Goal: Information Seeking & Learning: Learn about a topic

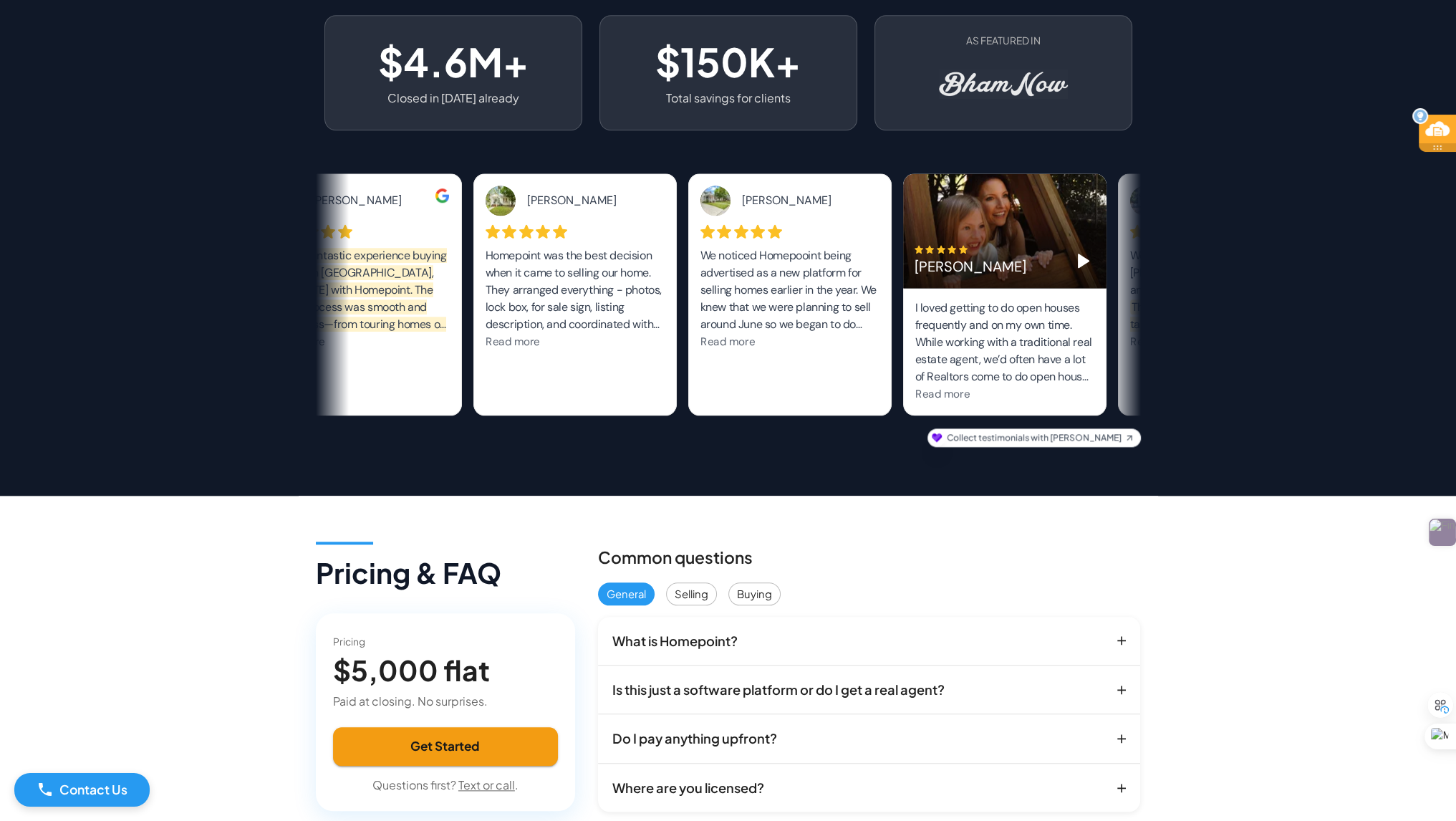
scroll to position [2077, 0]
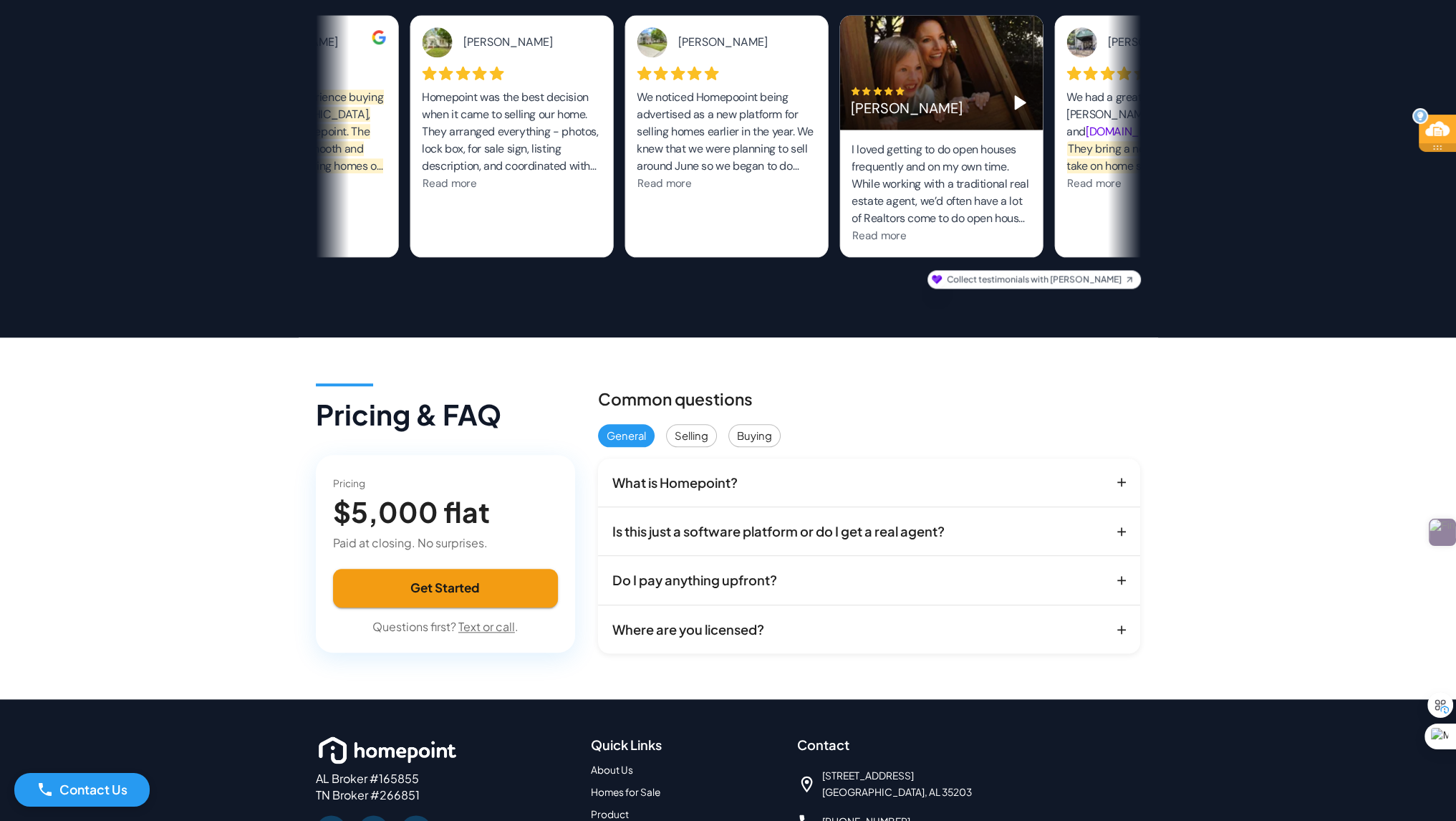
click at [701, 472] on p "What is Homepoint?" at bounding box center [675, 482] width 126 height 19
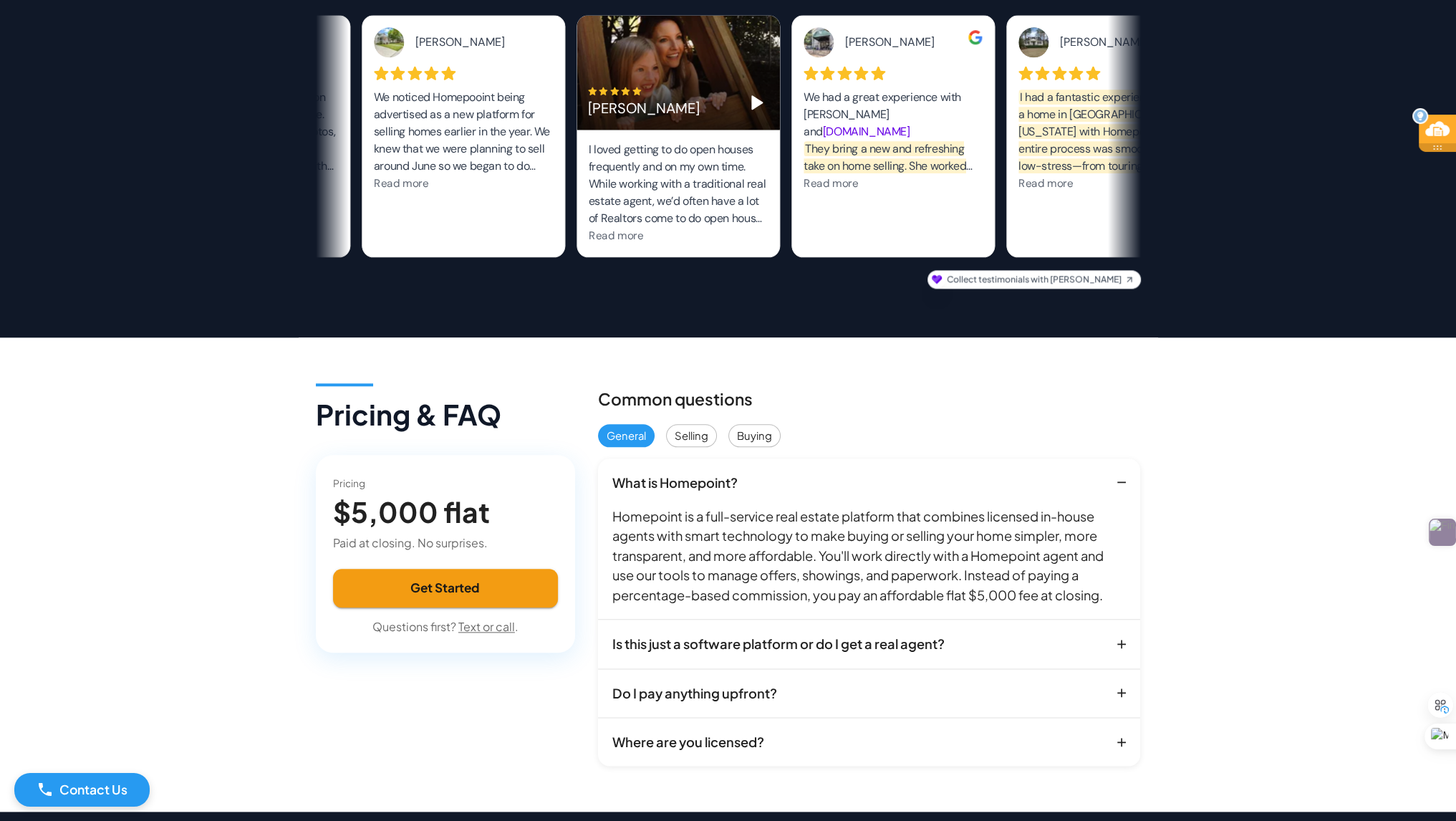
click at [713, 633] on p "Is this just a software platform or do I get a real agent?" at bounding box center [778, 643] width 332 height 19
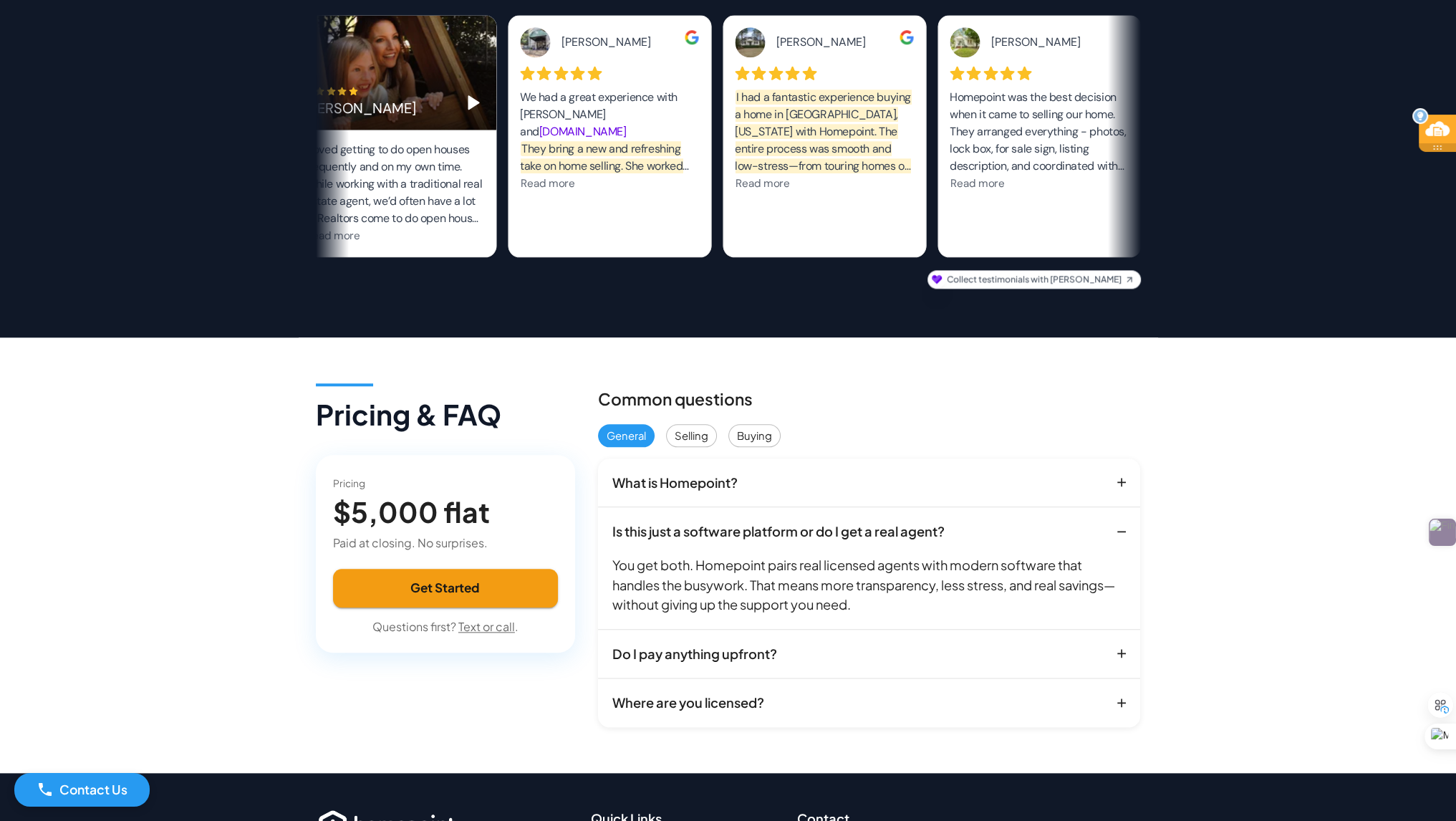
click at [700, 644] on p "Do I pay anything upfront?" at bounding box center [695, 654] width 165 height 19
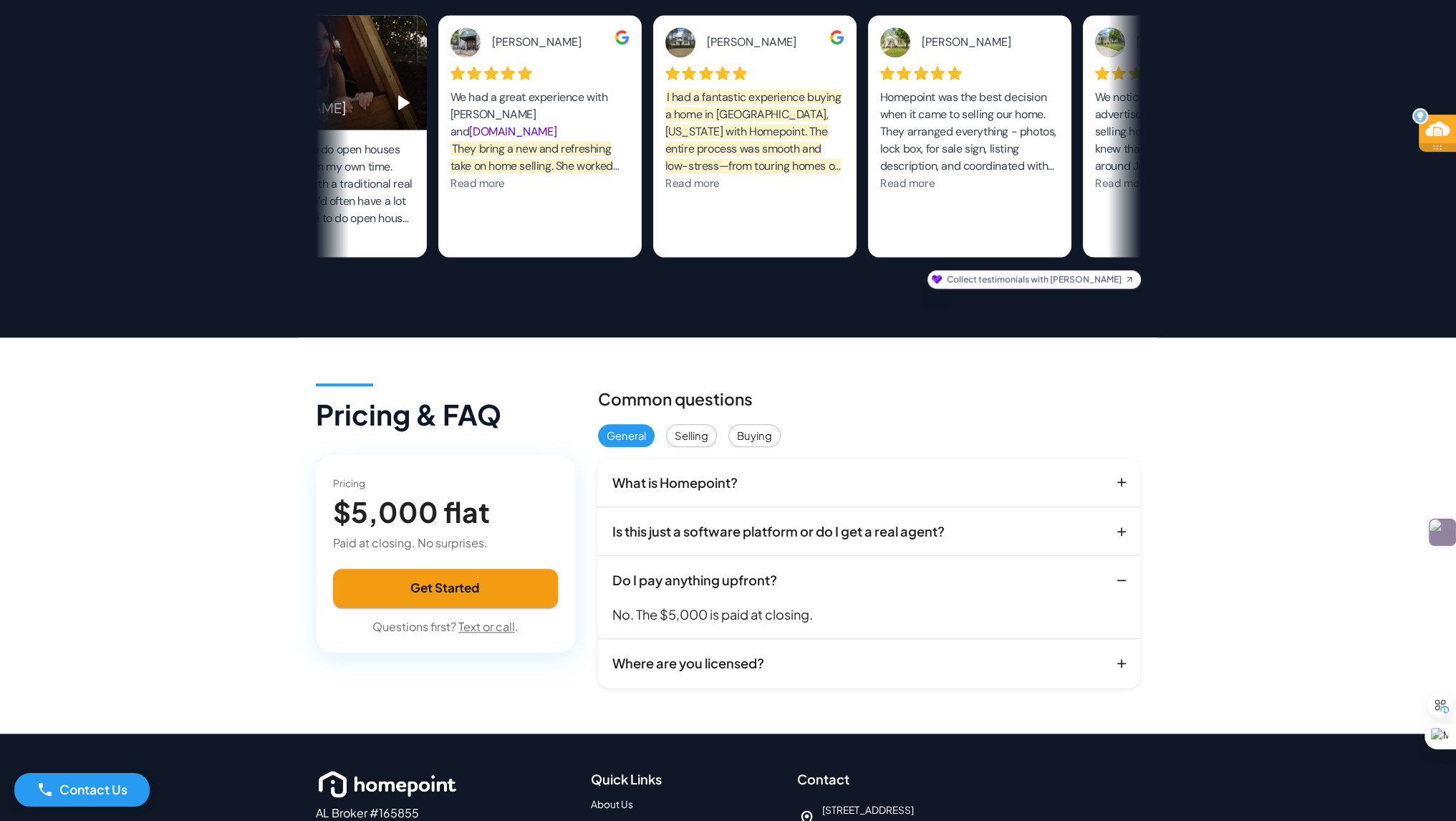
click at [697, 653] on p "Where are you licensed?" at bounding box center [688, 662] width 152 height 19
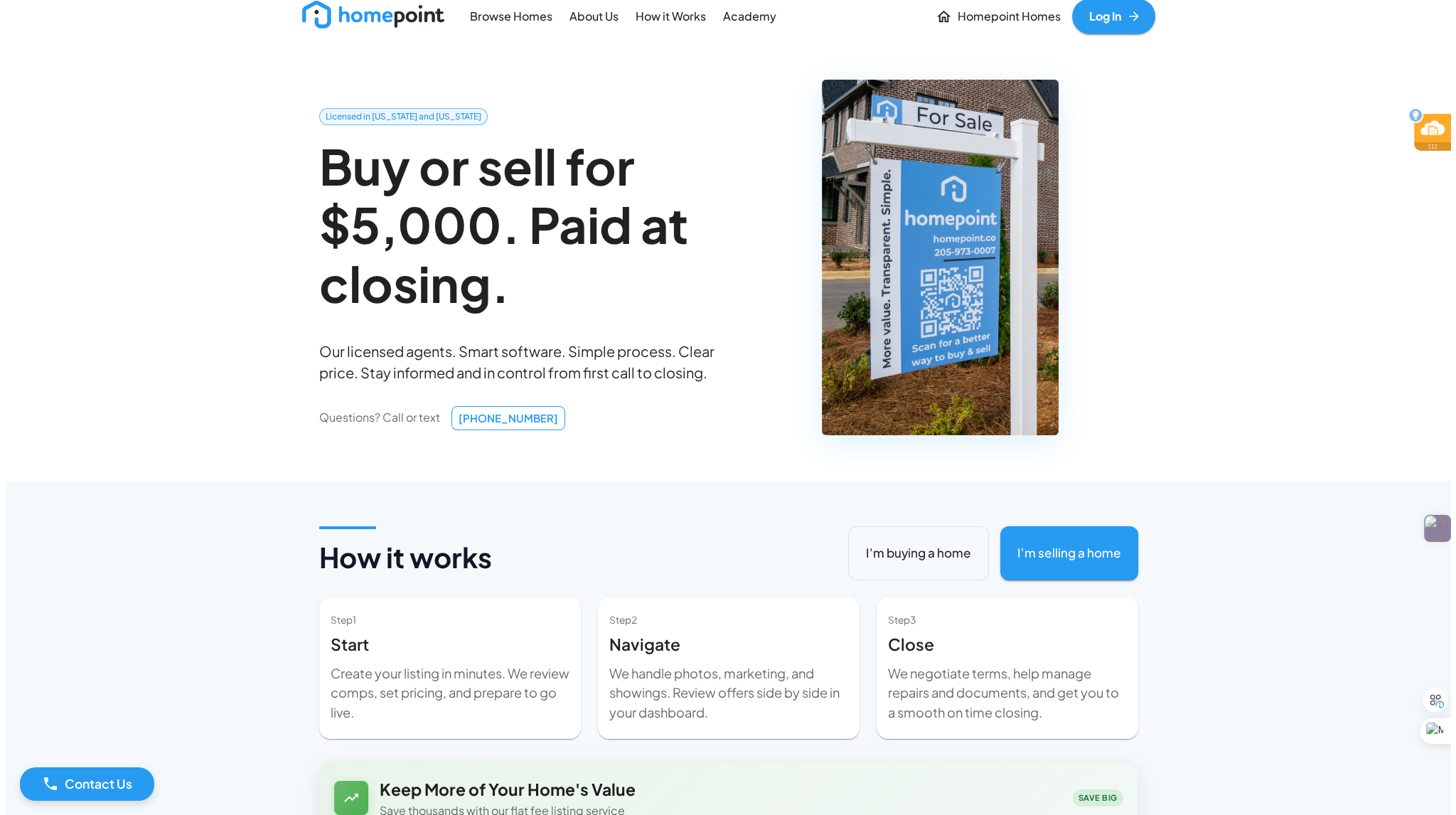
scroll to position [0, 0]
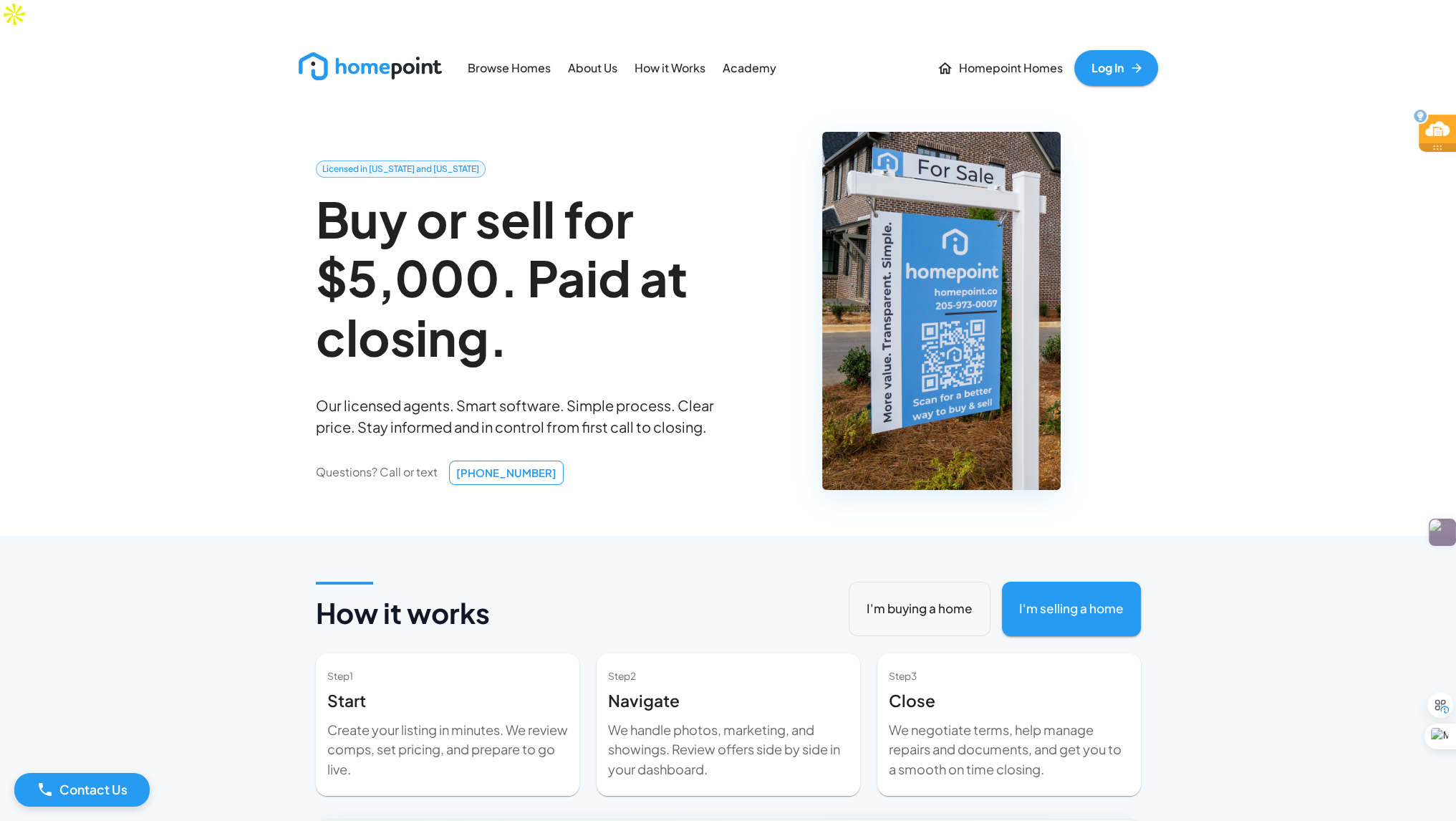
click at [531, 60] on p "Browse Homes" at bounding box center [509, 68] width 83 height 16
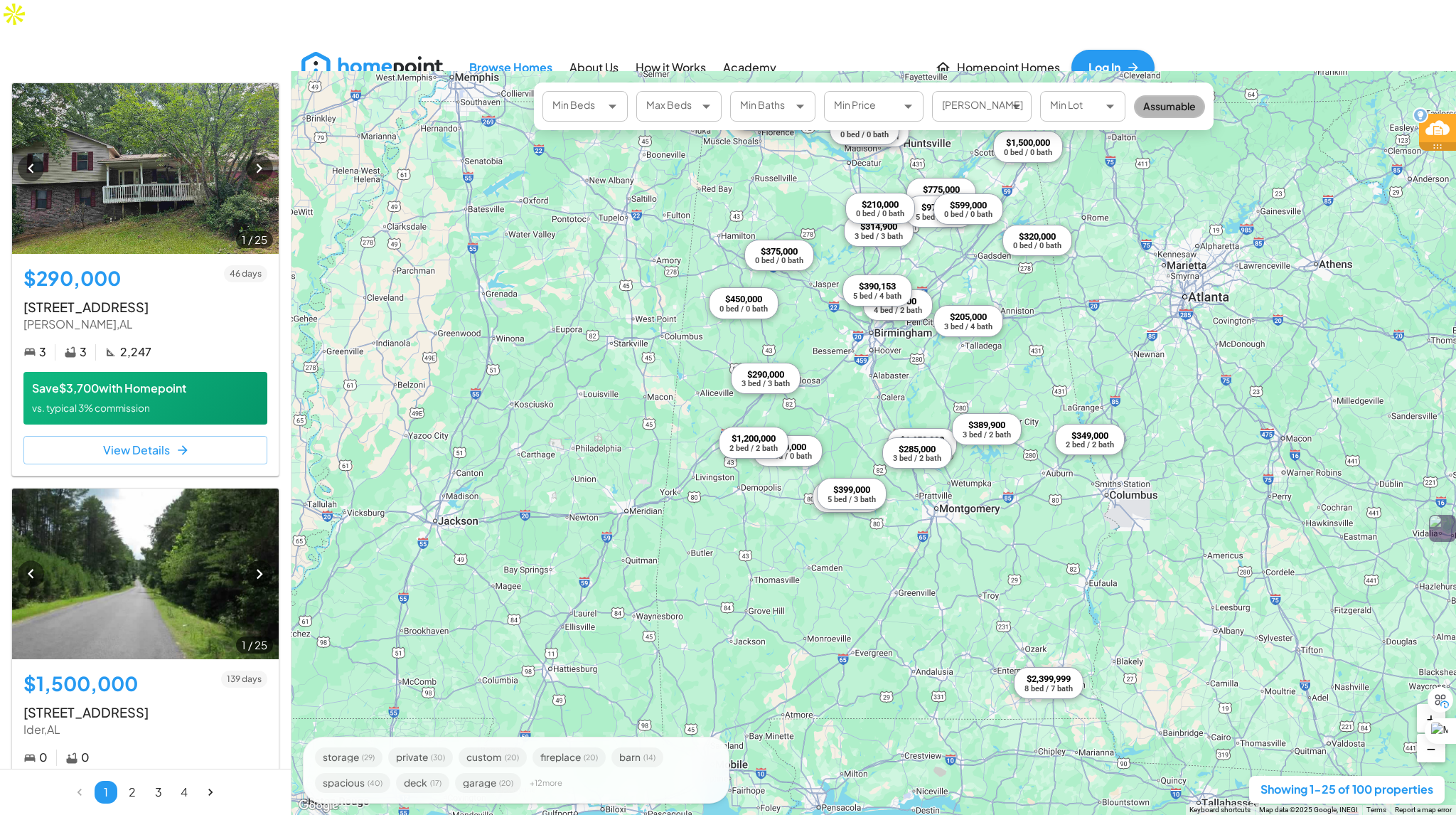
click at [1156, 109] on span "Assumable" at bounding box center [1169, 106] width 68 height 15
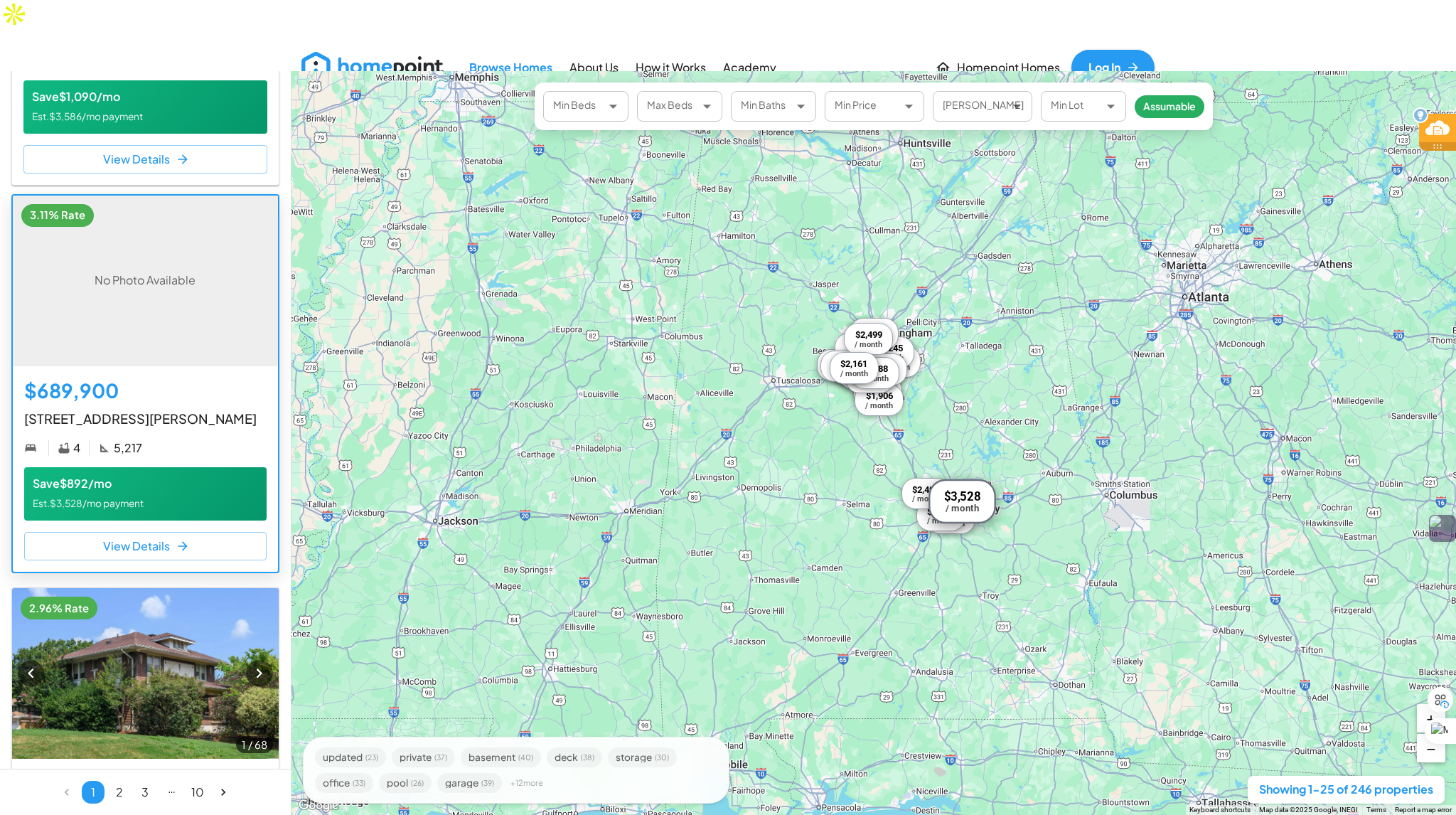
scroll to position [355, 0]
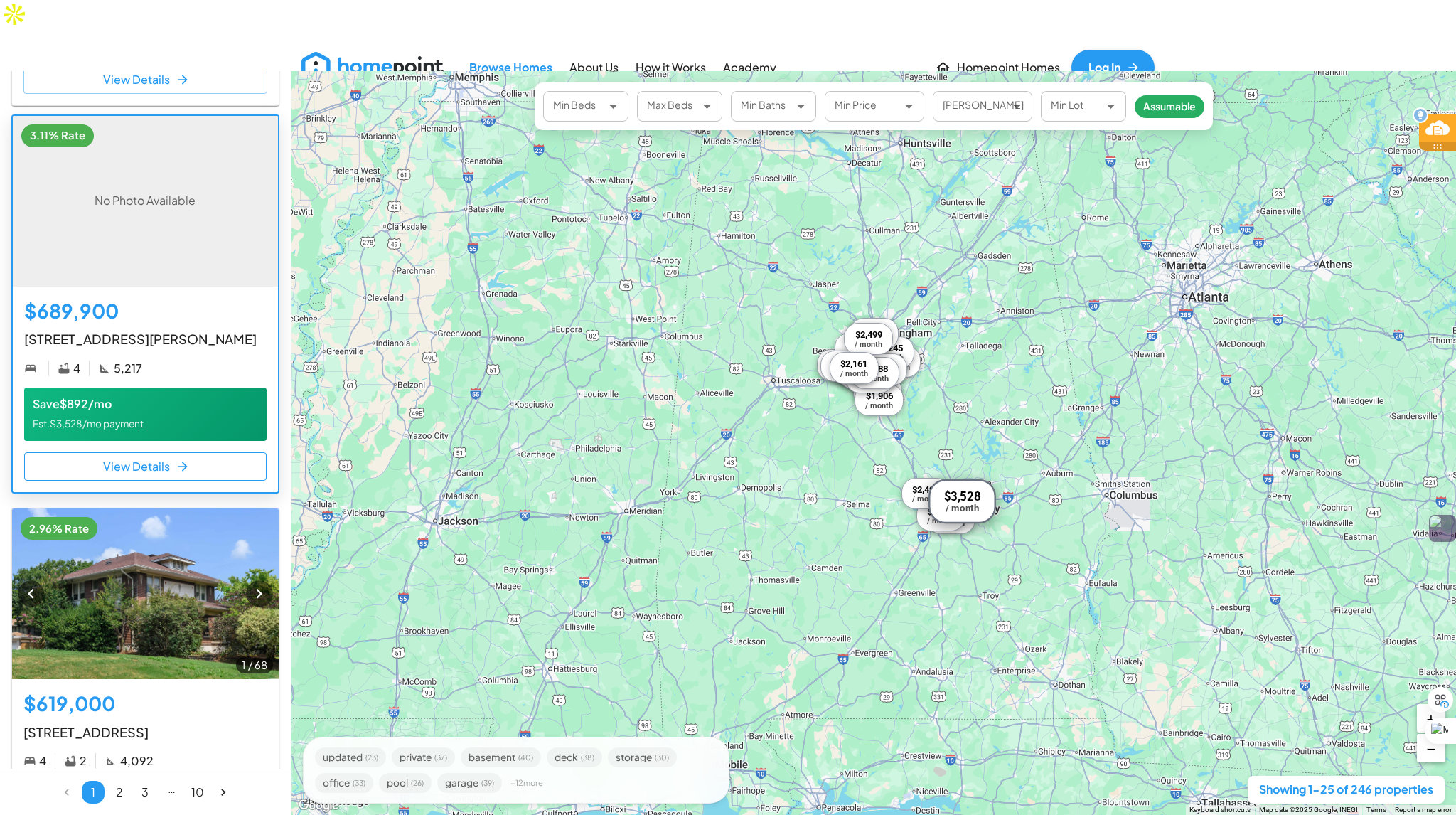
click at [159, 480] on button "View Details" at bounding box center [145, 467] width 242 height 29
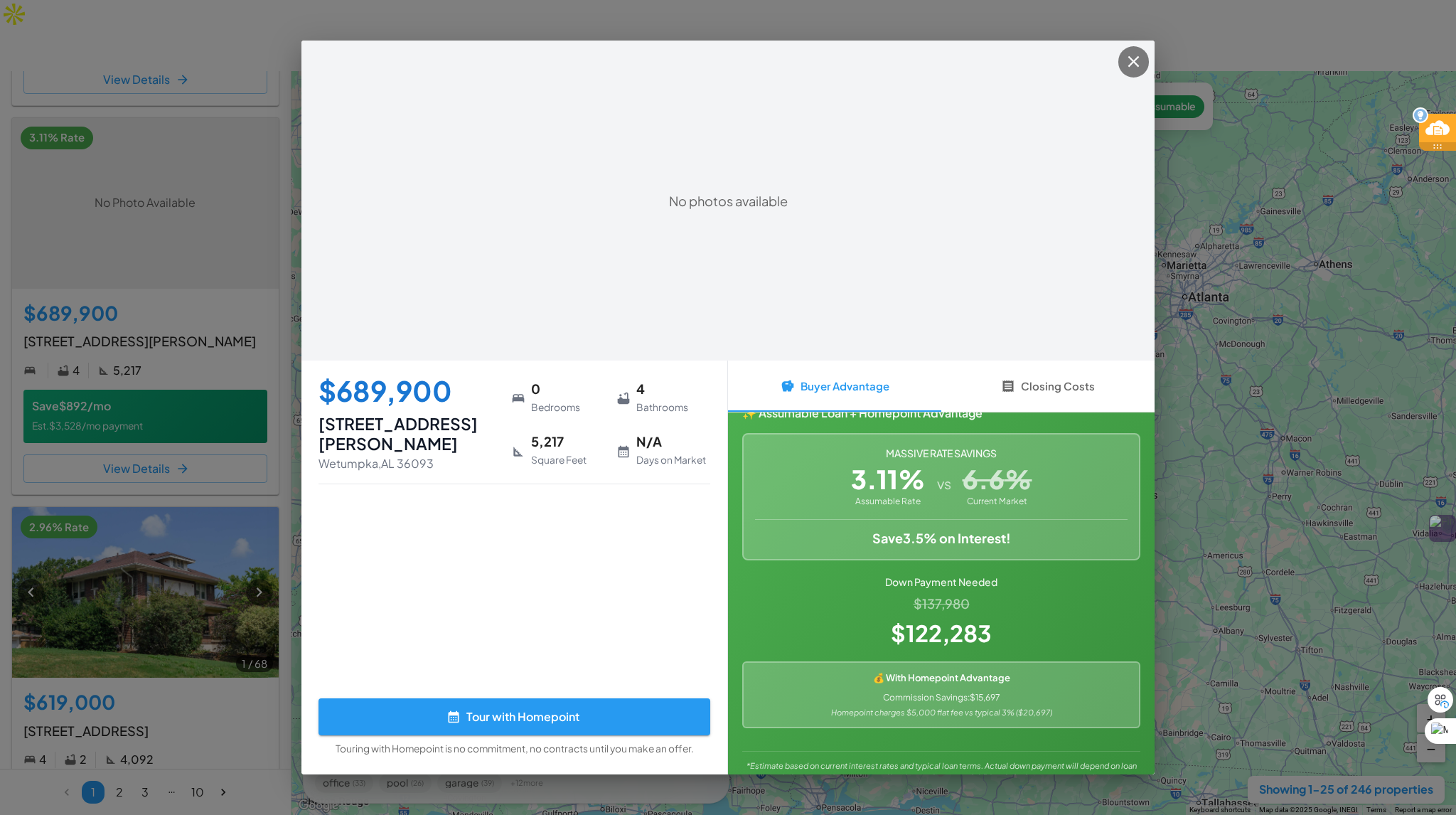
click at [376, 425] on h6 "156 Walnut Point Dr, Wetumpka, AL 36093" at bounding box center [407, 433] width 176 height 39
click at [1132, 62] on icon "button" at bounding box center [1133, 62] width 11 height 11
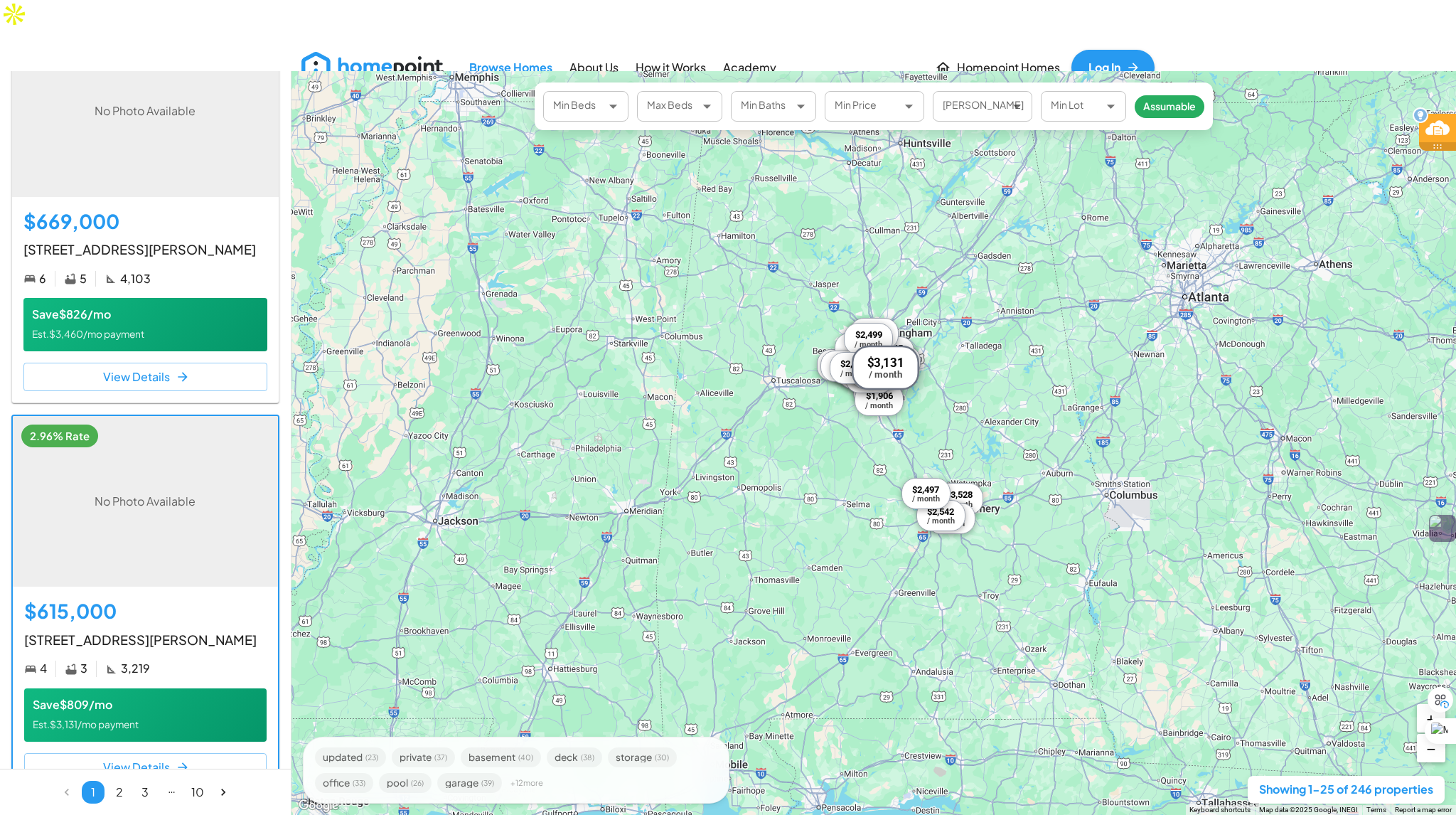
scroll to position [1279, 0]
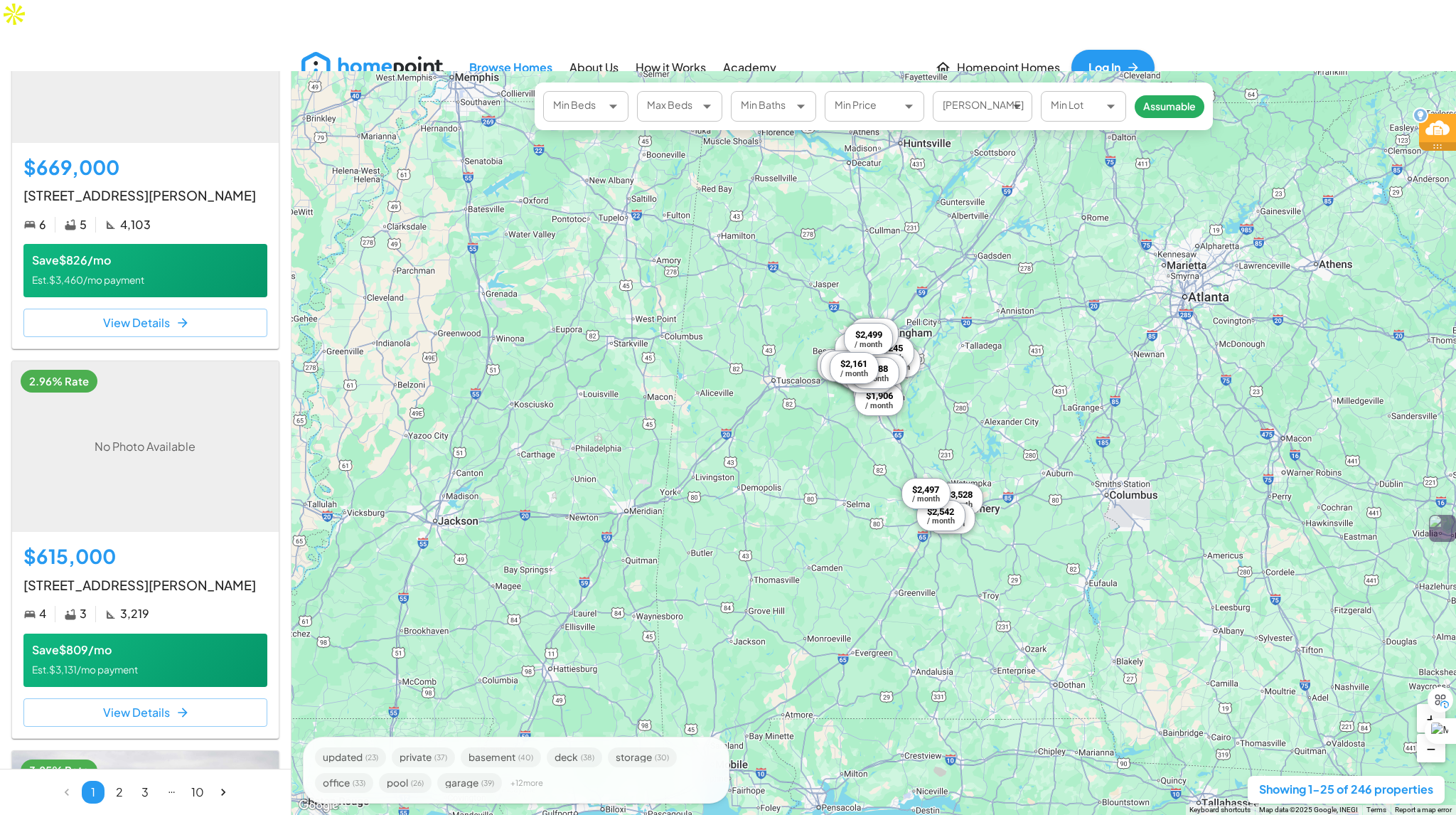
click at [850, 368] on div "$2,161" at bounding box center [854, 364] width 28 height 11
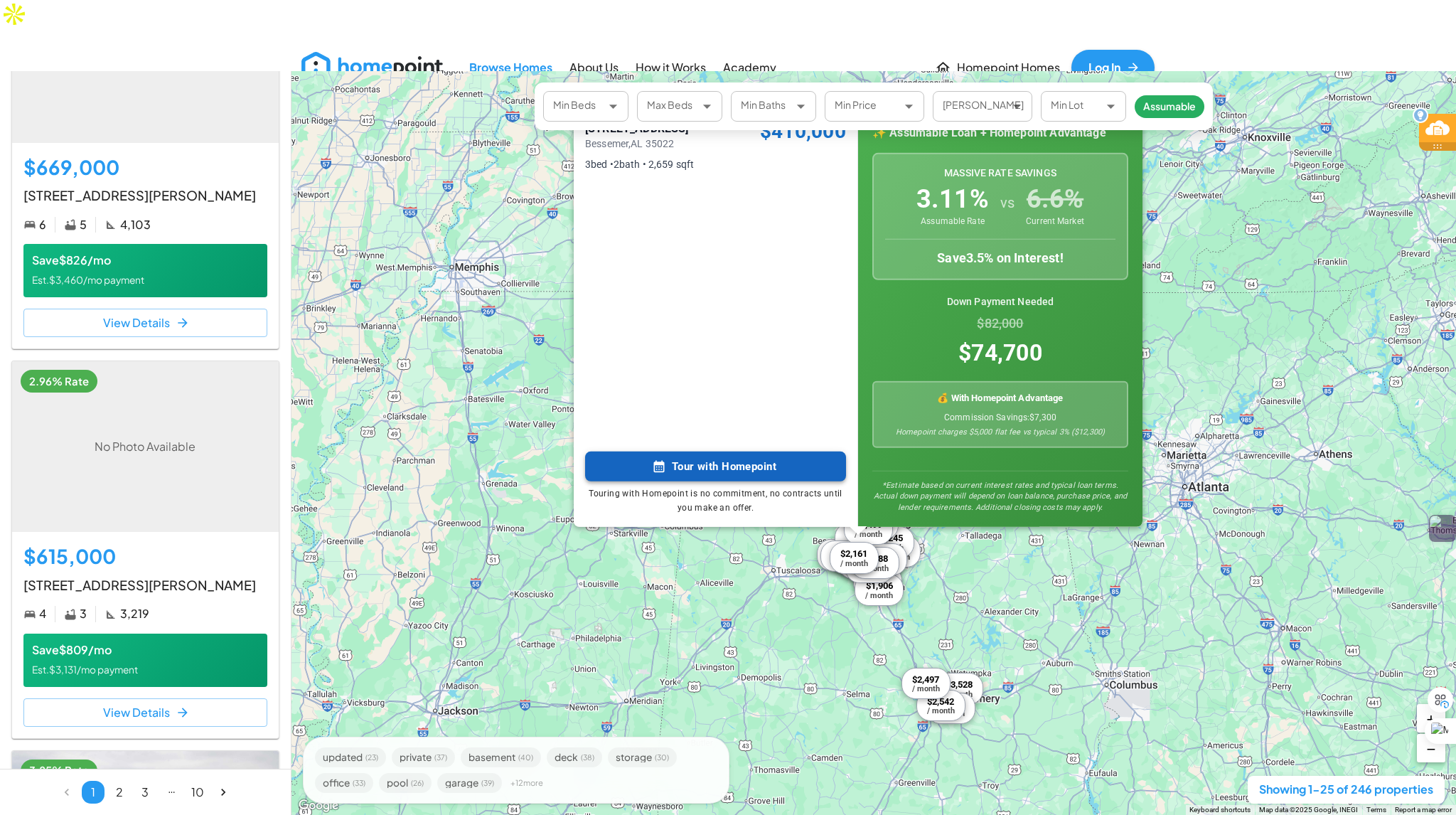
click at [717, 463] on button "Tour with Homepoint" at bounding box center [715, 466] width 261 height 30
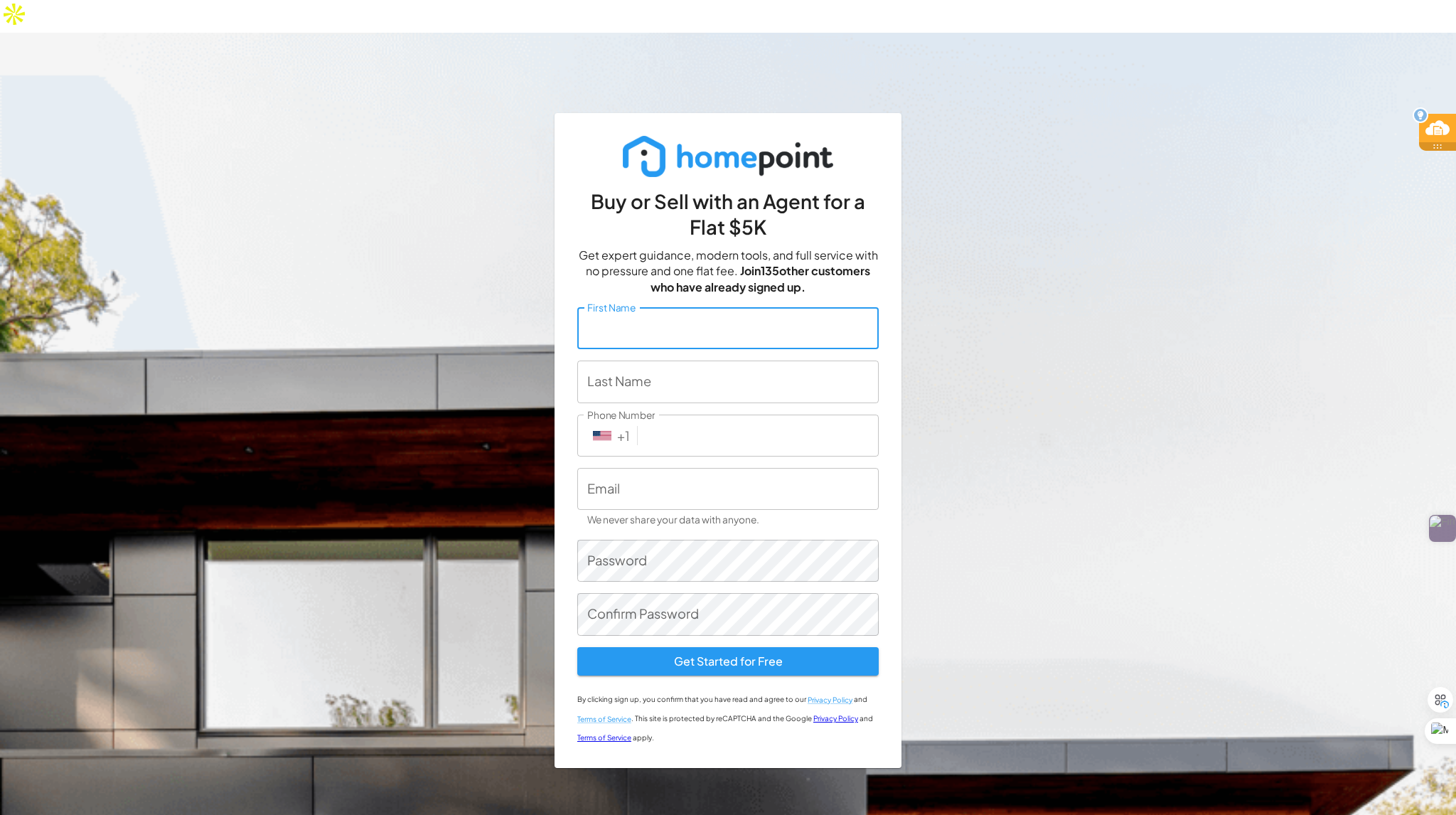
click at [680, 307] on input "First Name" at bounding box center [727, 328] width 301 height 42
type input "umar"
type input "[PERSON_NAME]"
type input "[PHONE_NUMBER]"
type input "[PERSON_NAME][EMAIL_ADDRESS][DOMAIN_NAME]"
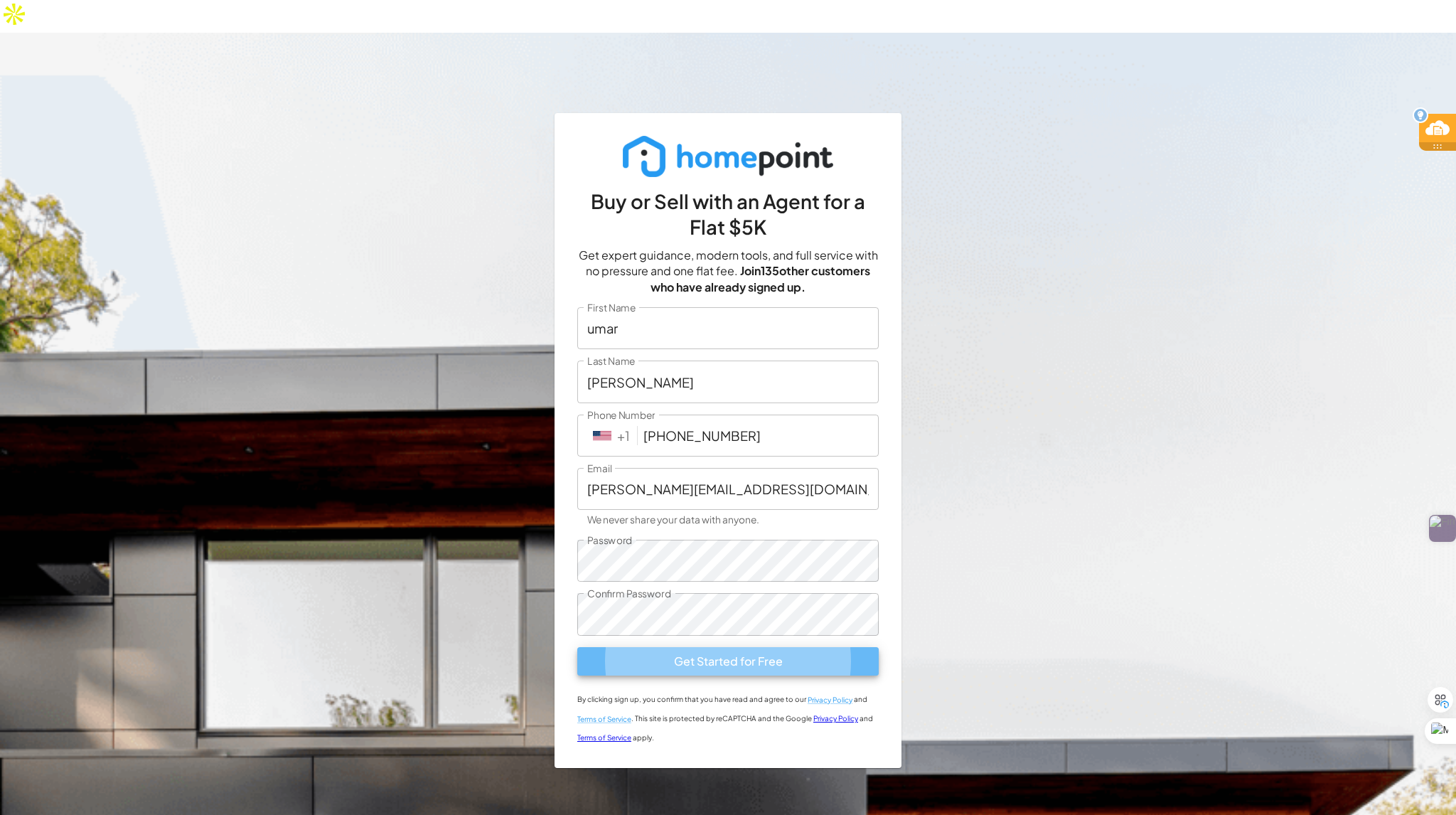
click at [703, 647] on button "Get Started for Free" at bounding box center [727, 662] width 301 height 29
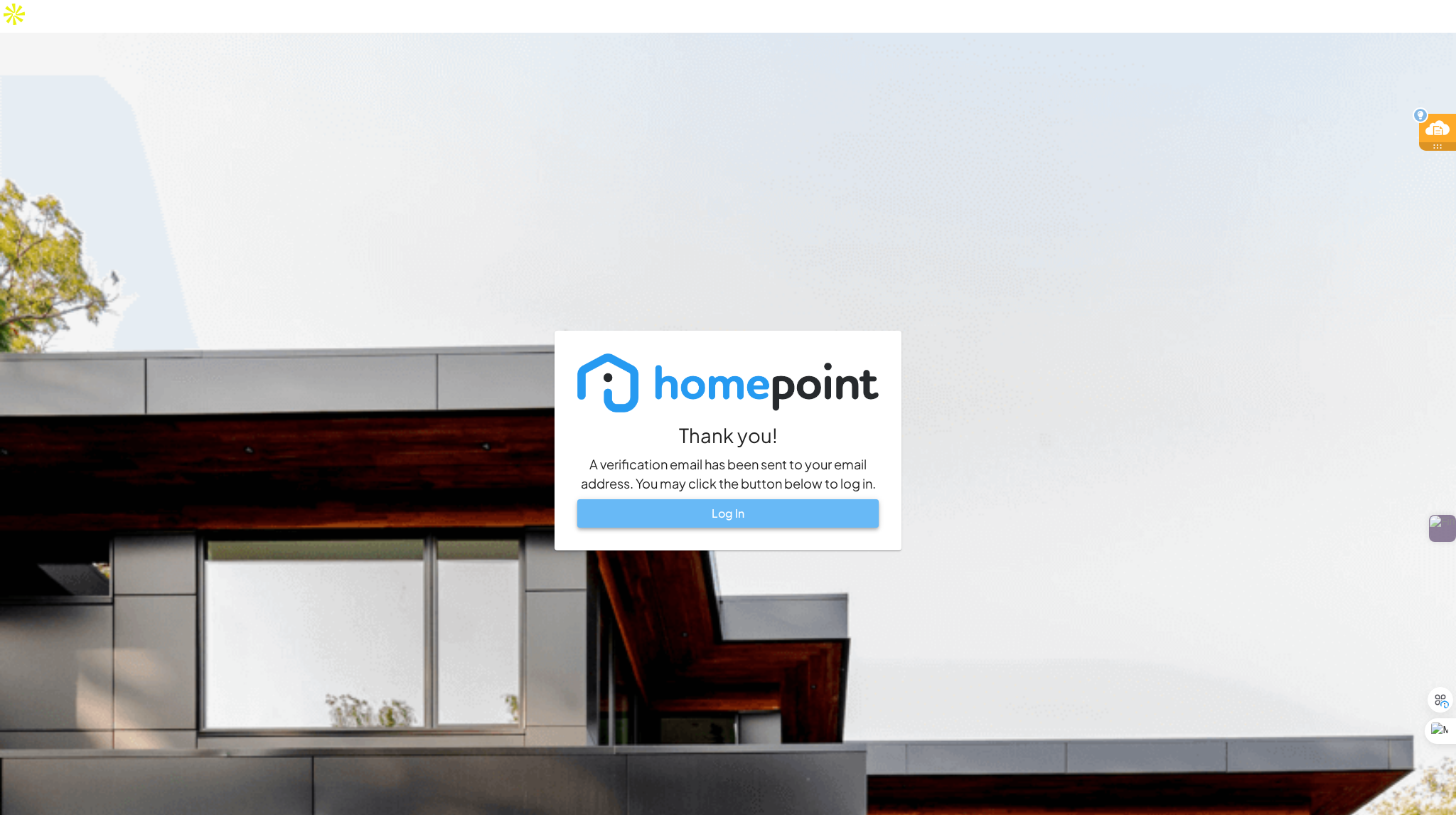
click at [734, 499] on link "Log In" at bounding box center [727, 514] width 301 height 29
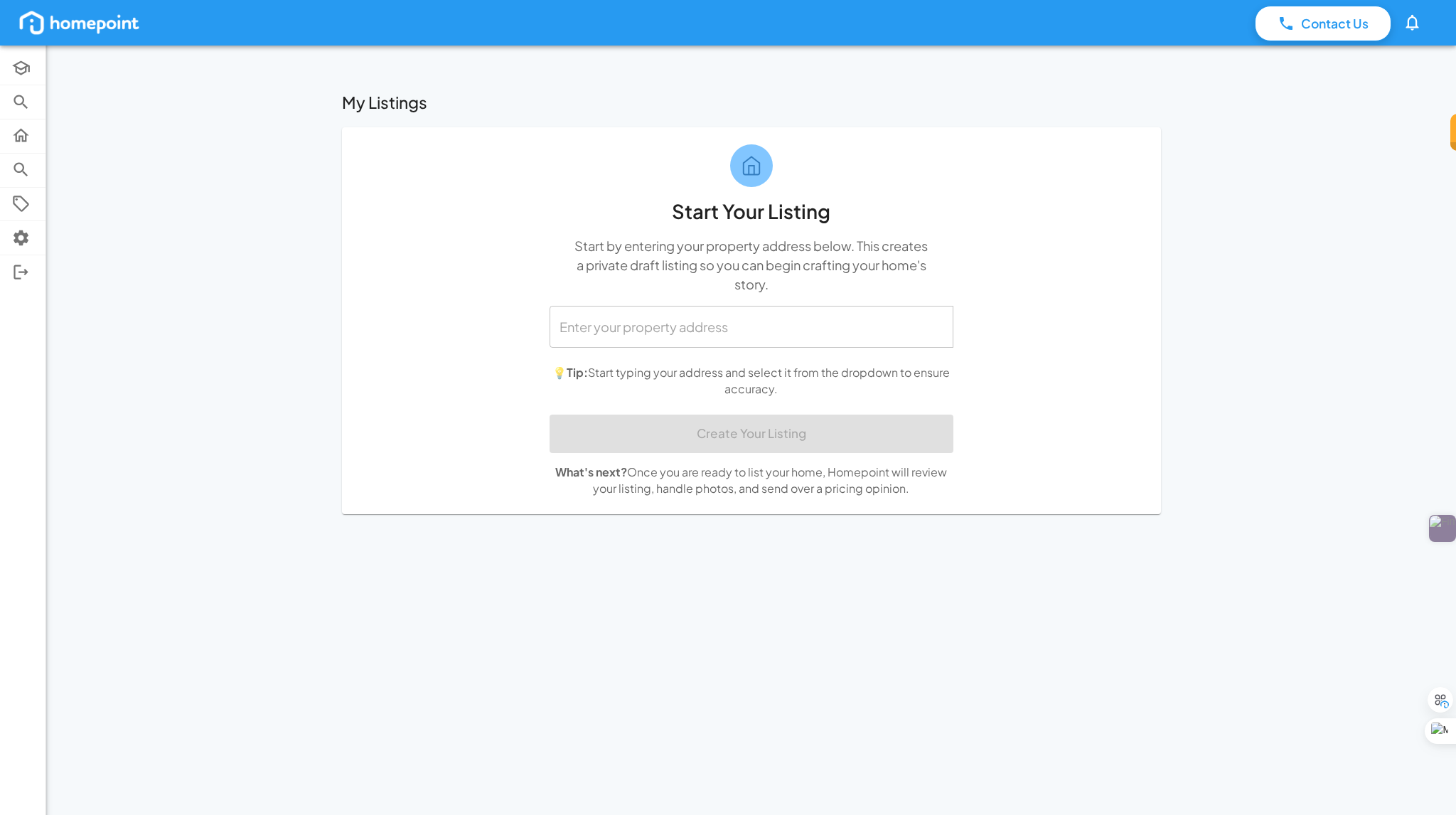
click at [51, 165] on p "Buying" at bounding box center [51, 170] width 0 height 16
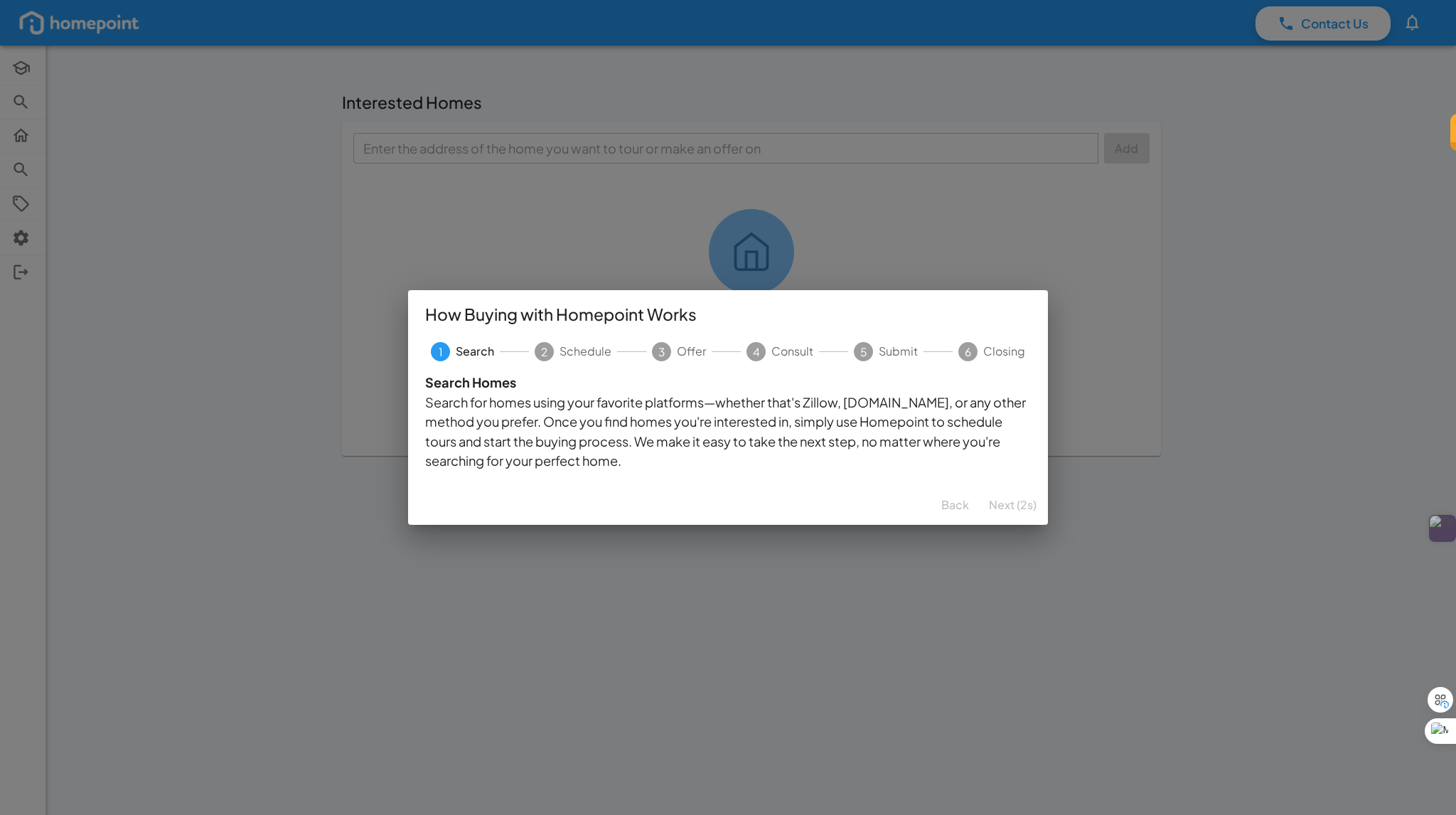
click at [549, 343] on icon "2" at bounding box center [544, 352] width 19 height 19
click at [482, 418] on p "Search Homes Search for homes using your favorite platforms—whether that's Zill…" at bounding box center [728, 421] width 606 height 97
click at [1027, 510] on button "Next" at bounding box center [1019, 505] width 46 height 29
click at [1027, 509] on button "Next" at bounding box center [1019, 505] width 46 height 29
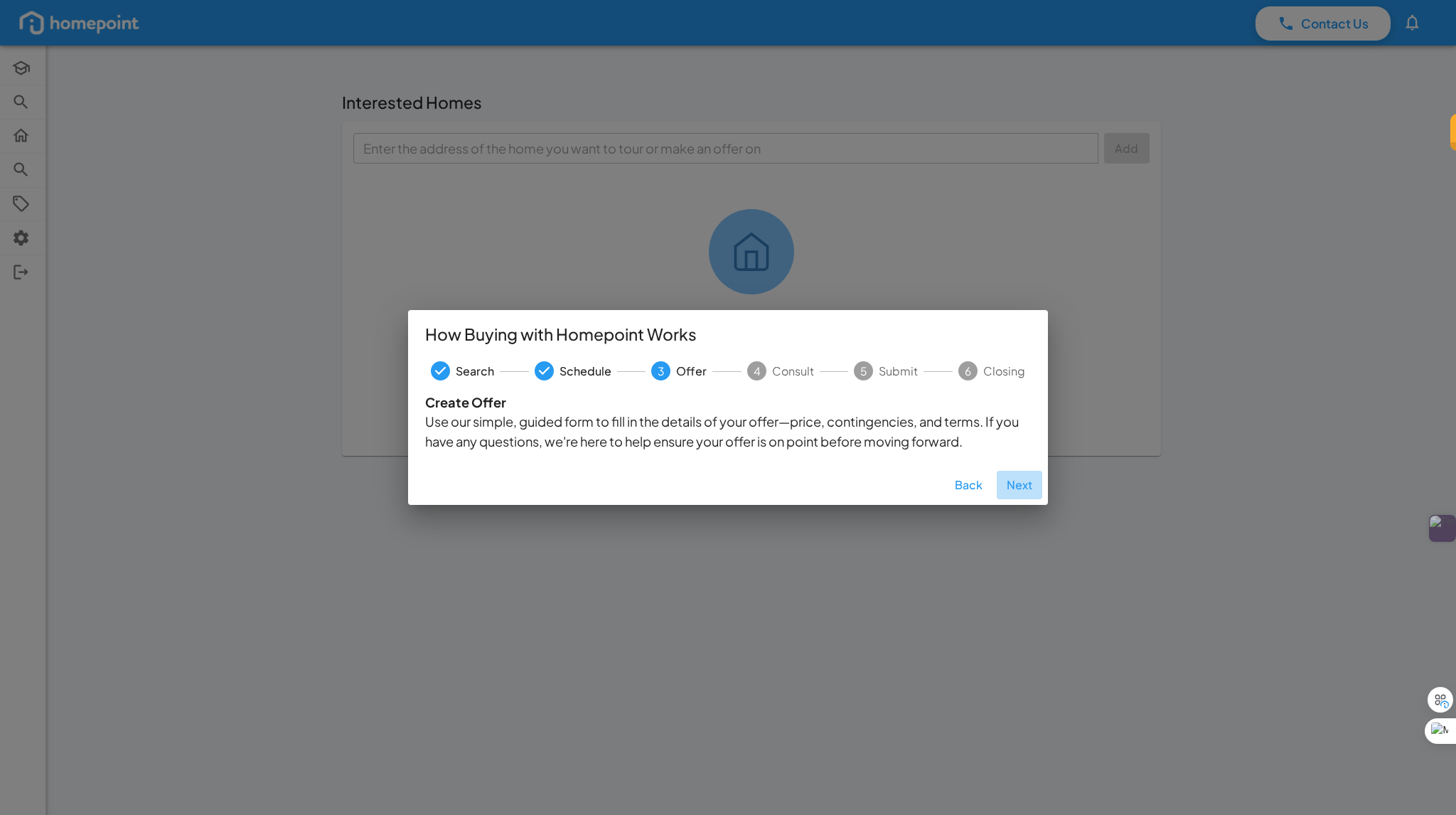
click at [1010, 479] on button "Next" at bounding box center [1019, 485] width 46 height 29
click at [1004, 486] on button "Next" at bounding box center [1019, 485] width 46 height 29
click at [1021, 495] on button "Next" at bounding box center [1019, 485] width 46 height 29
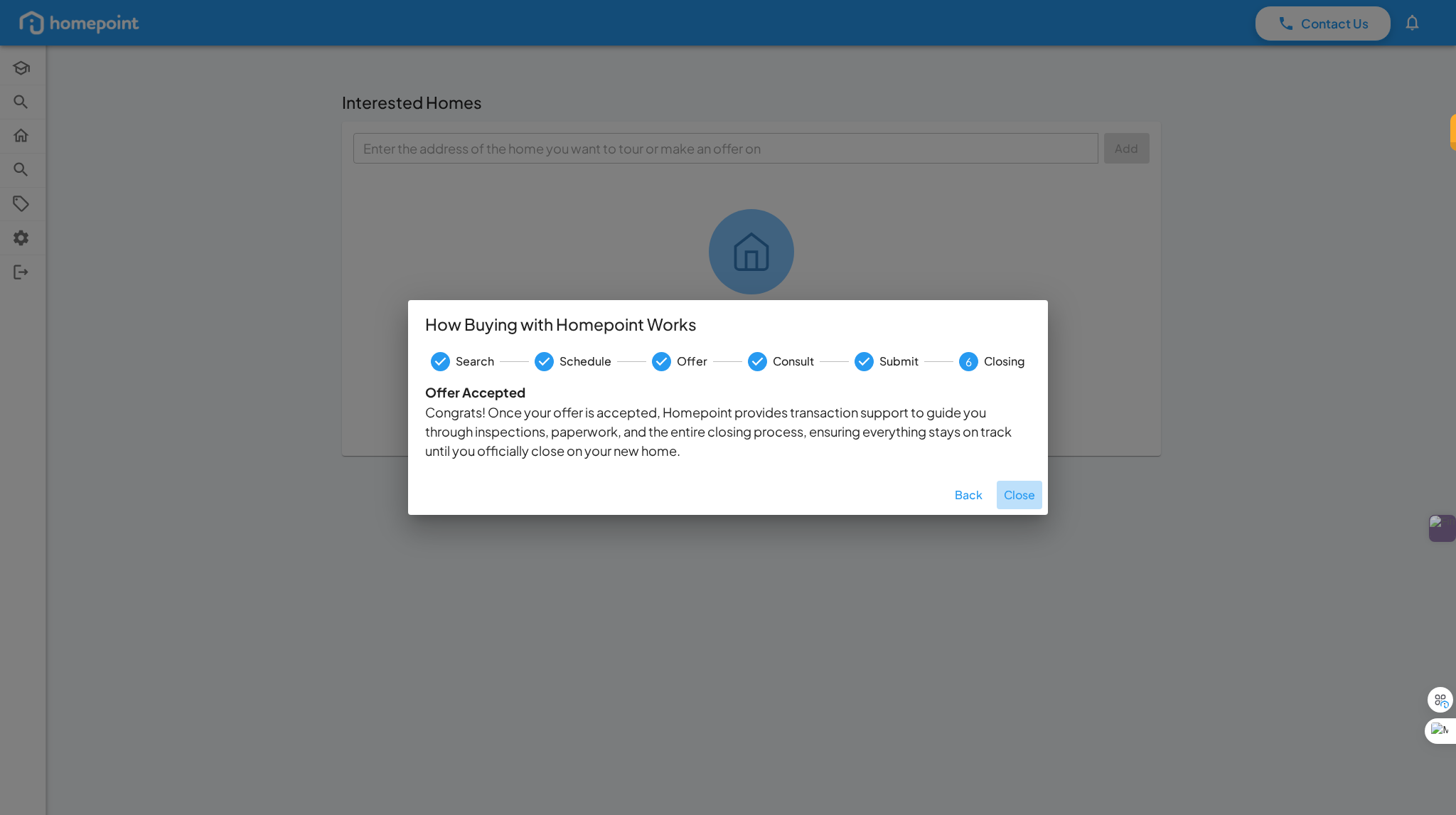
click at [1018, 499] on button "Close" at bounding box center [1019, 495] width 46 height 29
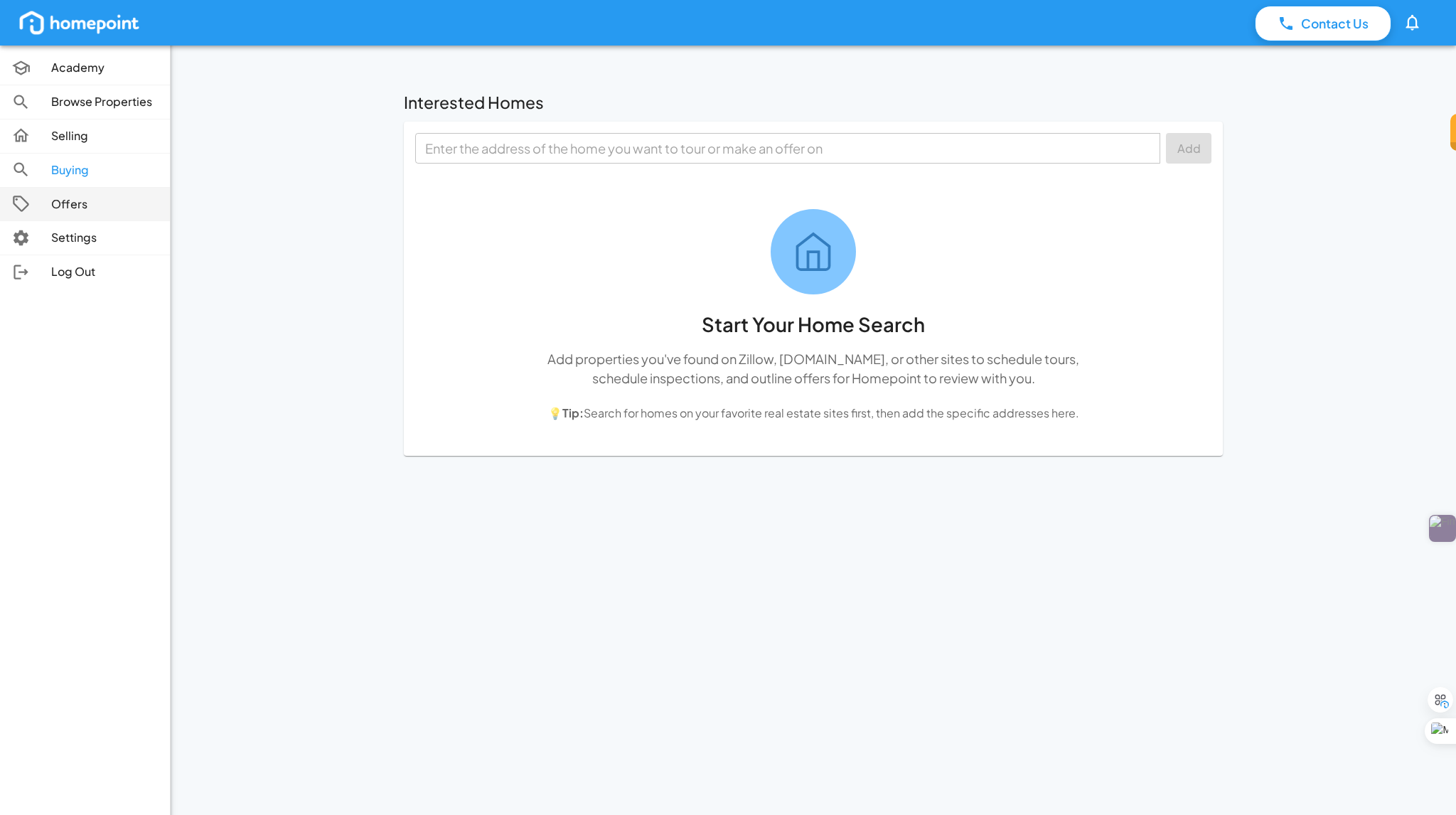
click at [68, 207] on p "Offers" at bounding box center [105, 205] width 107 height 16
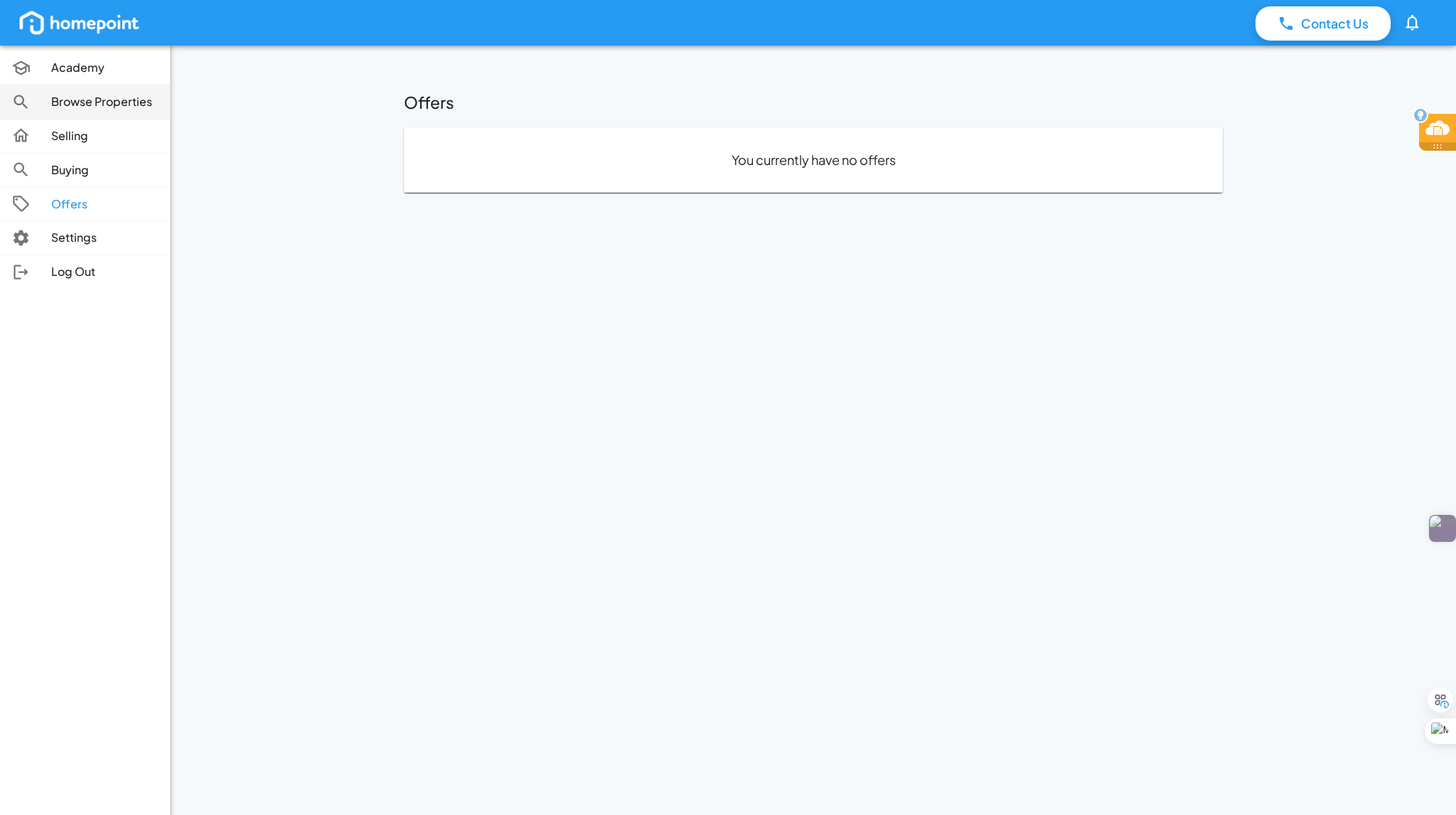
click at [74, 97] on p "Browse Properties" at bounding box center [105, 101] width 107 height 16
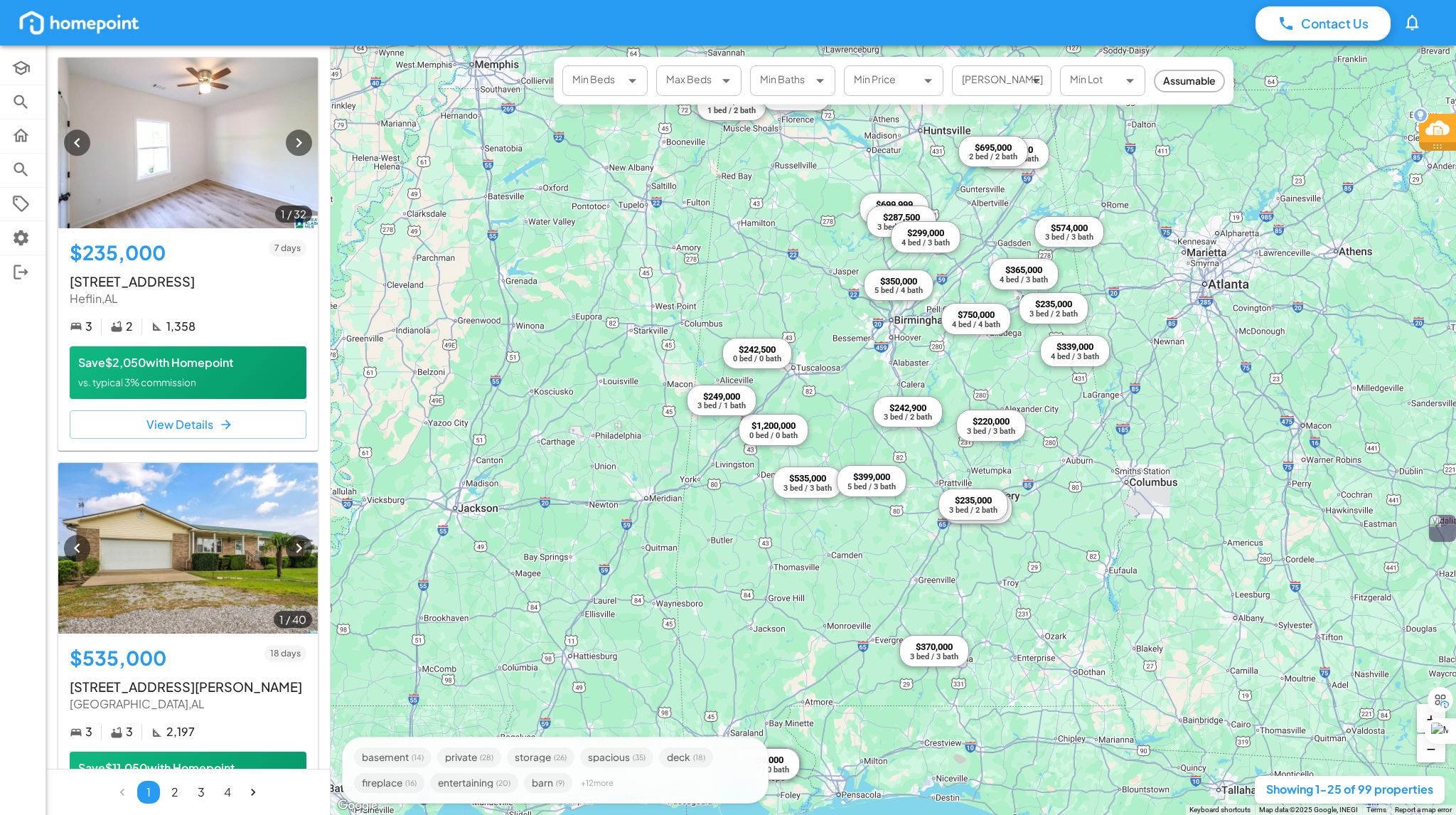
click at [626, 81] on body "Contact Us 0 Academy Browse Properties Selling Buying Offers Settings Log Out 1…" at bounding box center [728, 423] width 1456 height 848
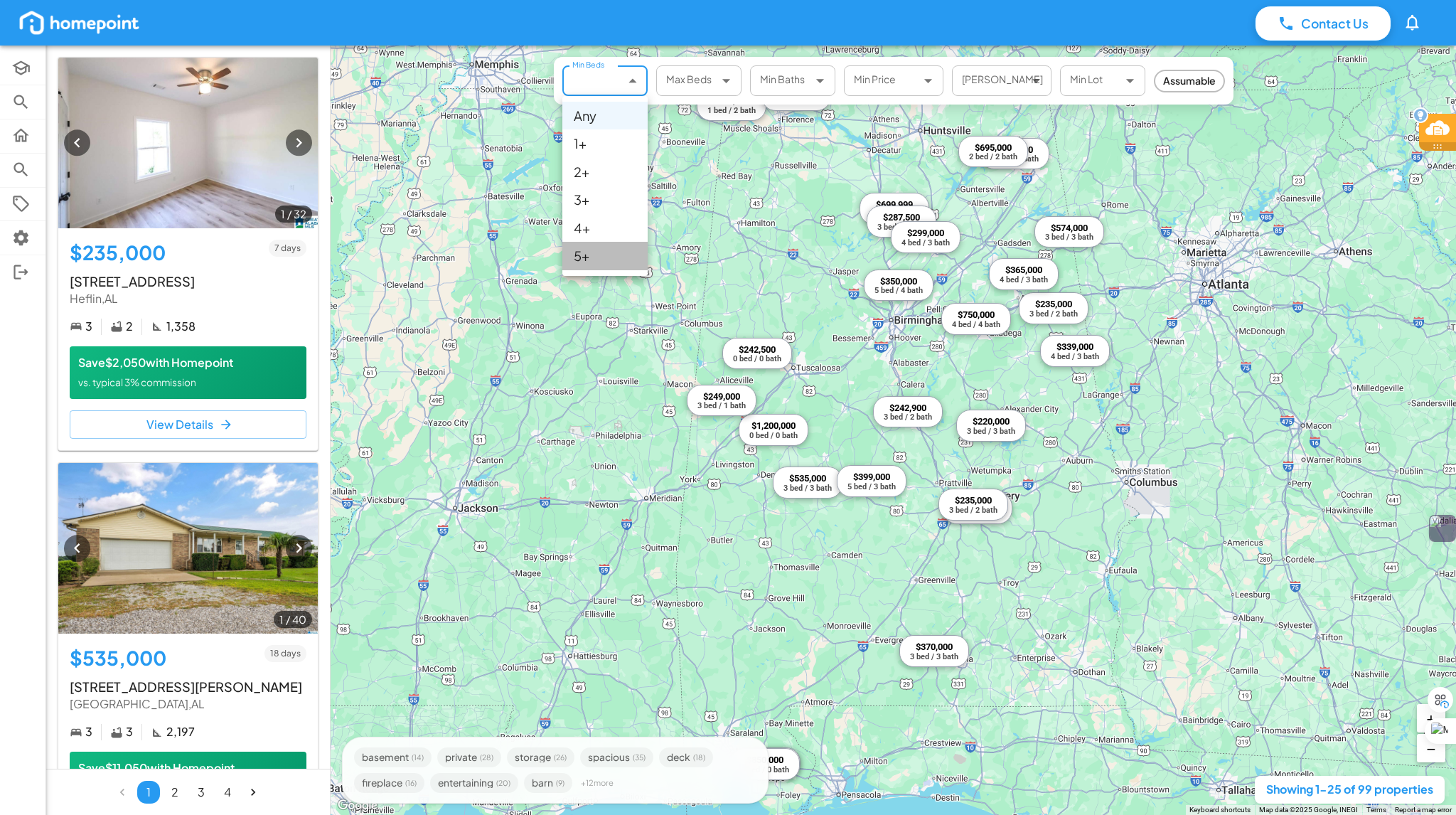
click at [589, 255] on li "5+" at bounding box center [605, 256] width 86 height 28
type input "*"
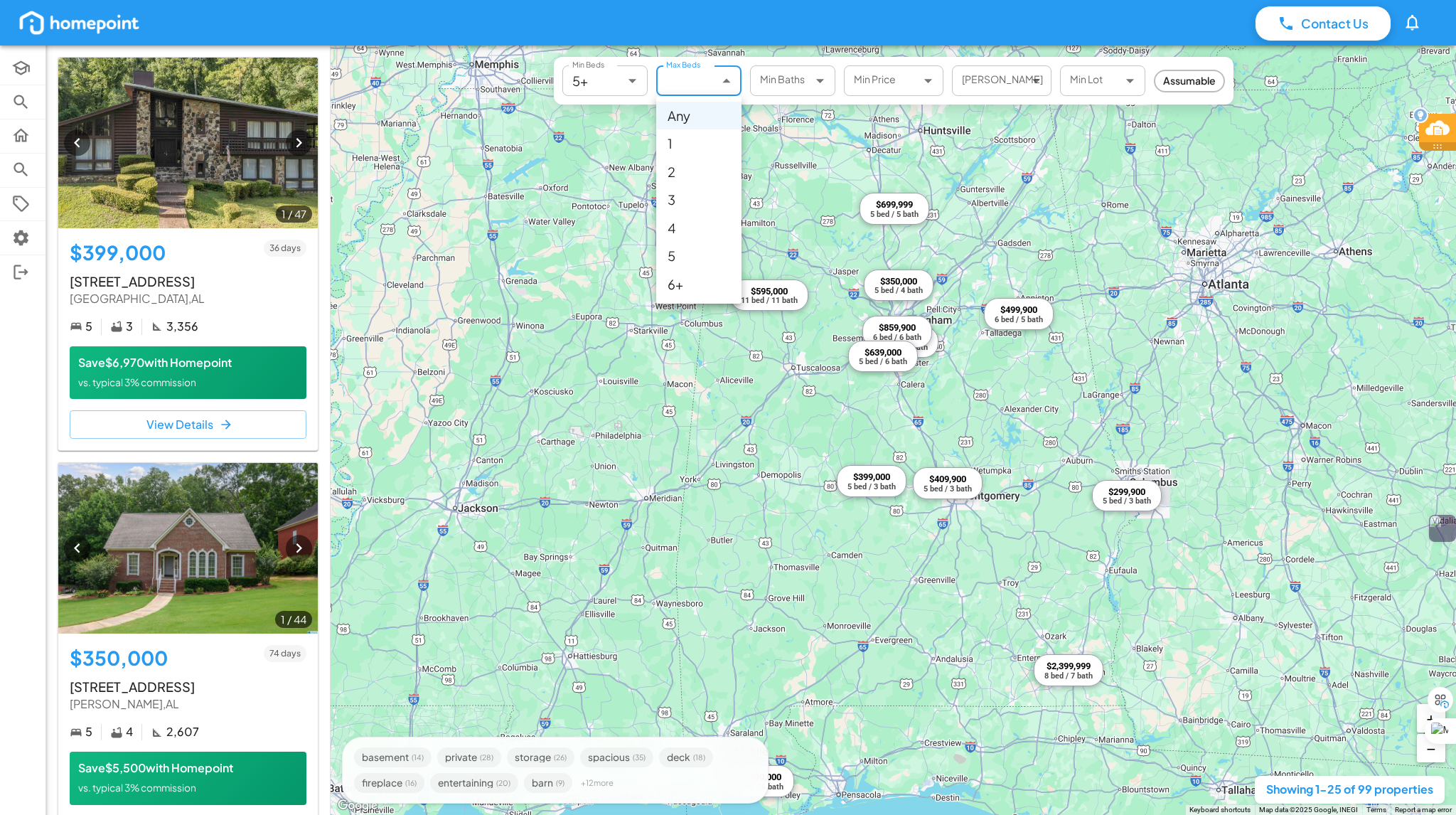
click at [730, 86] on body "Contact Us 0 Academy Browse Properties Selling Buying Offers Settings Log Out 1…" at bounding box center [728, 423] width 1456 height 848
click at [664, 280] on li "6+" at bounding box center [698, 284] width 86 height 28
type input "*"
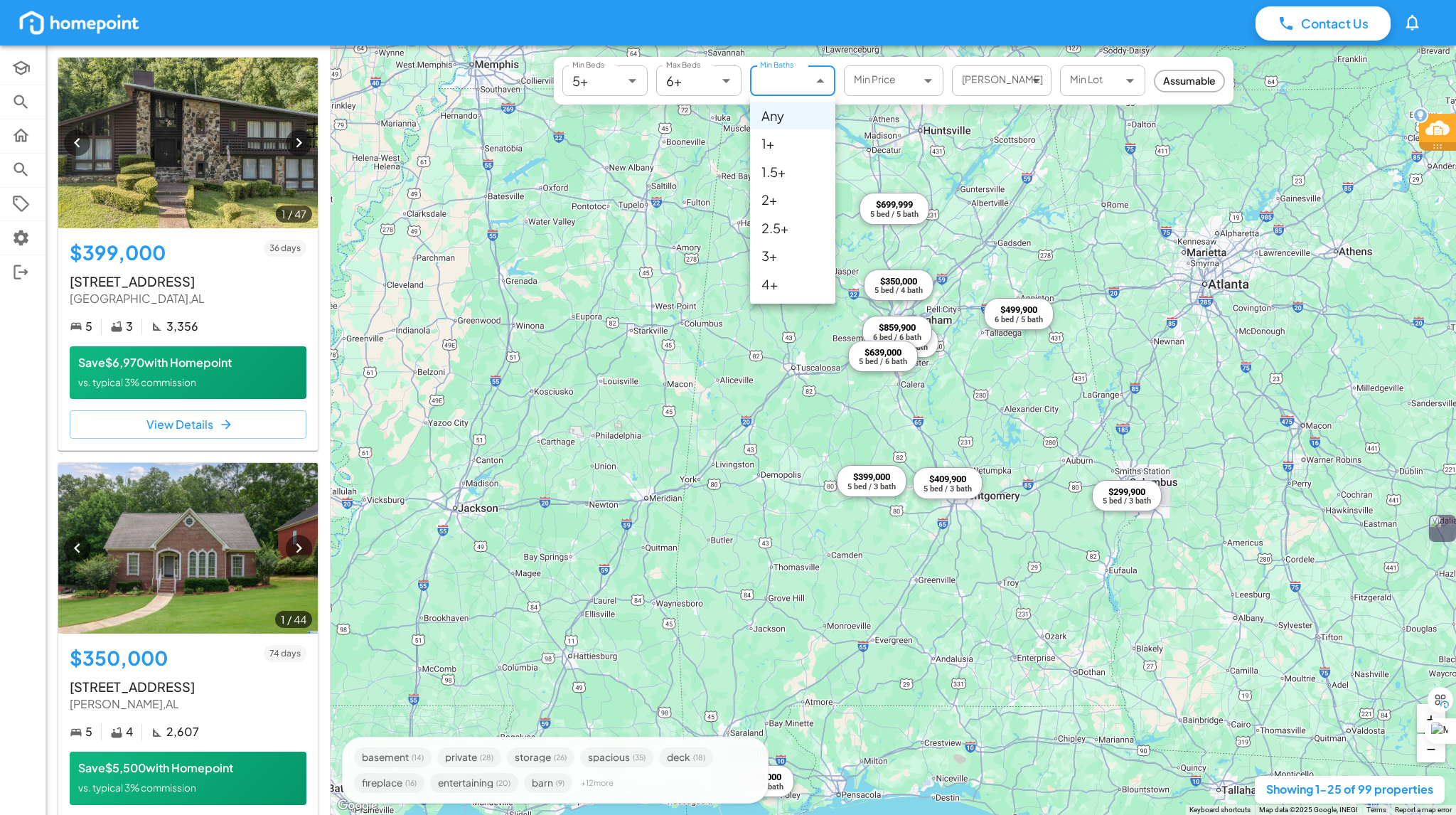
click at [814, 79] on body "Contact Us 0 Academy Browse Properties Selling Buying Offers Settings Log Out 1…" at bounding box center [728, 423] width 1456 height 848
drag, startPoint x: 757, startPoint y: 251, endPoint x: 762, endPoint y: 284, distance: 33.4
click at [762, 284] on ul "Any 1+ 1.5+ 2+ 2.5+ 3+ 4+" at bounding box center [793, 200] width 86 height 208
click at [762, 284] on li "4+" at bounding box center [793, 284] width 86 height 28
type input "*"
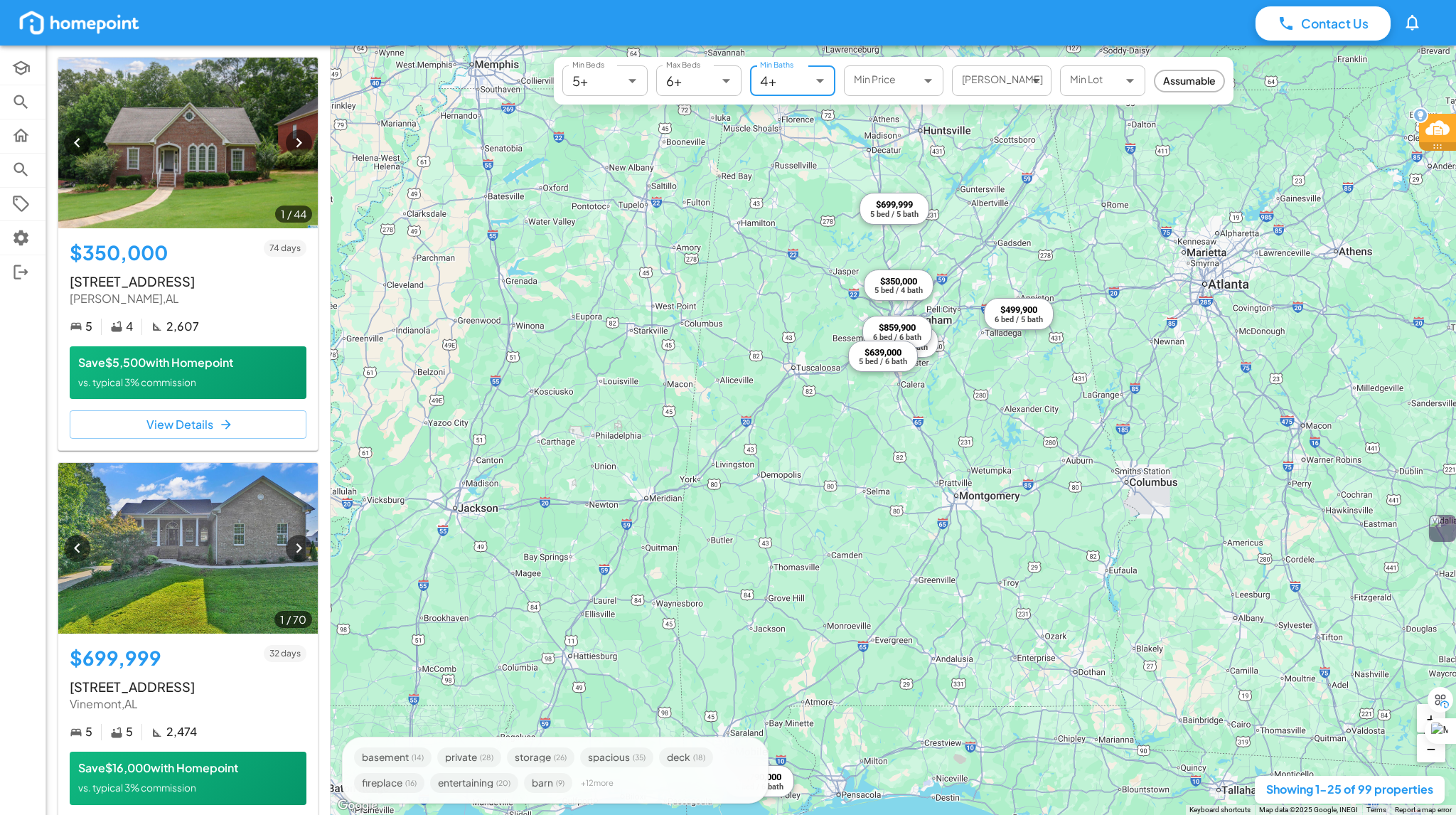
click at [927, 86] on body "Contact Us 0 Academy Browse Properties Selling Buying Offers Settings Log Out 1…" at bounding box center [728, 423] width 1456 height 848
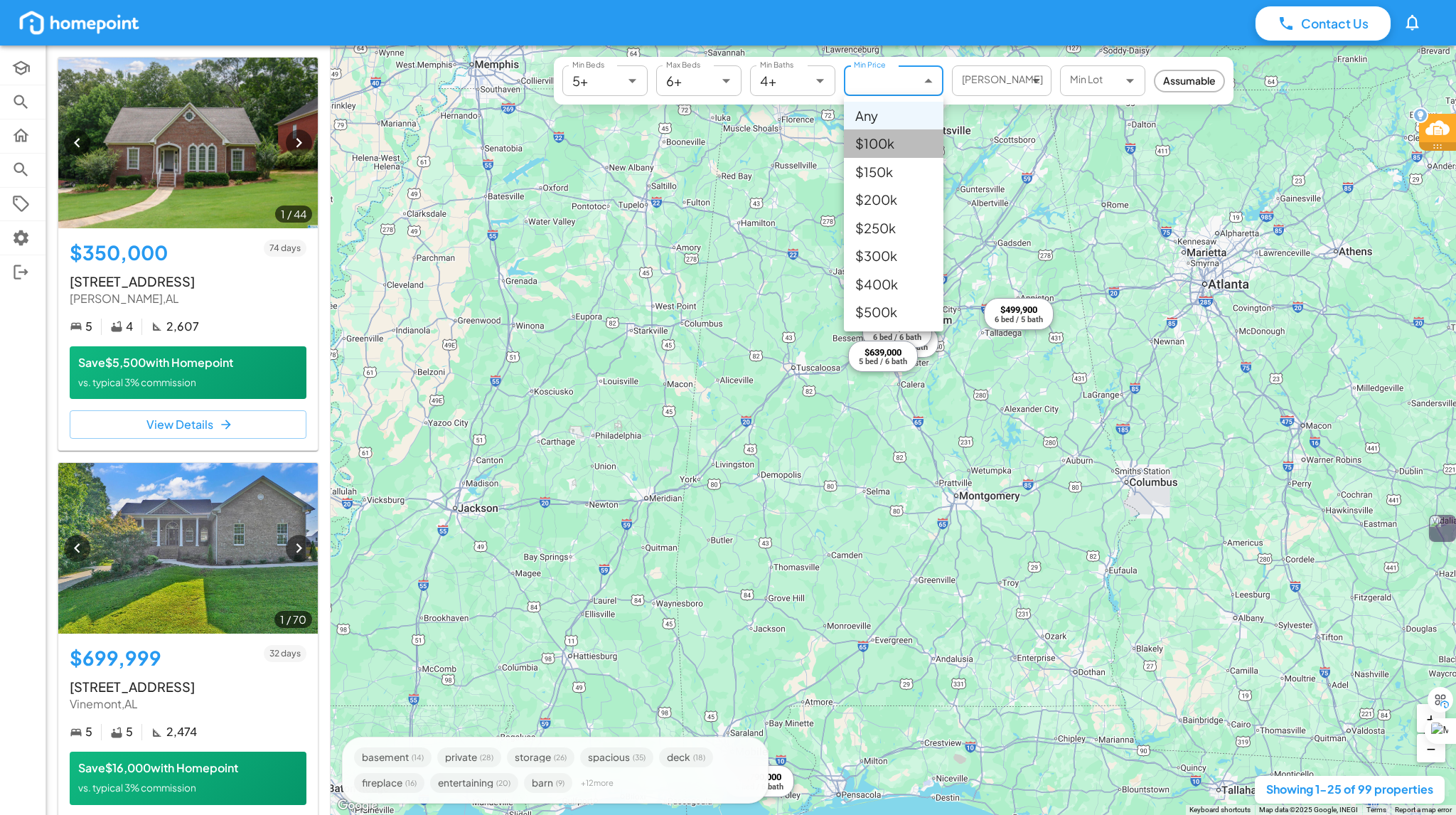
click at [886, 149] on li "$100k" at bounding box center [893, 143] width 100 height 28
type input "******"
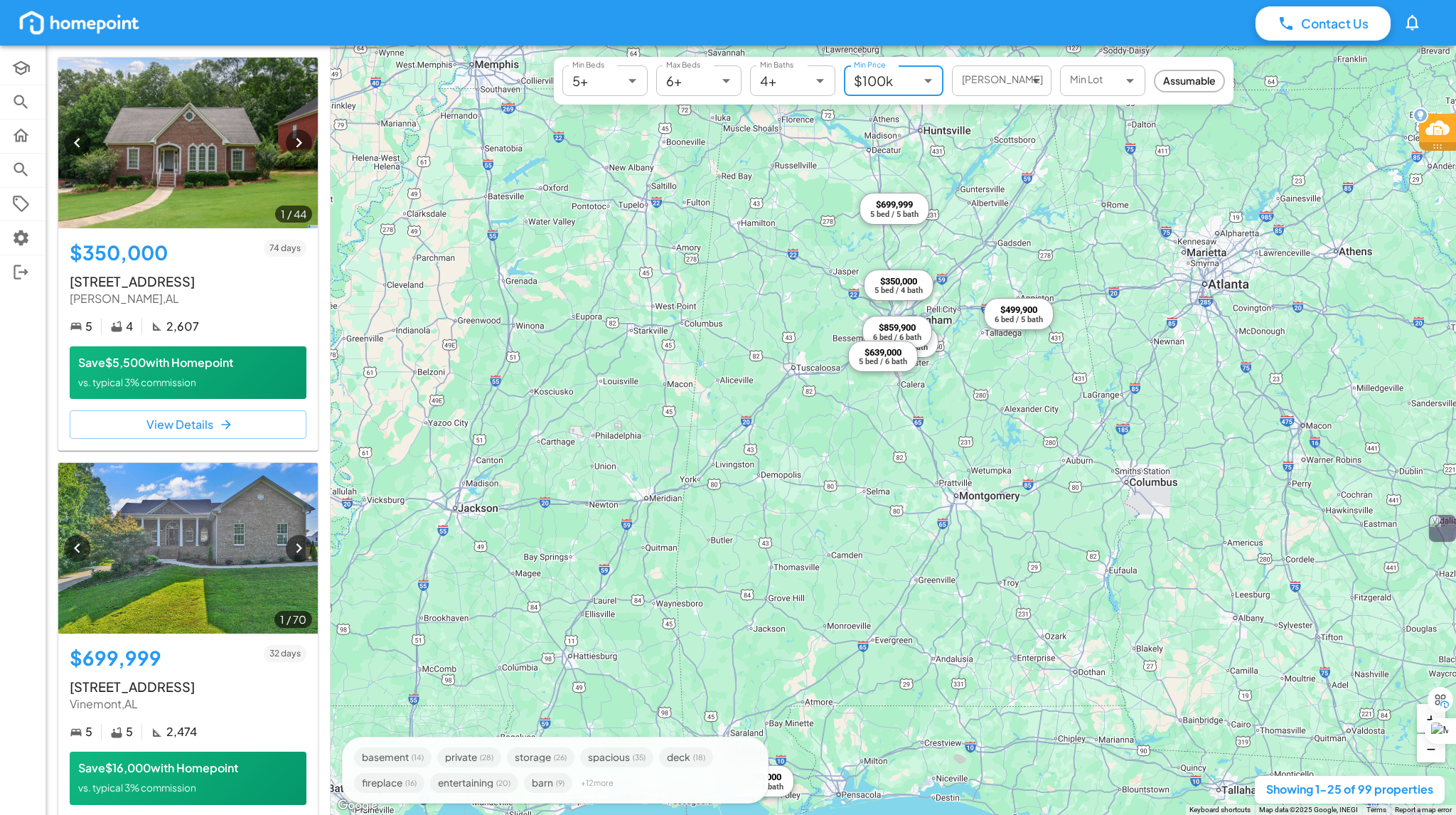
click at [633, 92] on body "Contact Us 0 Academy Browse Properties Selling Buying Offers Settings Log Out 1…" at bounding box center [728, 423] width 1456 height 848
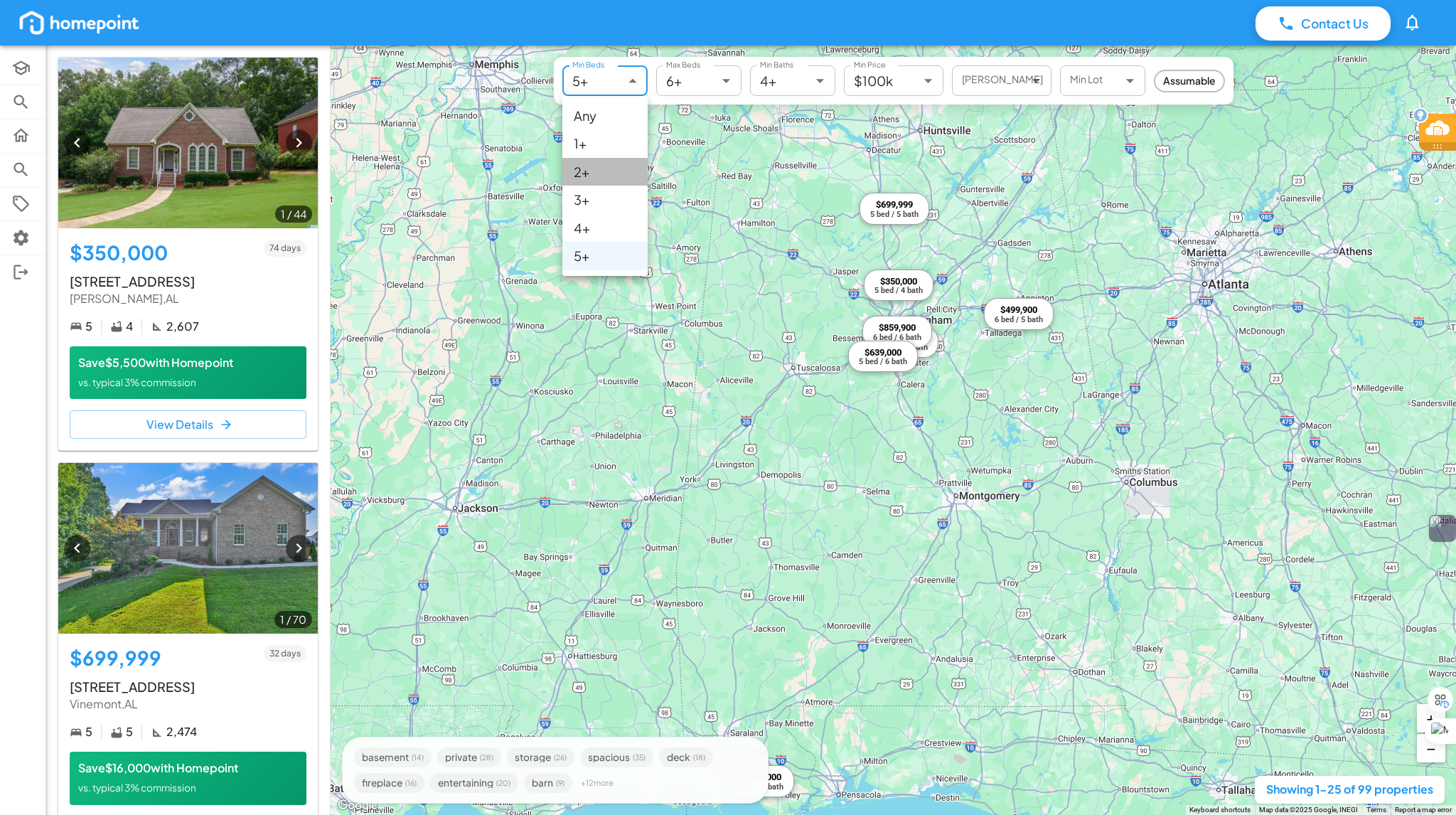
click at [580, 165] on li "2+" at bounding box center [605, 172] width 86 height 28
type input "*"
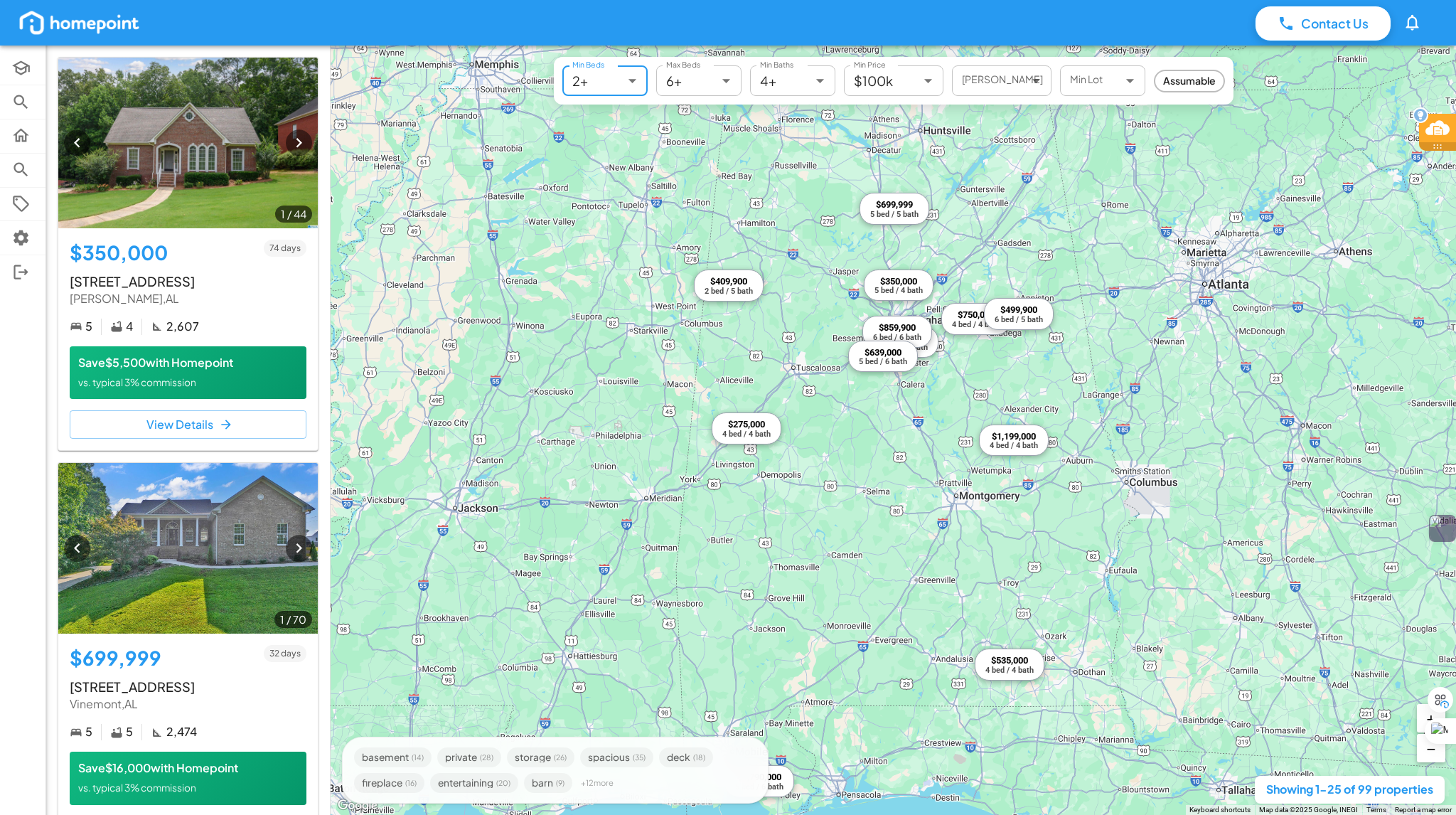
click at [714, 92] on body "Contact Us 0 Academy Browse Properties Selling Buying Offers Settings Log Out 1…" at bounding box center [728, 423] width 1456 height 848
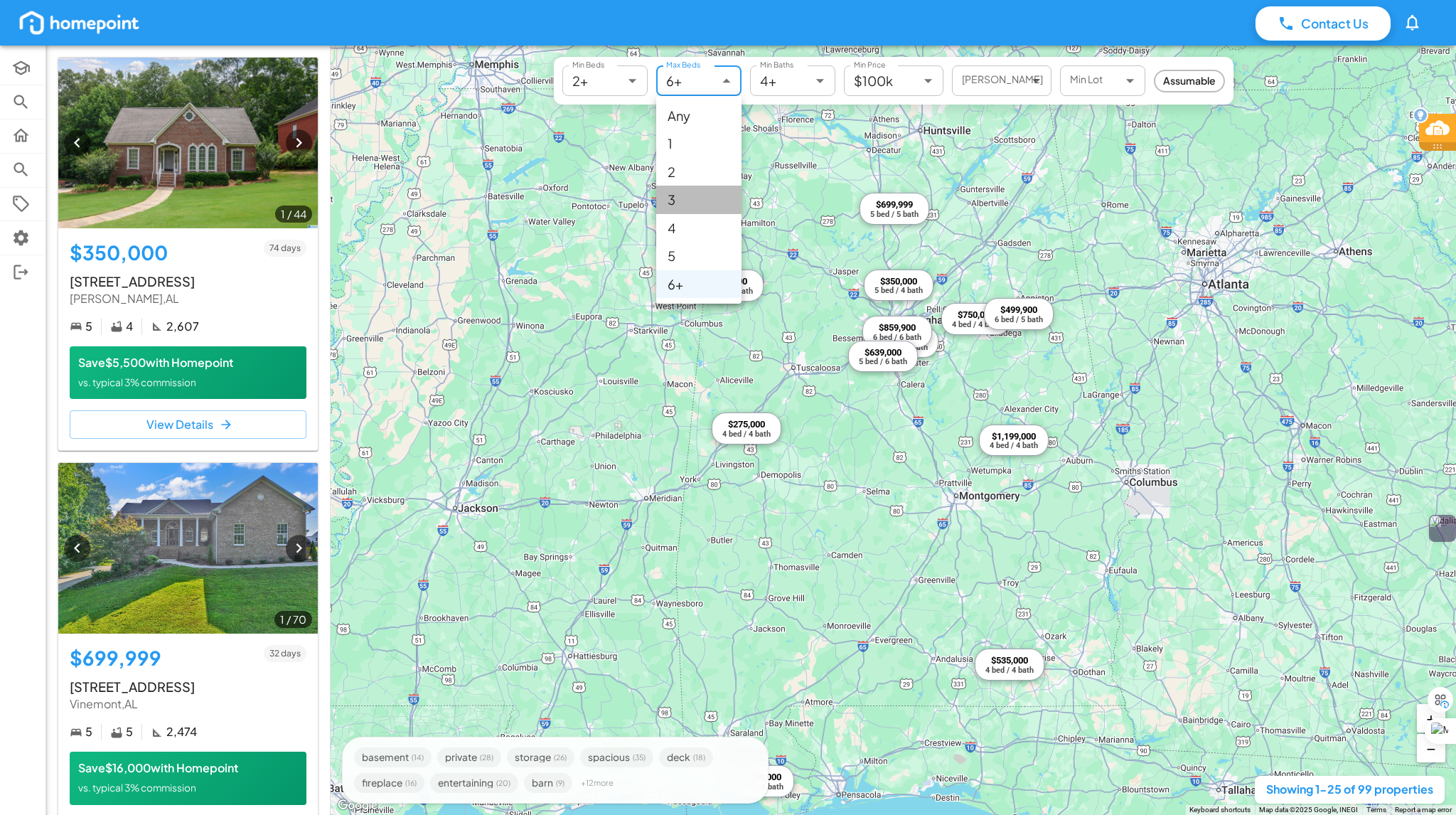
click at [684, 203] on li "3" at bounding box center [698, 199] width 86 height 28
type input "*"
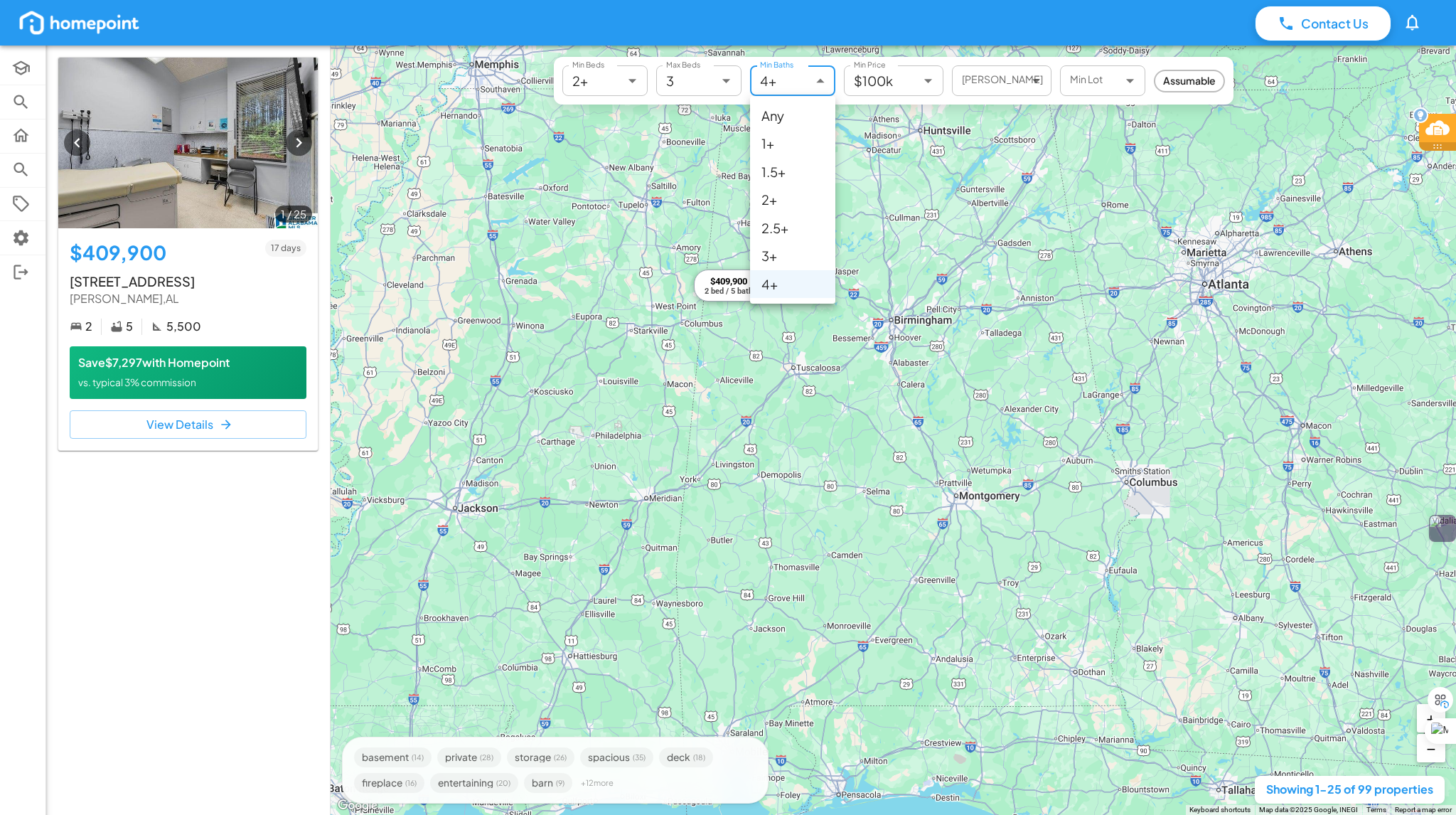
click at [826, 87] on body "Contact Us 0 Academy Browse Properties Selling Buying Offers Settings Log Out 1…" at bounding box center [728, 423] width 1456 height 848
click at [788, 114] on li "Any" at bounding box center [793, 115] width 86 height 28
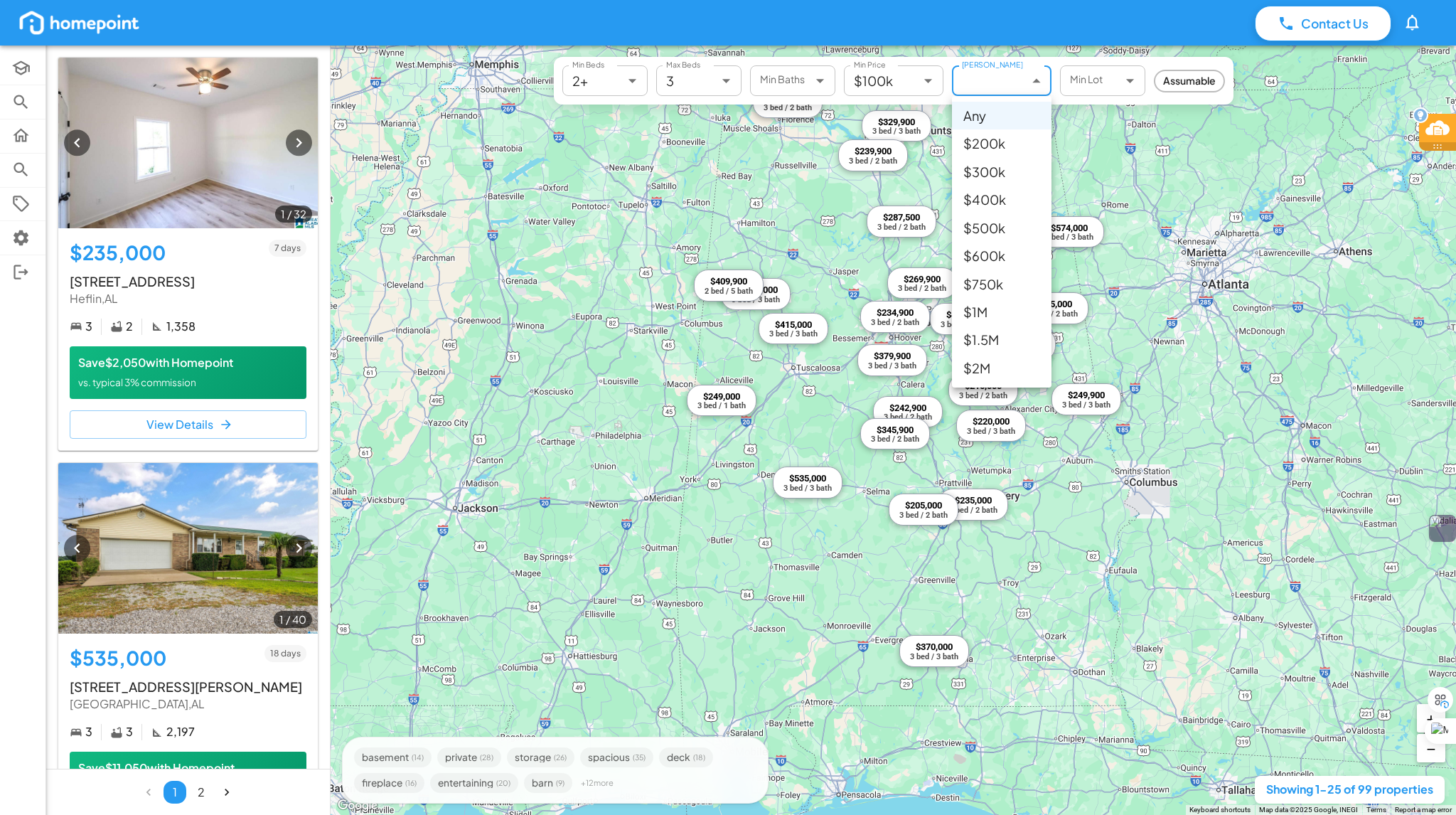
click at [1023, 82] on body "Contact Us 0 Academy Browse Properties Selling Buying Offers Settings Log Out 1…" at bounding box center [728, 423] width 1456 height 848
click at [988, 135] on li "$200k" at bounding box center [1001, 143] width 100 height 28
type input "******"
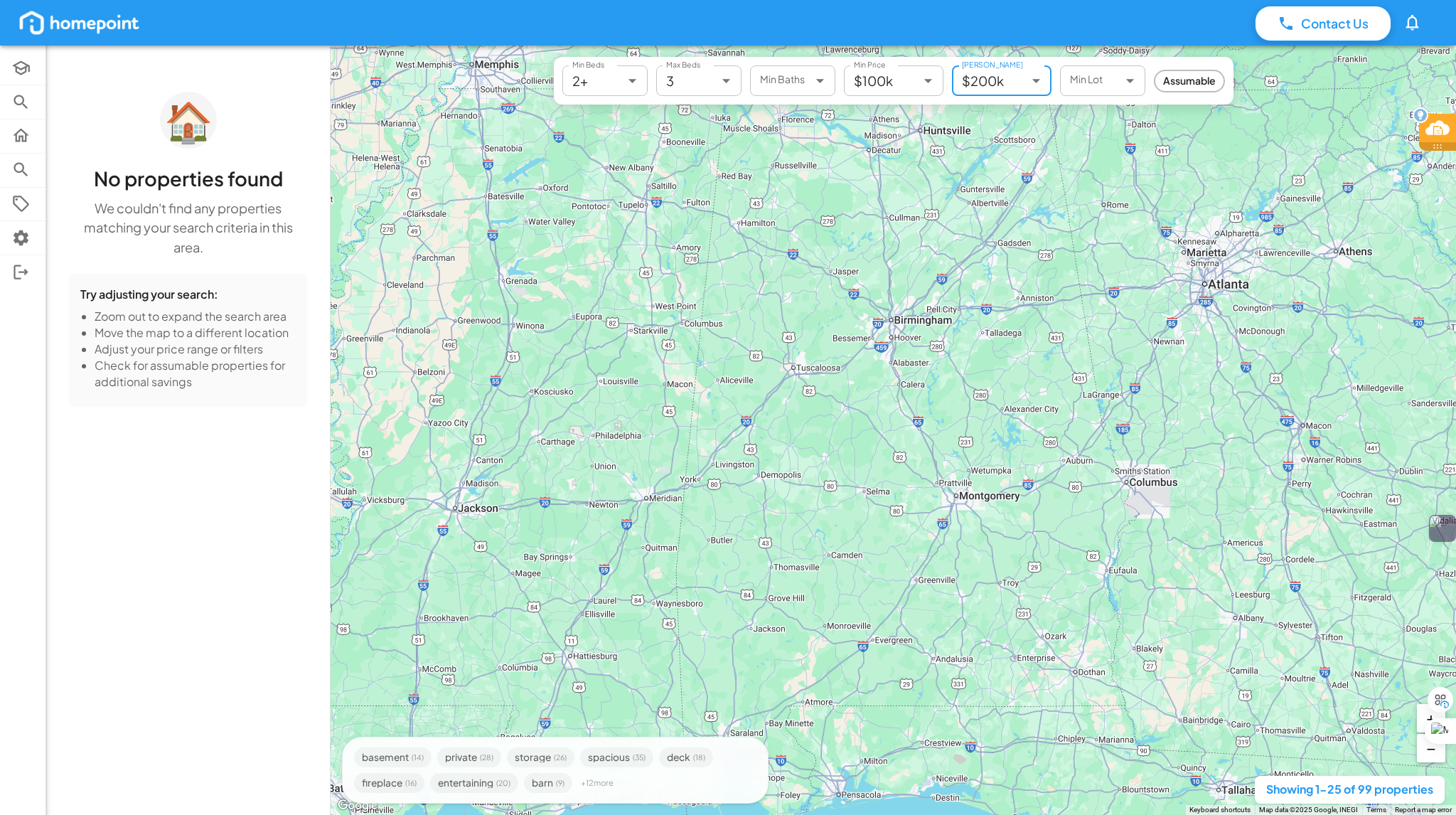
click at [1018, 86] on body "Contact Us 0 Academy Browse Properties Selling Buying Offers Settings Log Out 🏠…" at bounding box center [728, 423] width 1456 height 848
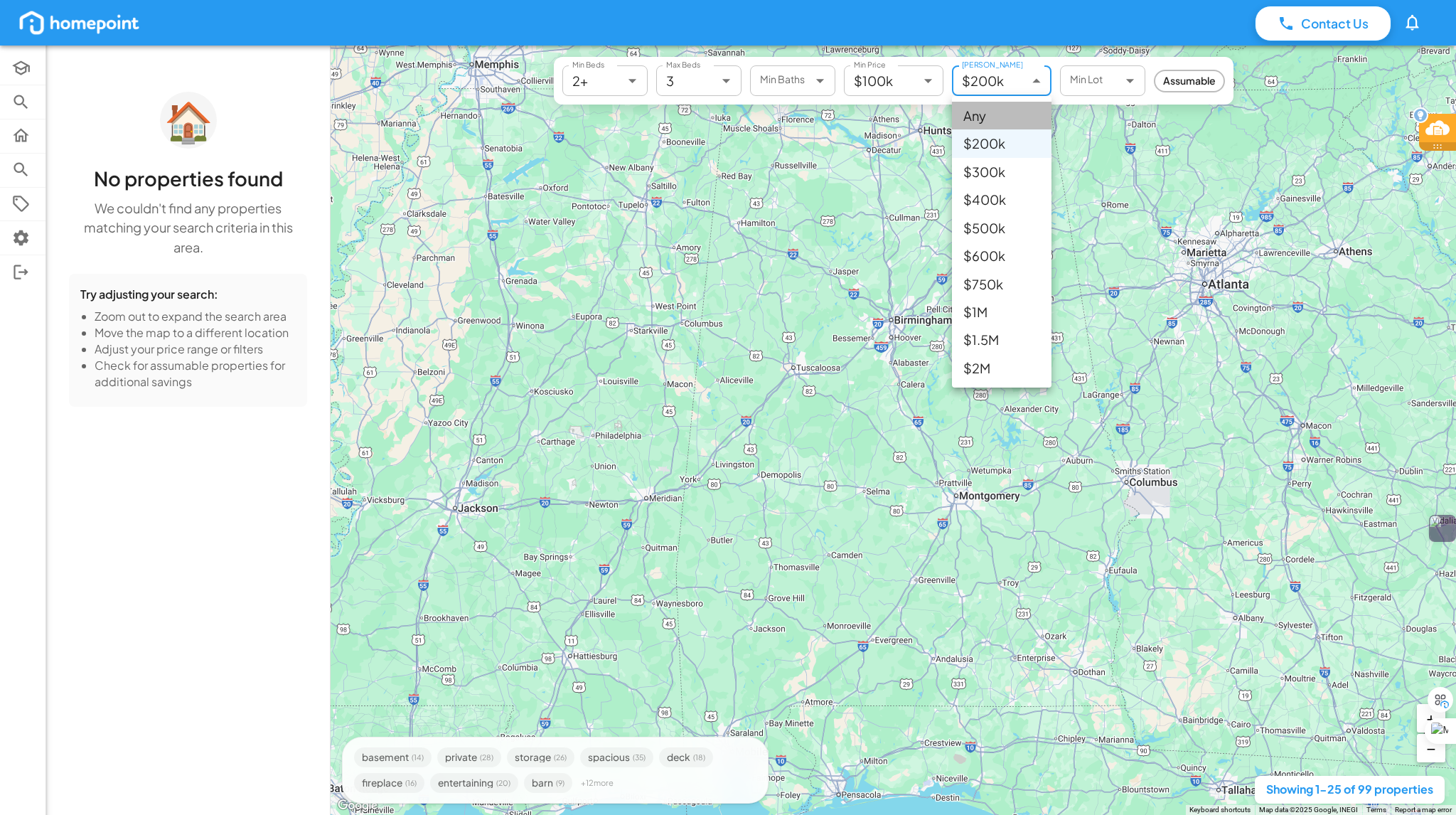
click at [989, 112] on li "Any" at bounding box center [1001, 115] width 100 height 28
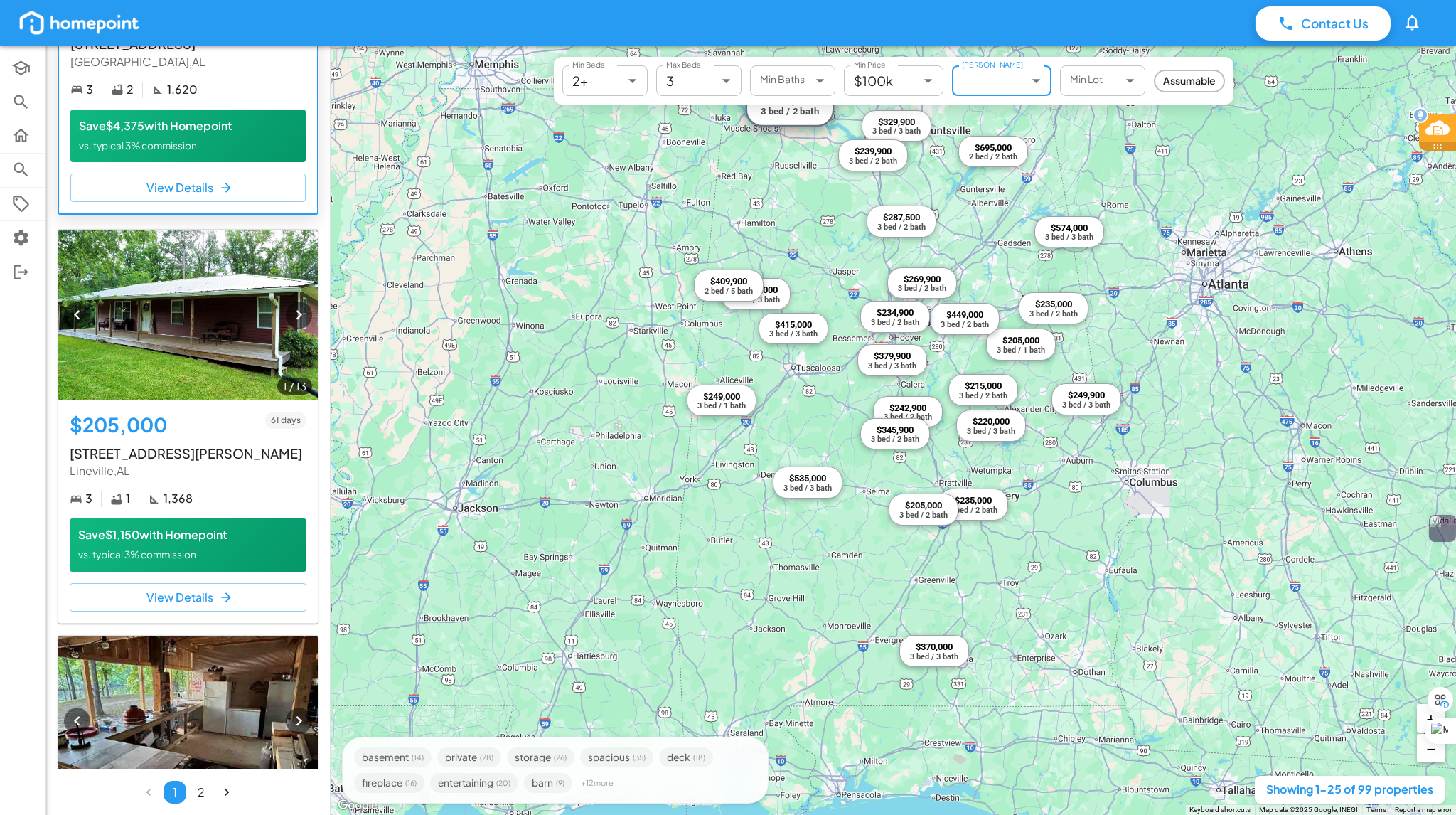
scroll to position [4479, 0]
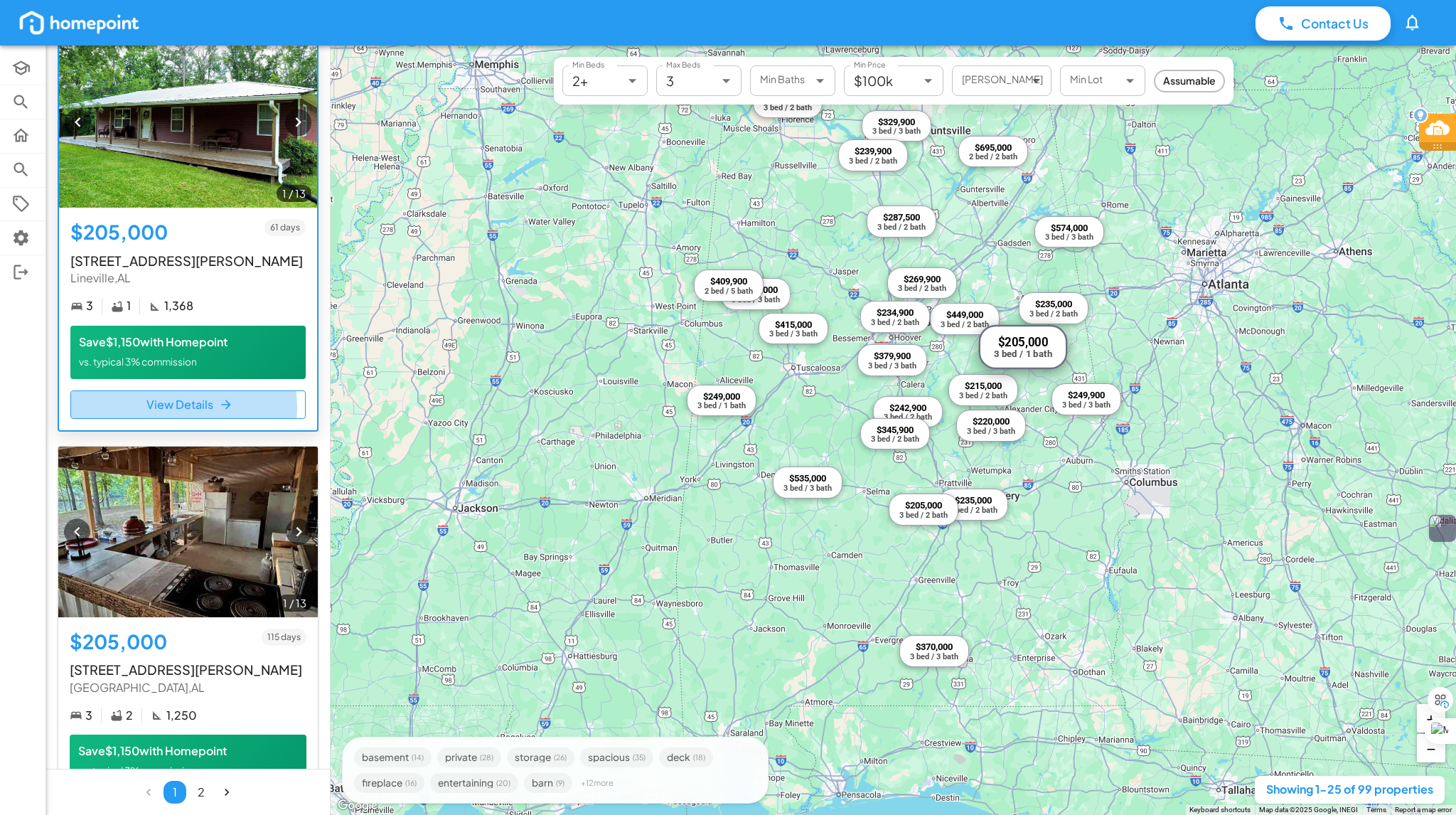
click at [177, 396] on button "View Details" at bounding box center [188, 404] width 236 height 29
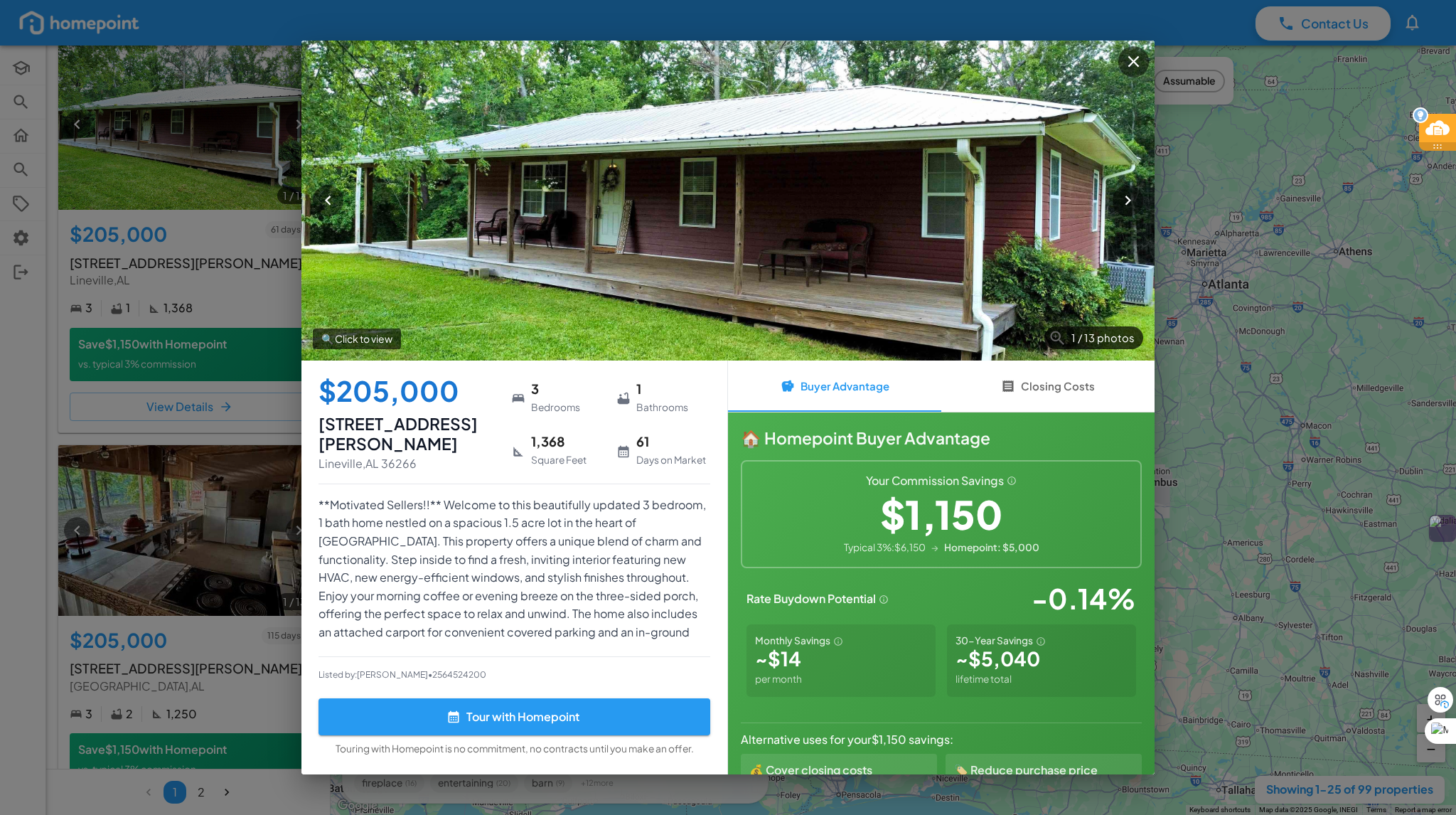
click at [1081, 384] on button "Closing Costs" at bounding box center [1048, 386] width 213 height 51
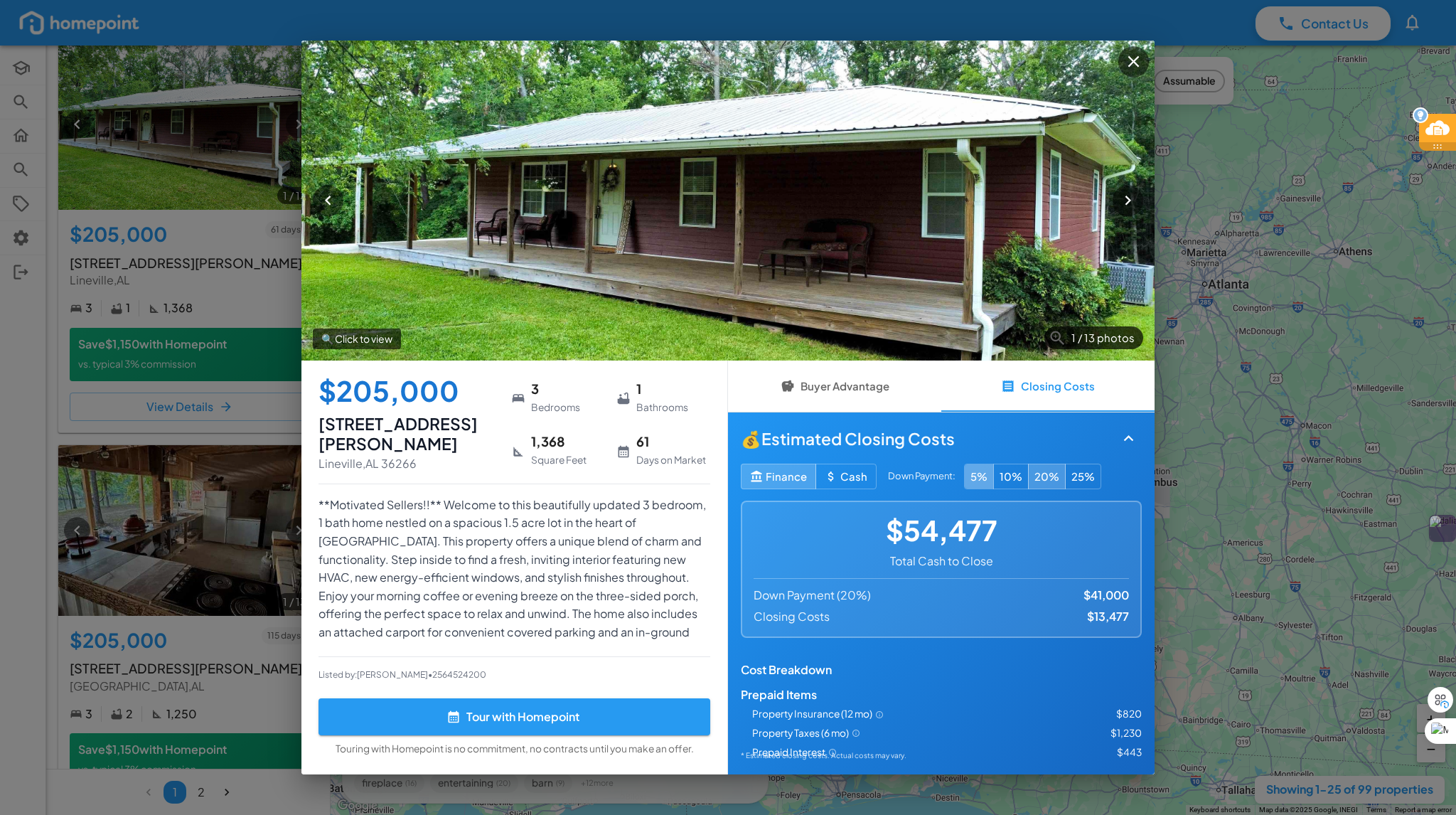
click at [983, 477] on button "5%" at bounding box center [978, 476] width 30 height 26
click at [1049, 475] on button "20%" at bounding box center [1047, 476] width 38 height 26
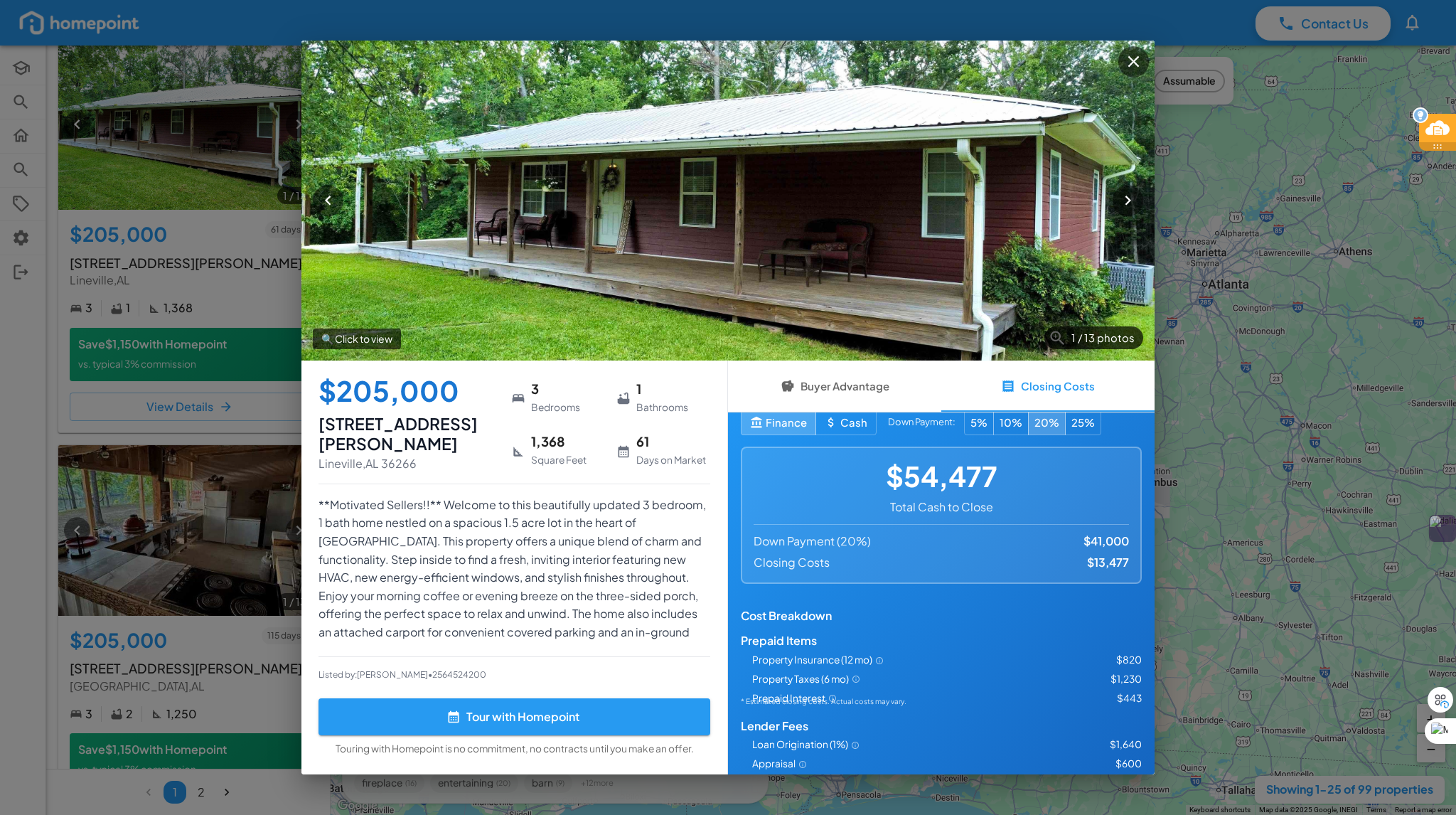
scroll to position [0, 0]
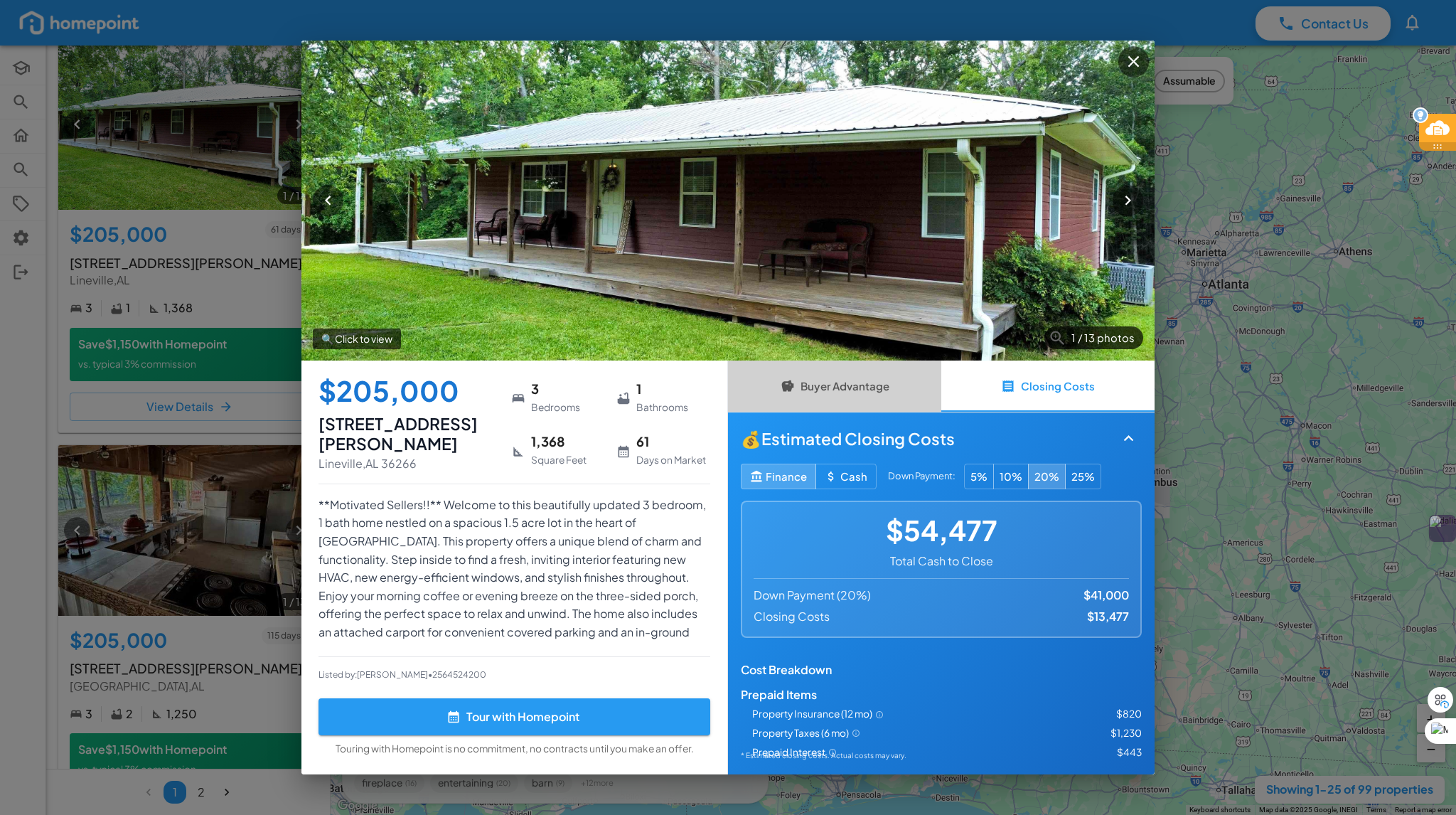
click at [851, 389] on button "Buyer Advantage" at bounding box center [834, 386] width 213 height 51
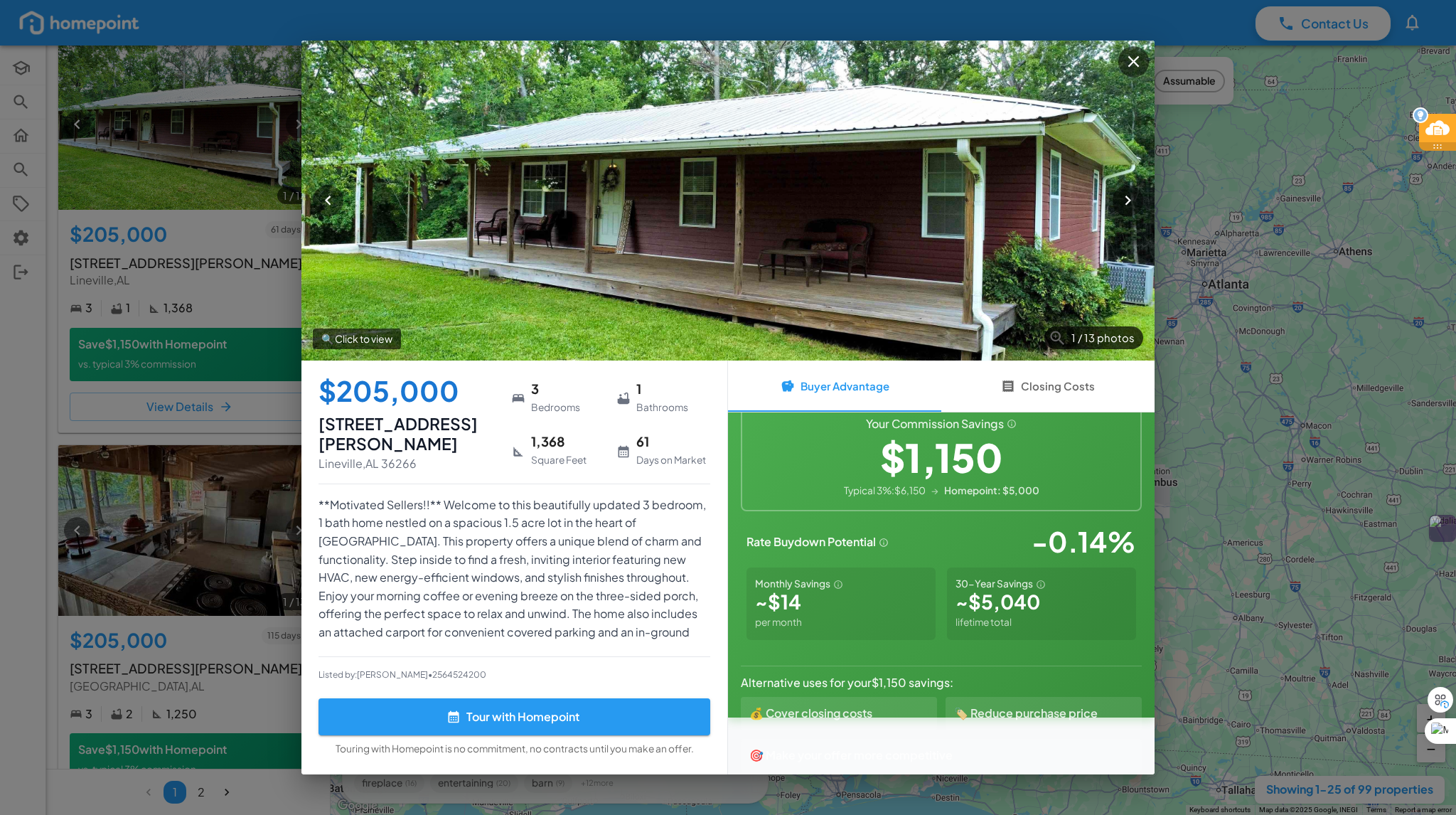
scroll to position [93, 0]
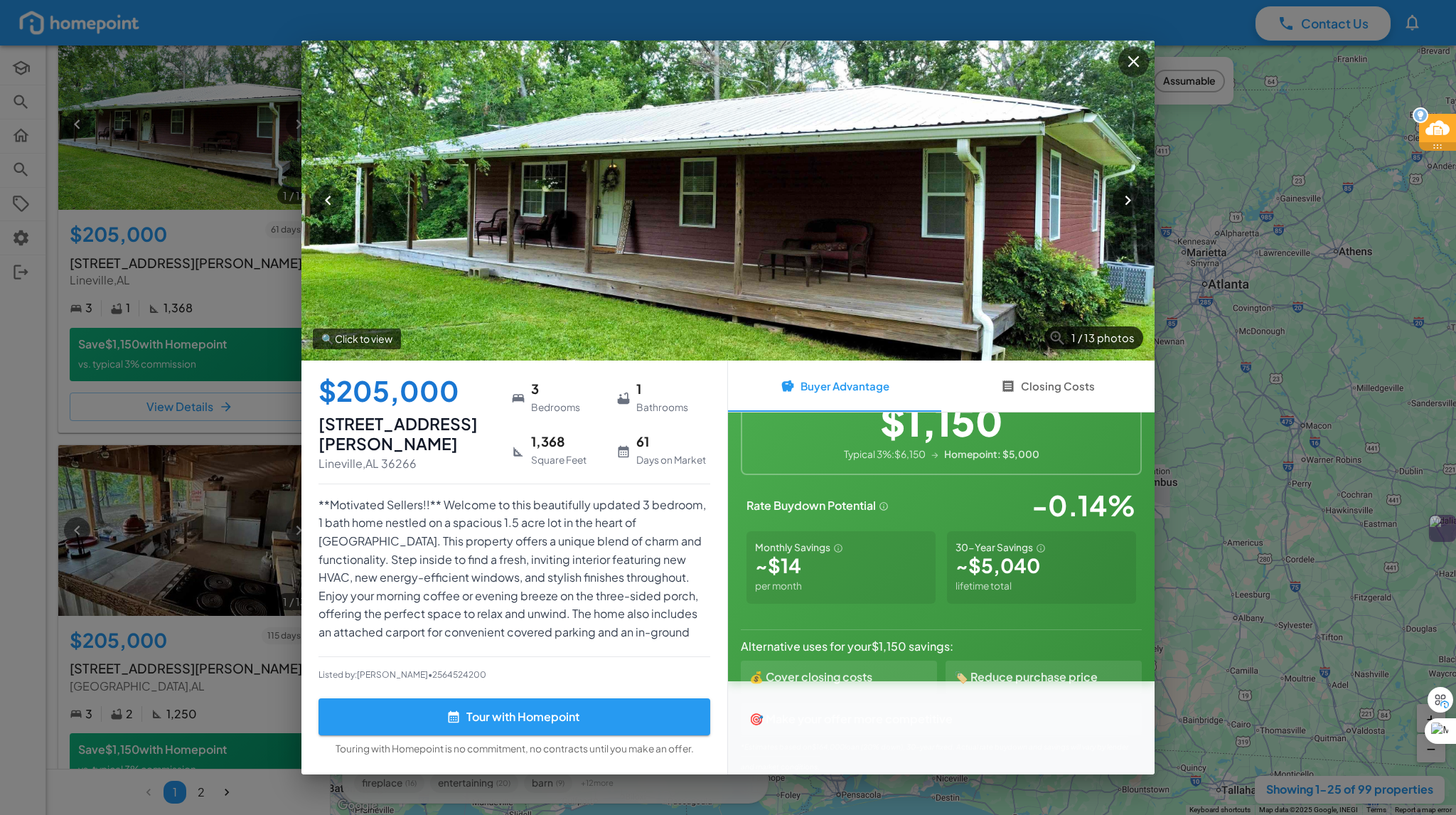
click at [873, 547] on div "Monthly Savings" at bounding box center [841, 547] width 172 height 16
click at [856, 674] on p "💰 Cover closing costs" at bounding box center [811, 677] width 123 height 16
click at [1124, 205] on icon "button" at bounding box center [1128, 201] width 19 height 19
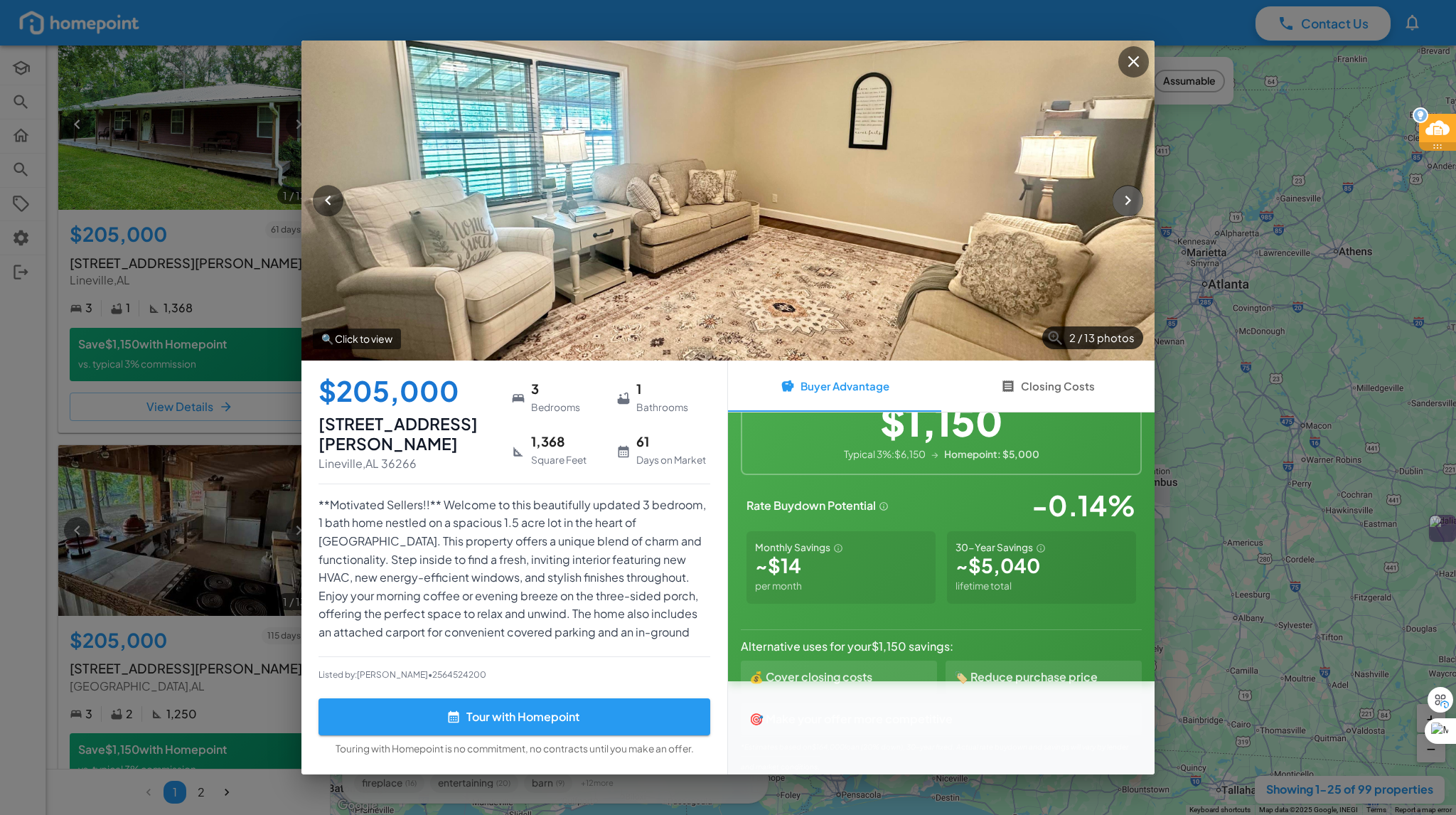
click at [1124, 205] on icon "button" at bounding box center [1128, 201] width 19 height 19
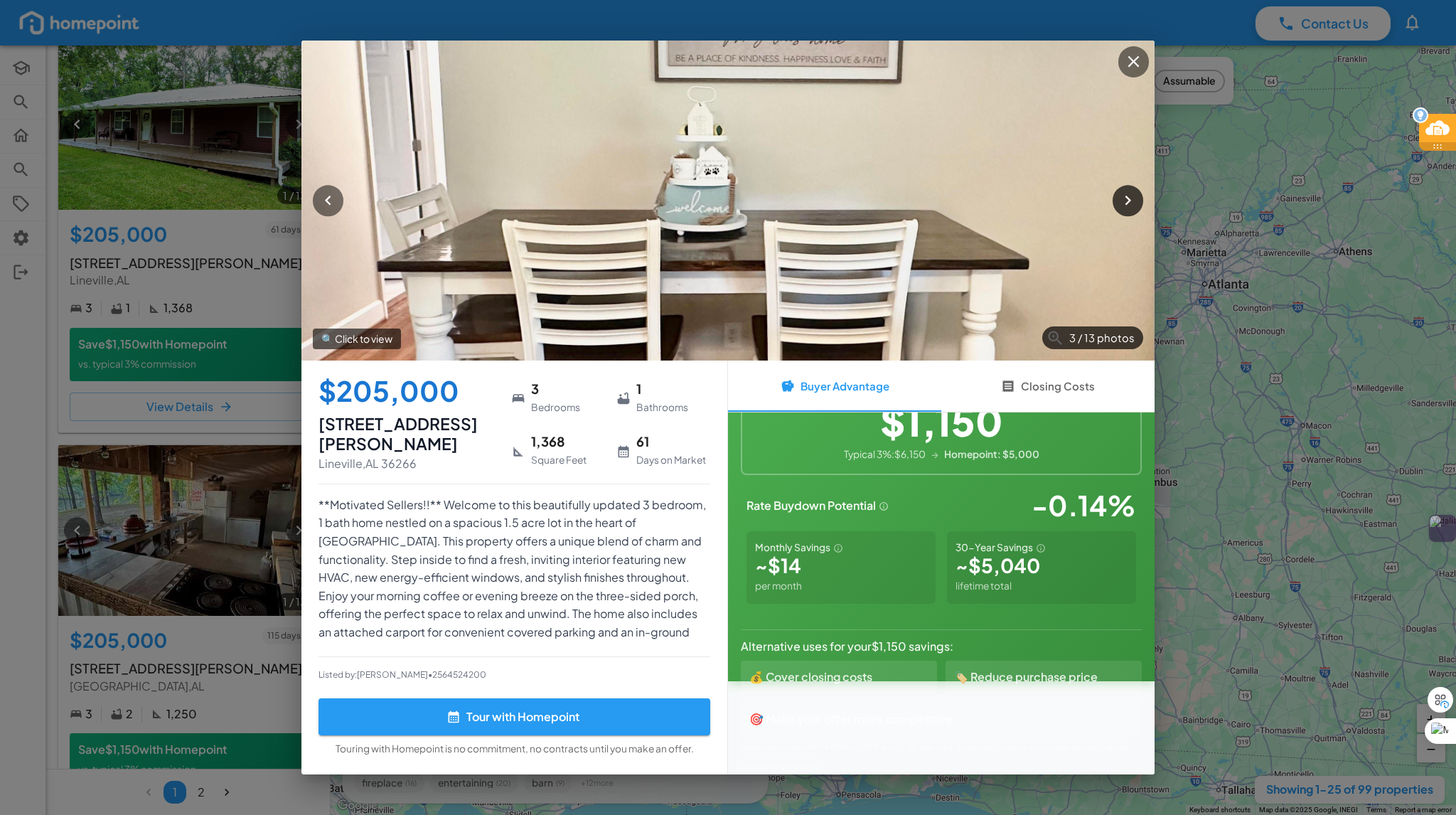
click at [1124, 205] on icon "button" at bounding box center [1128, 201] width 19 height 19
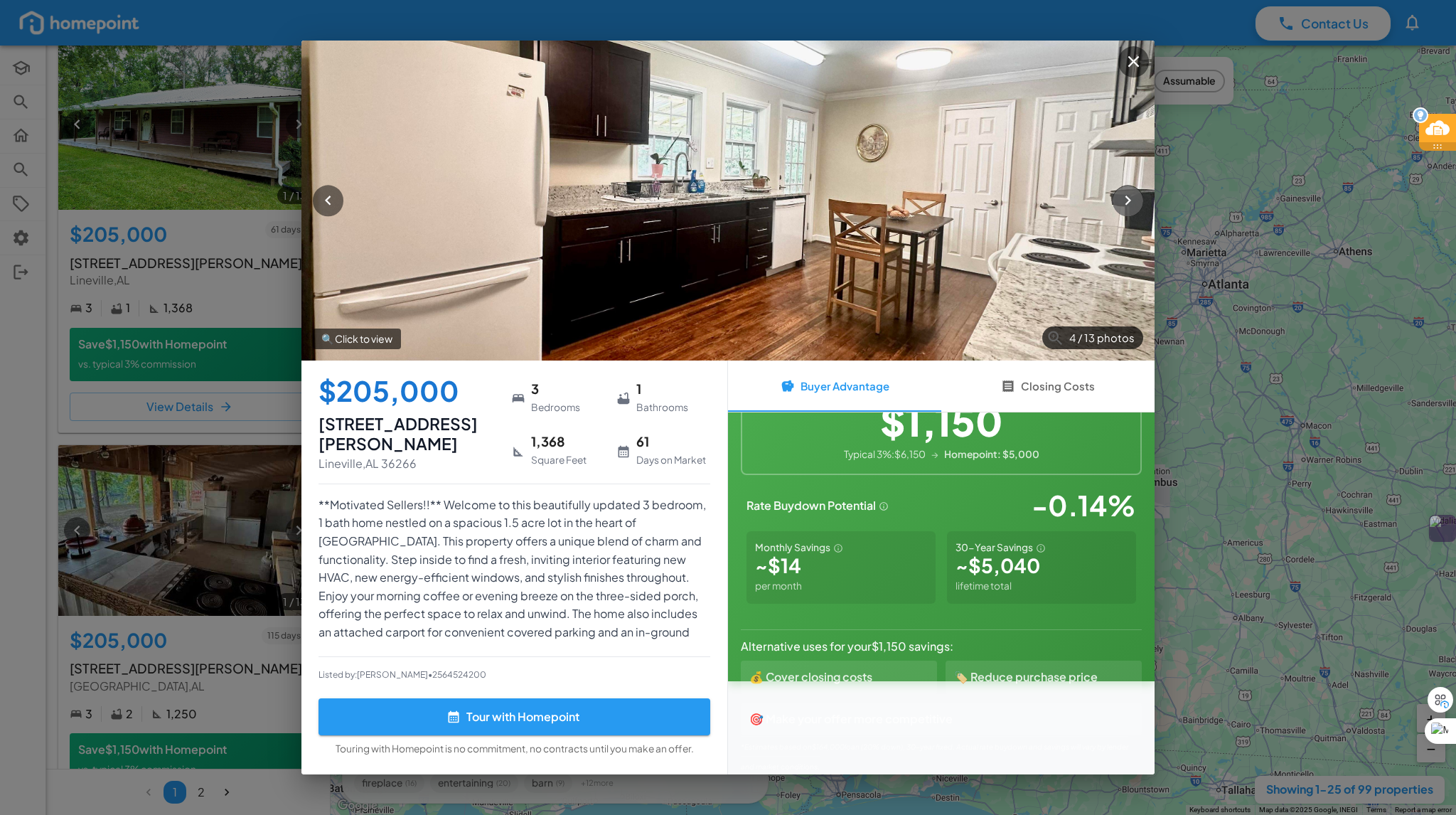
click at [1124, 205] on icon "button" at bounding box center [1128, 201] width 19 height 19
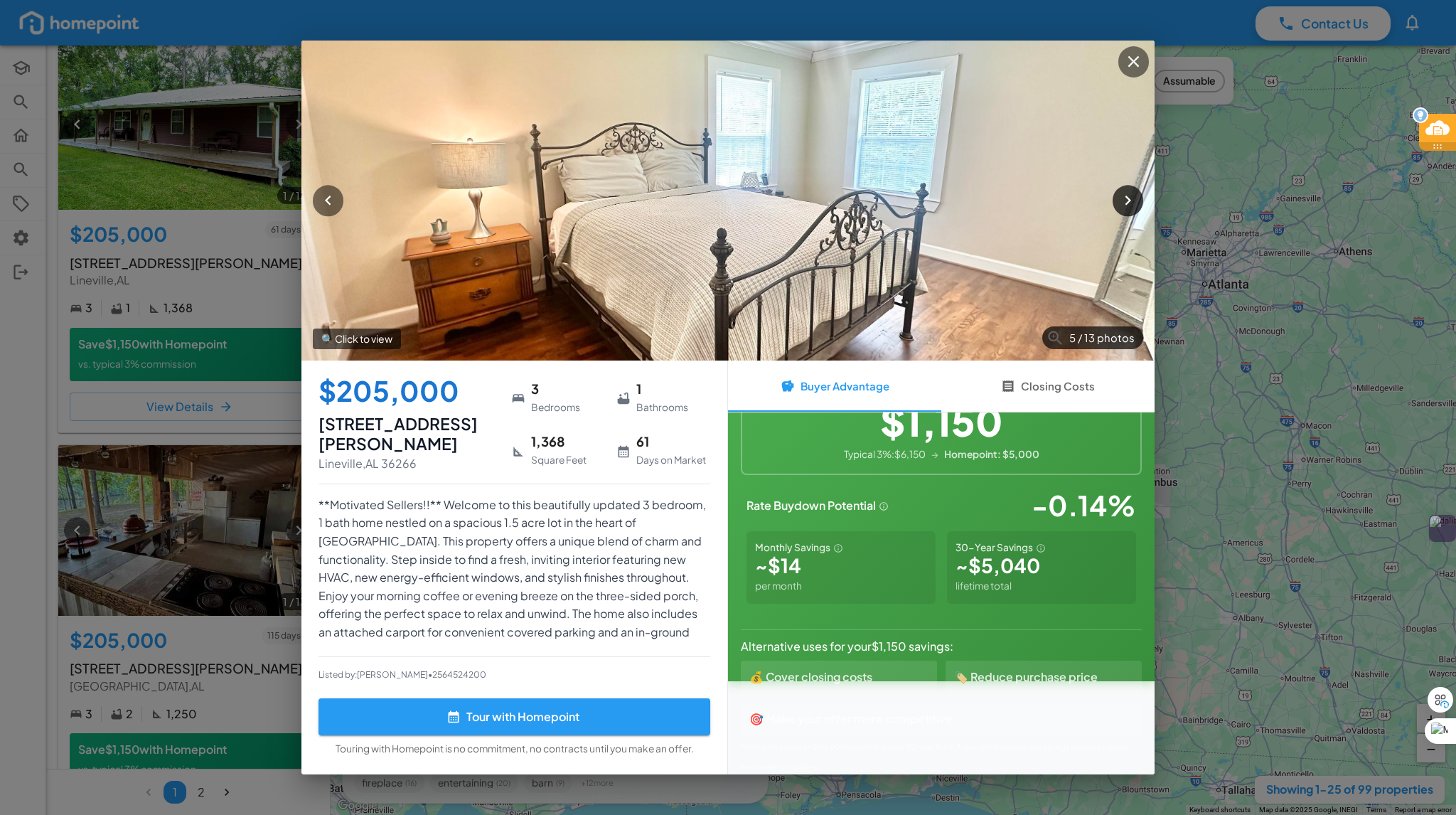
click at [1124, 205] on icon "button" at bounding box center [1128, 201] width 19 height 19
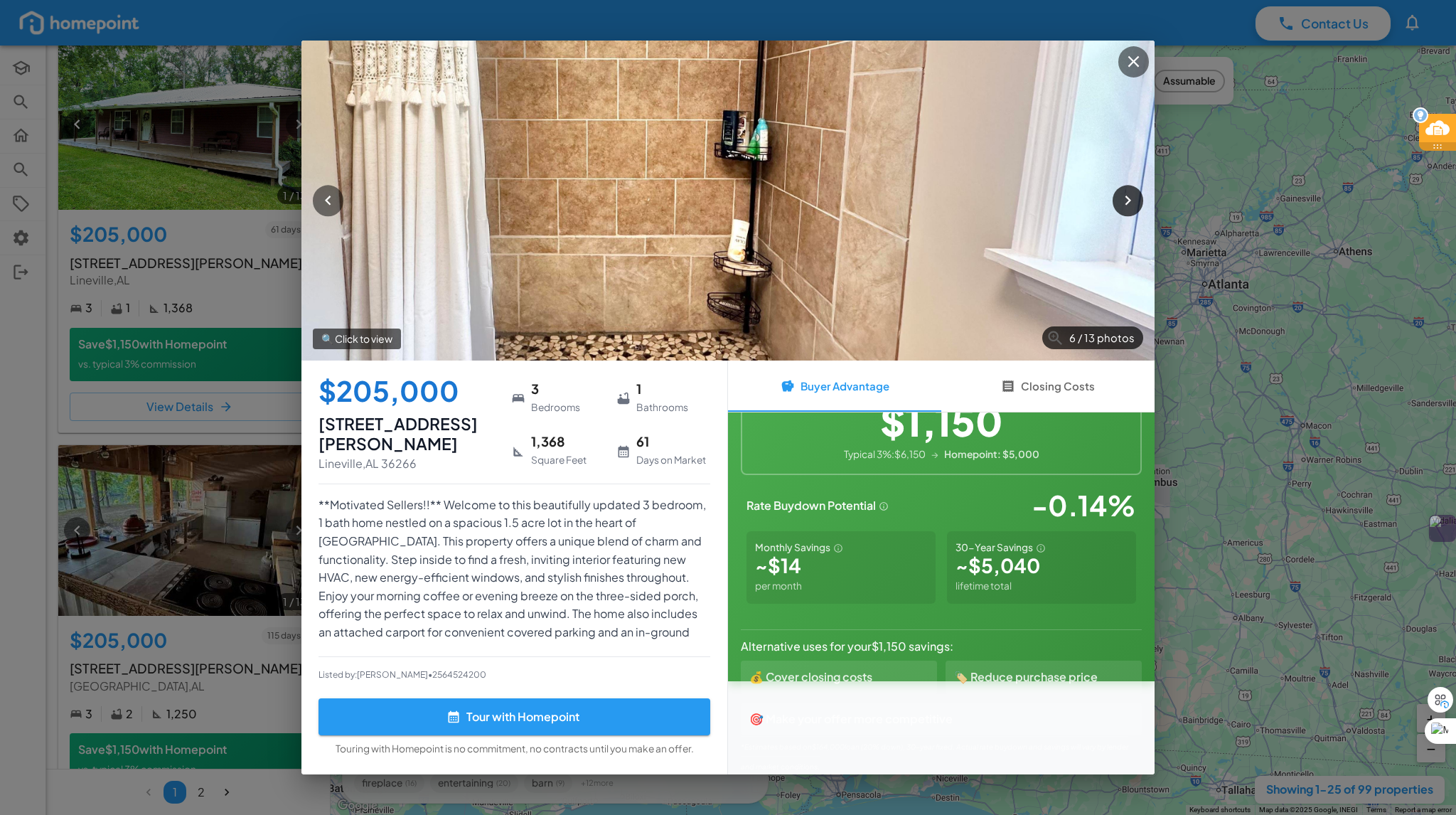
click at [1124, 205] on icon "button" at bounding box center [1128, 201] width 19 height 19
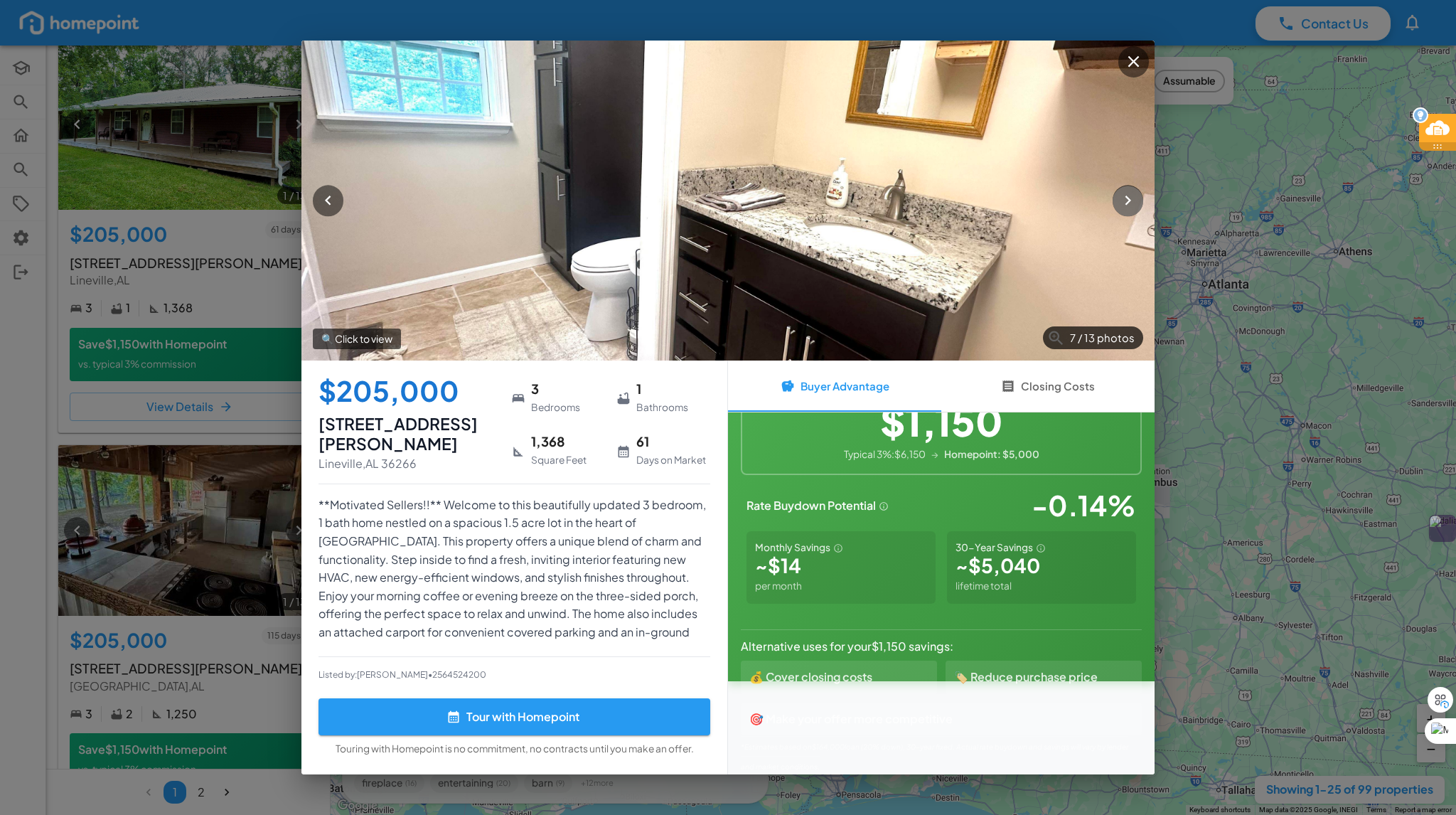
click at [1124, 205] on icon "button" at bounding box center [1128, 201] width 19 height 19
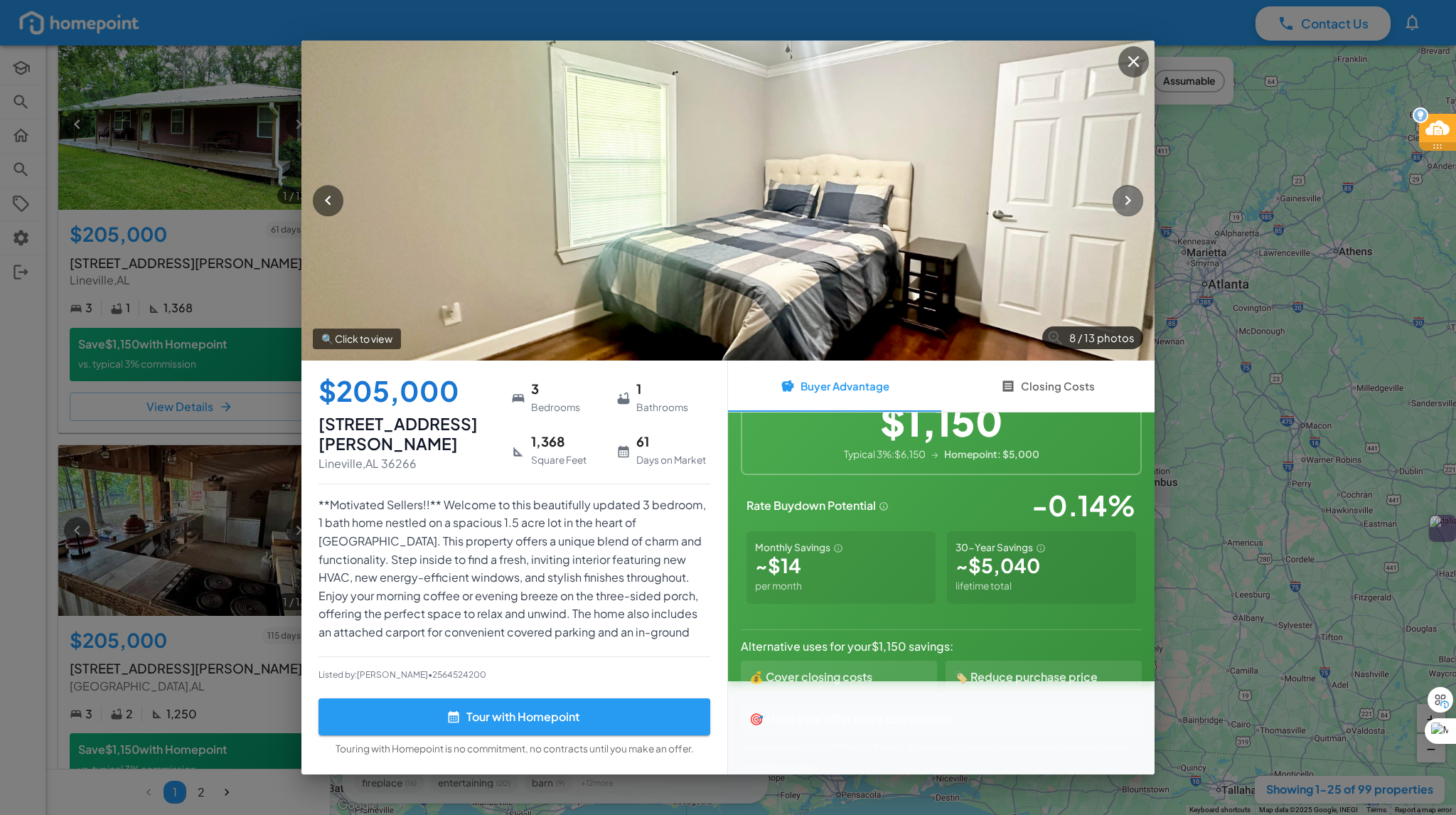
click at [1124, 205] on icon "button" at bounding box center [1128, 201] width 19 height 19
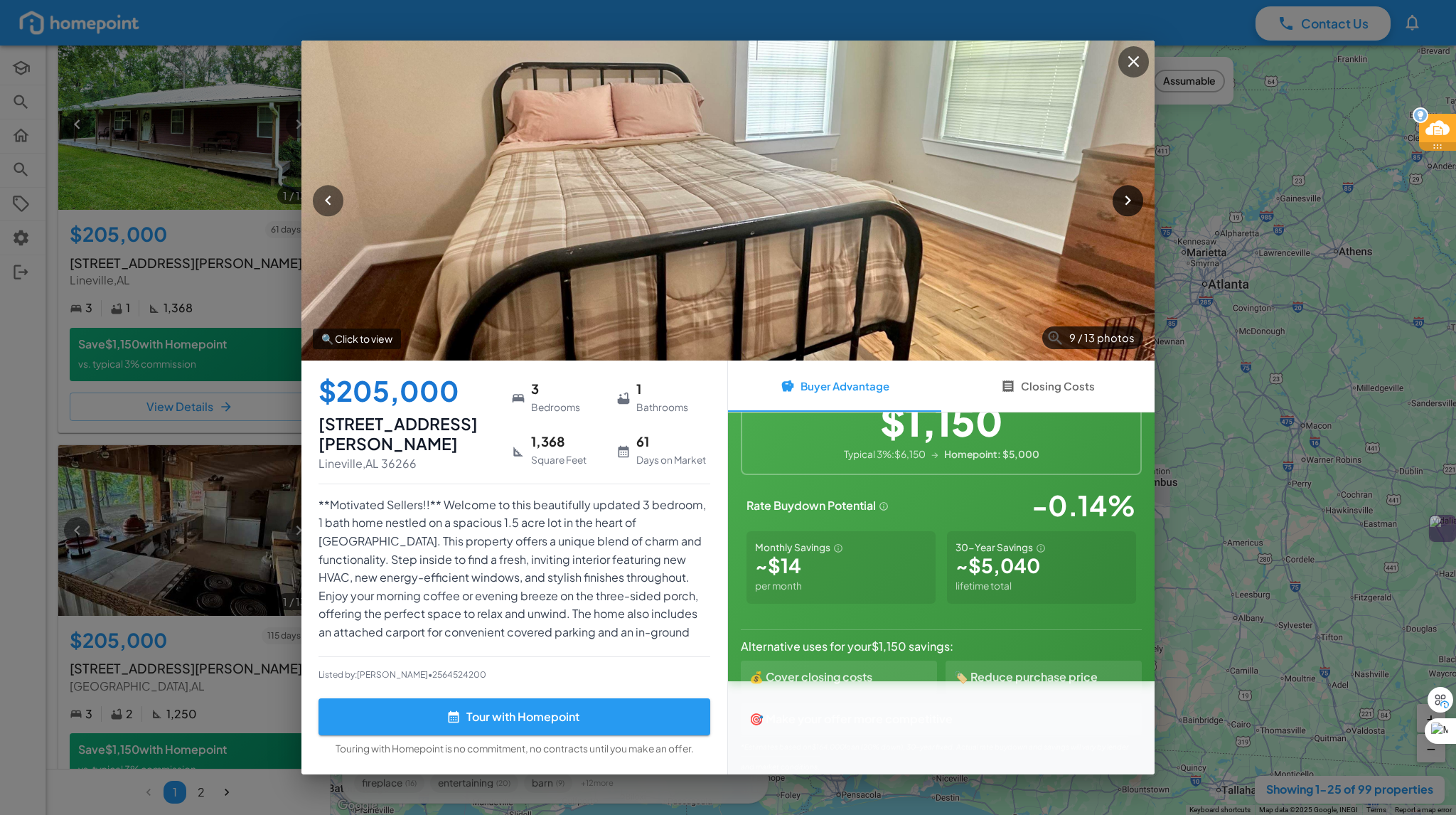
click at [1124, 205] on icon "button" at bounding box center [1128, 201] width 19 height 19
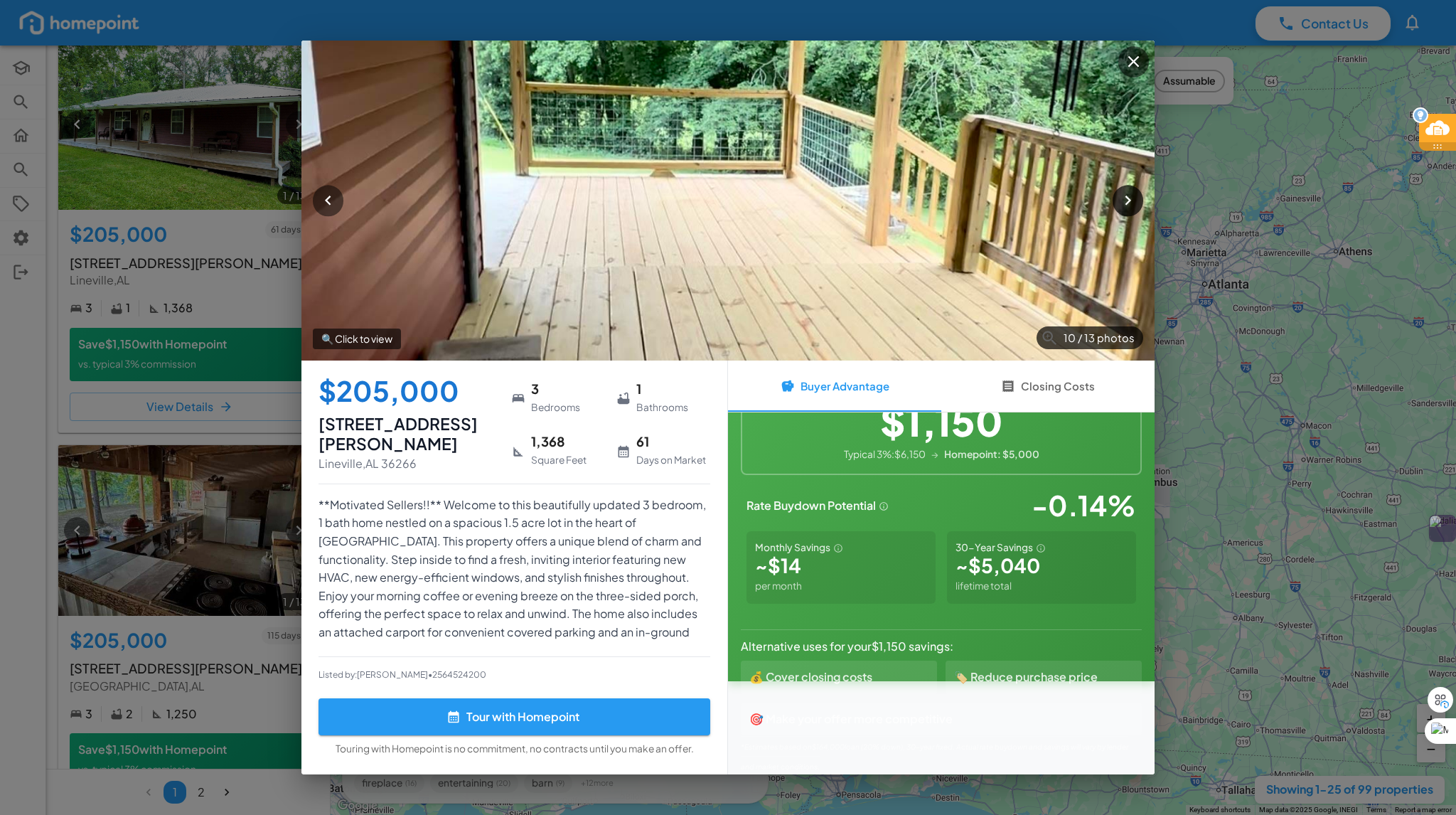
click at [1124, 205] on icon "button" at bounding box center [1128, 201] width 19 height 19
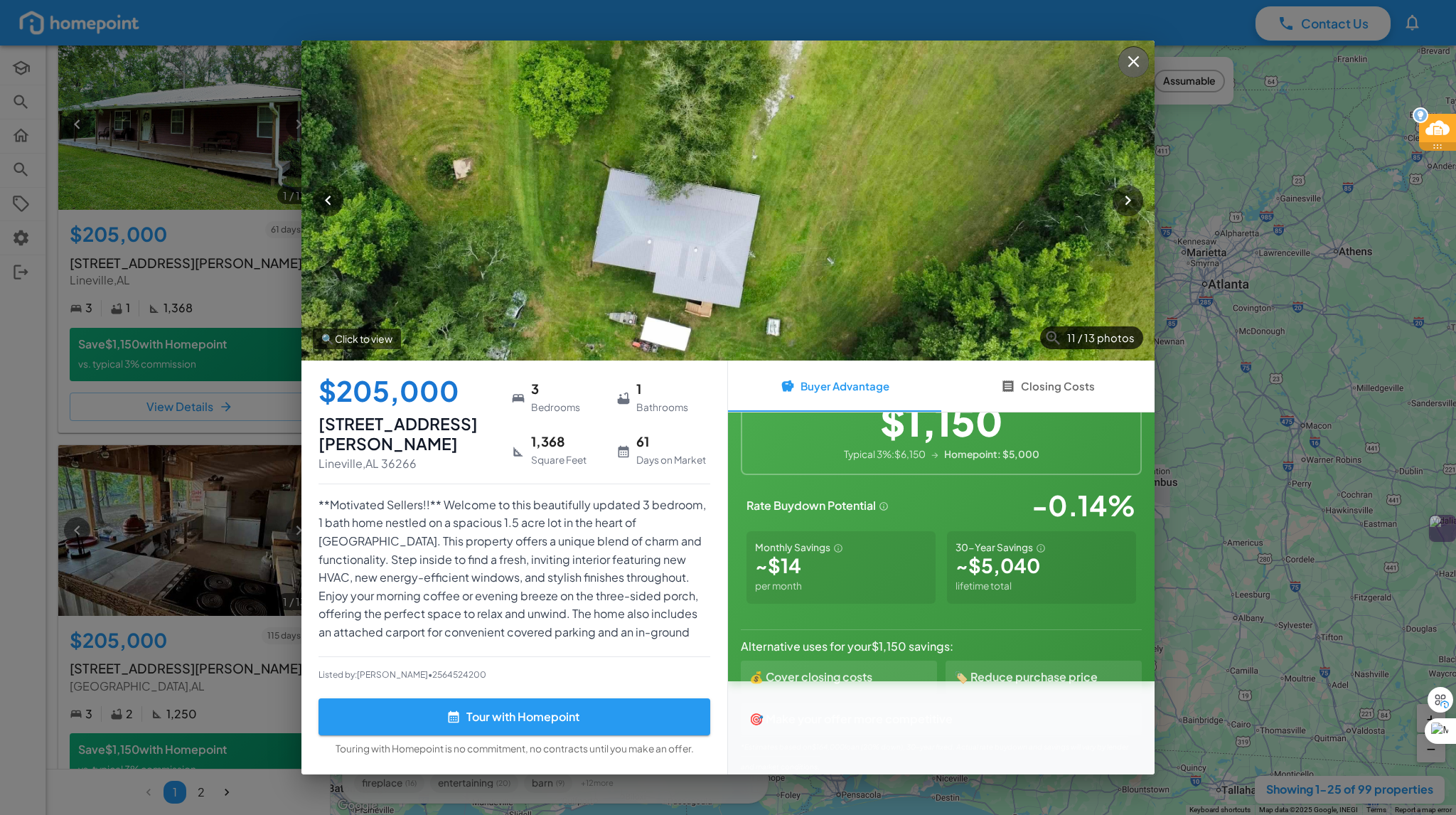
click at [1132, 68] on icon "button" at bounding box center [1134, 62] width 19 height 19
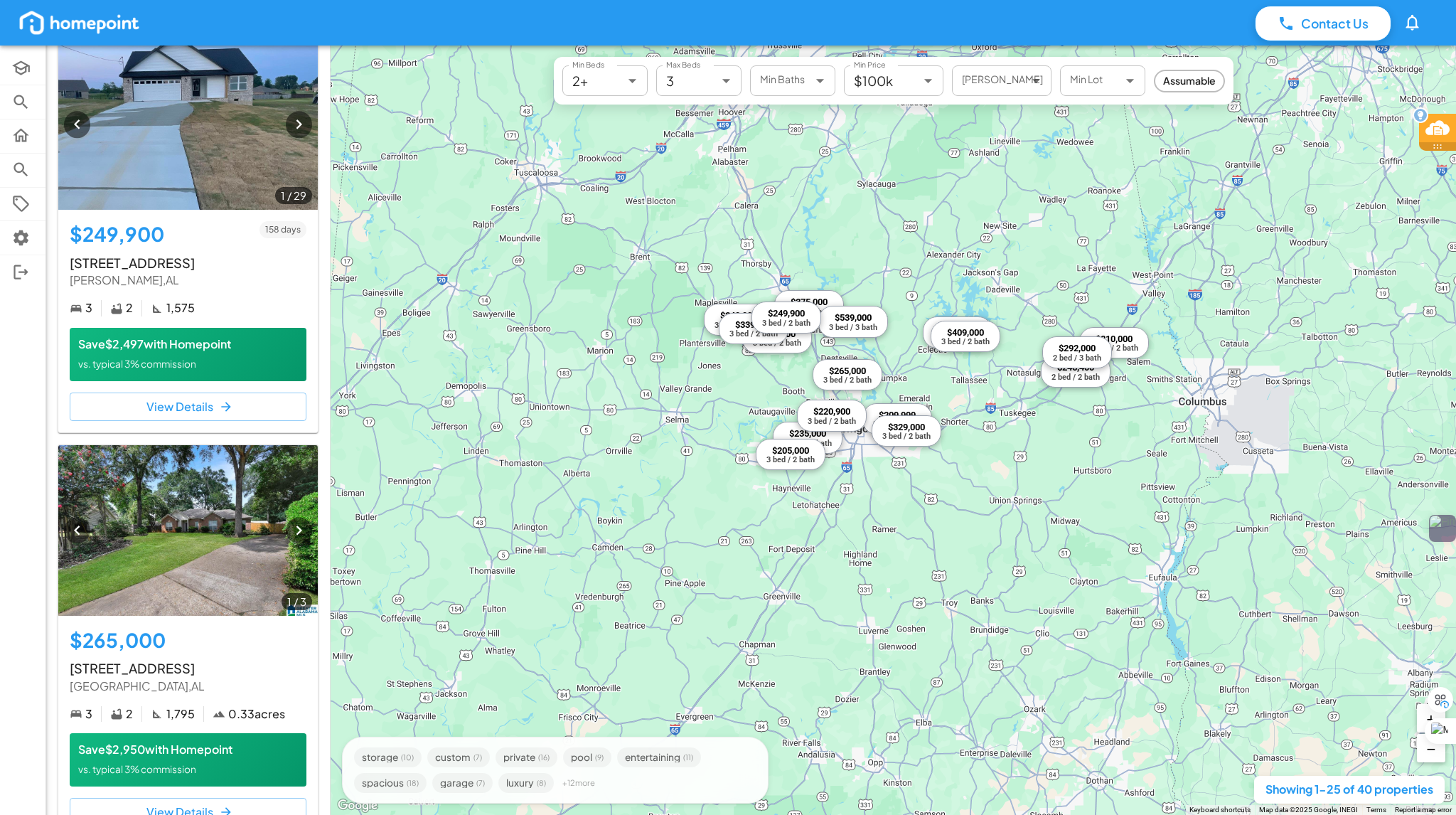
scroll to position [2475, 0]
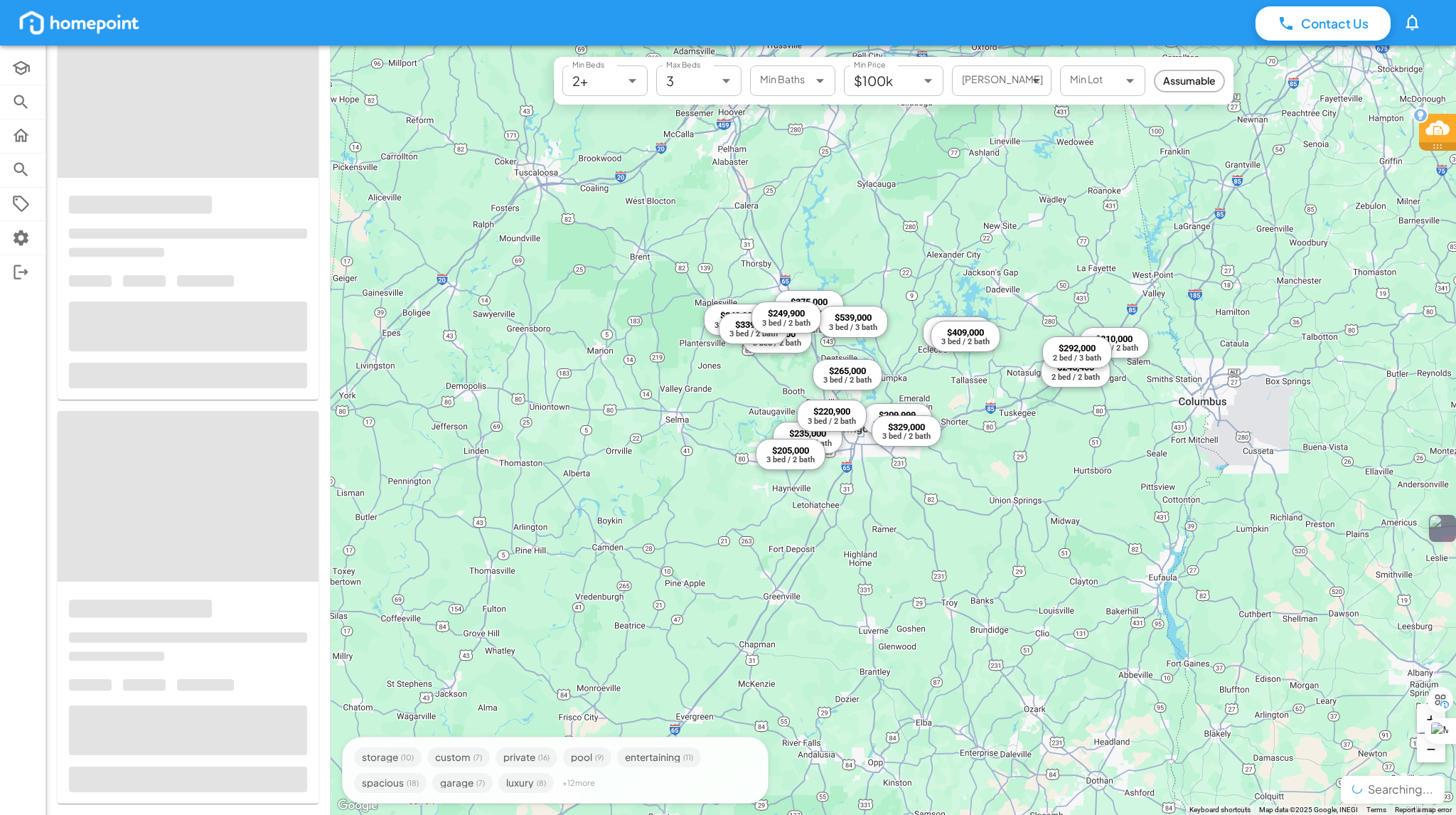
click at [1425, 759] on button "−" at bounding box center [1431, 748] width 29 height 29
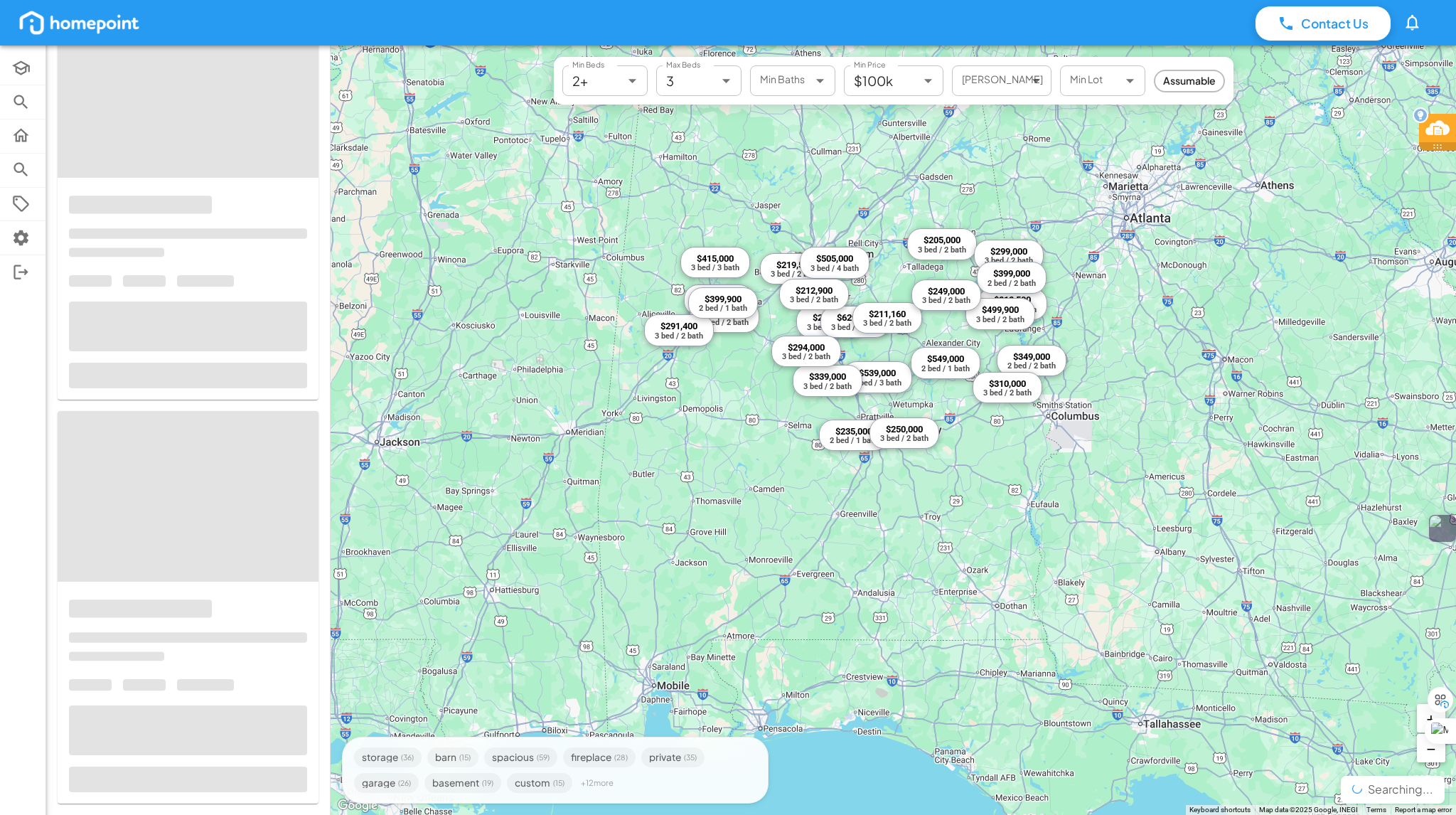
click at [1425, 759] on button "−" at bounding box center [1431, 748] width 29 height 29
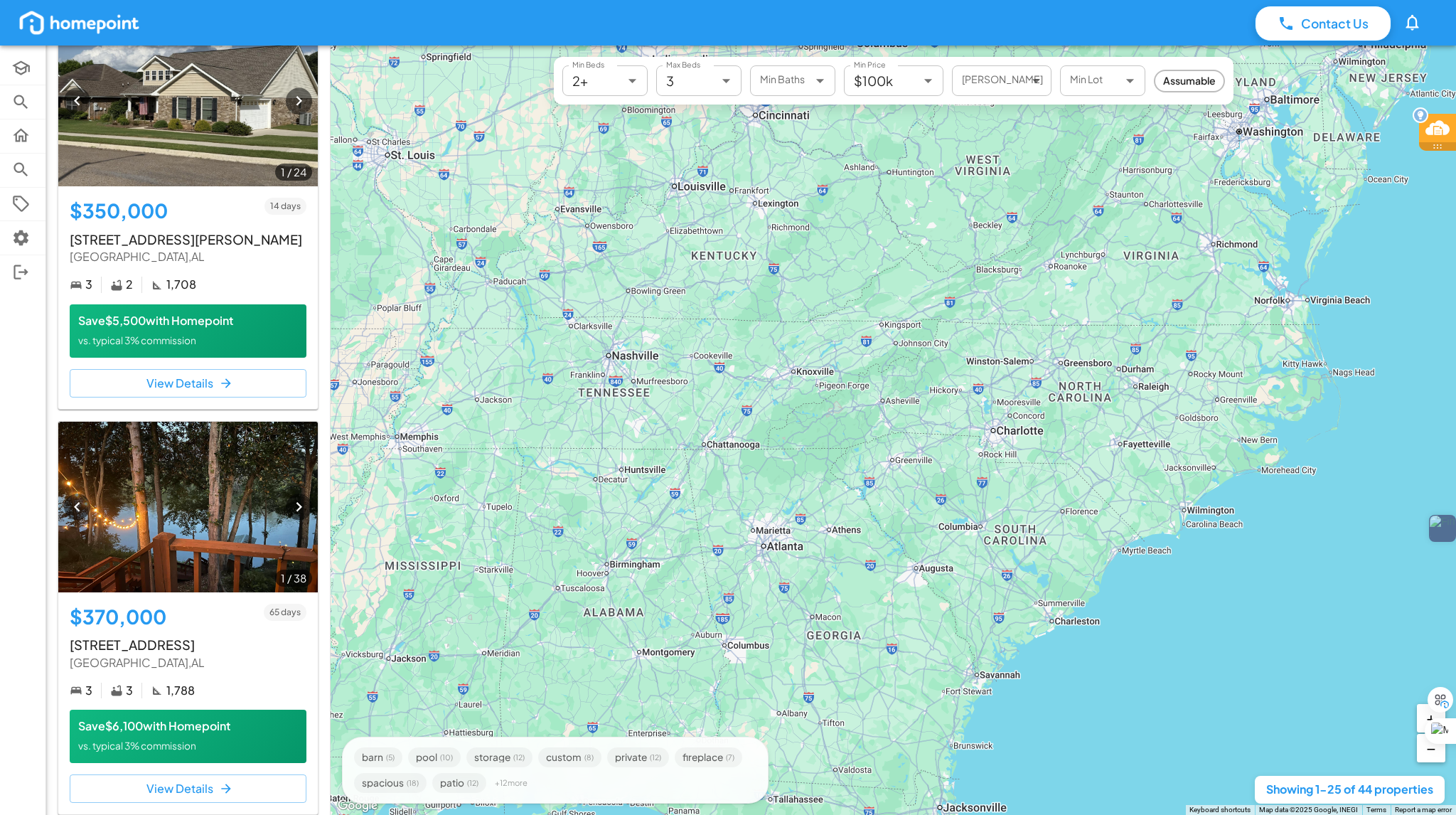
scroll to position [4479, 0]
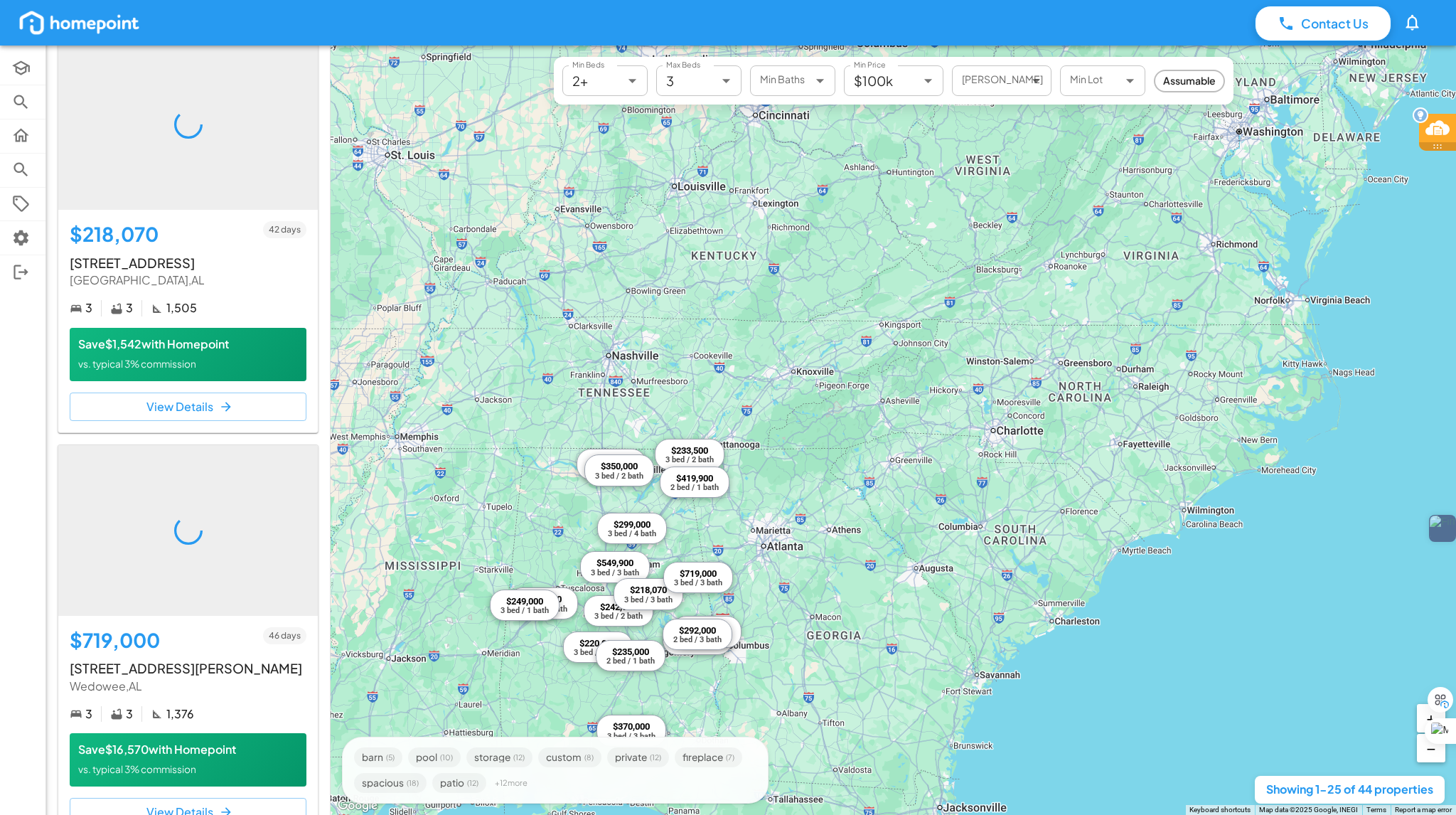
drag, startPoint x: 662, startPoint y: 384, endPoint x: 425, endPoint y: 595, distance: 317.3
click at [416, 610] on div "$291,400 3 bed / 2 bath $249,000 3 bed / 1 bath $270,000 3 bed / 2 bath $233,50…" at bounding box center [893, 430] width 1125 height 769
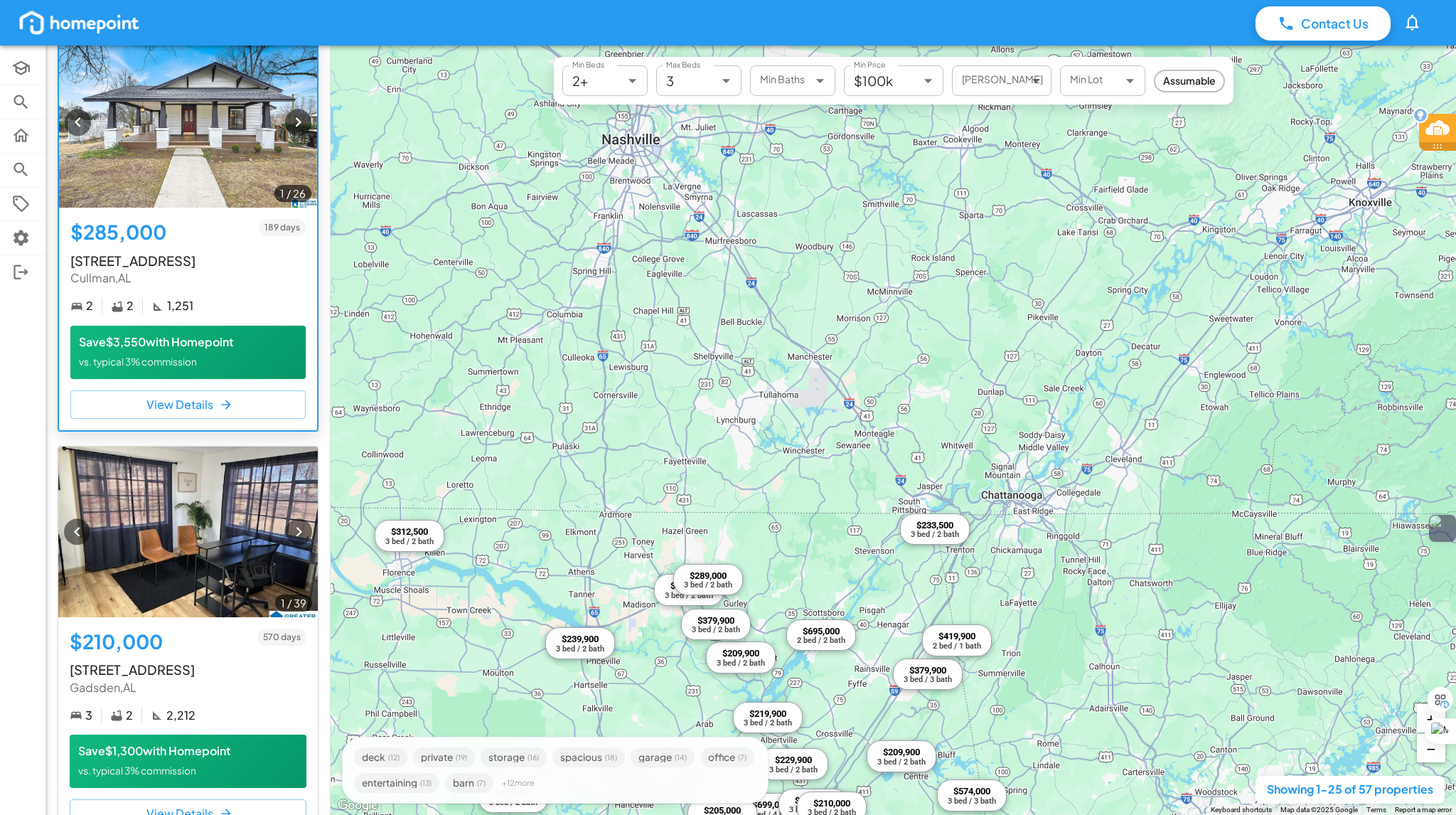
click at [208, 334] on p "Save $3,550 with Homepoint" at bounding box center [188, 342] width 218 height 16
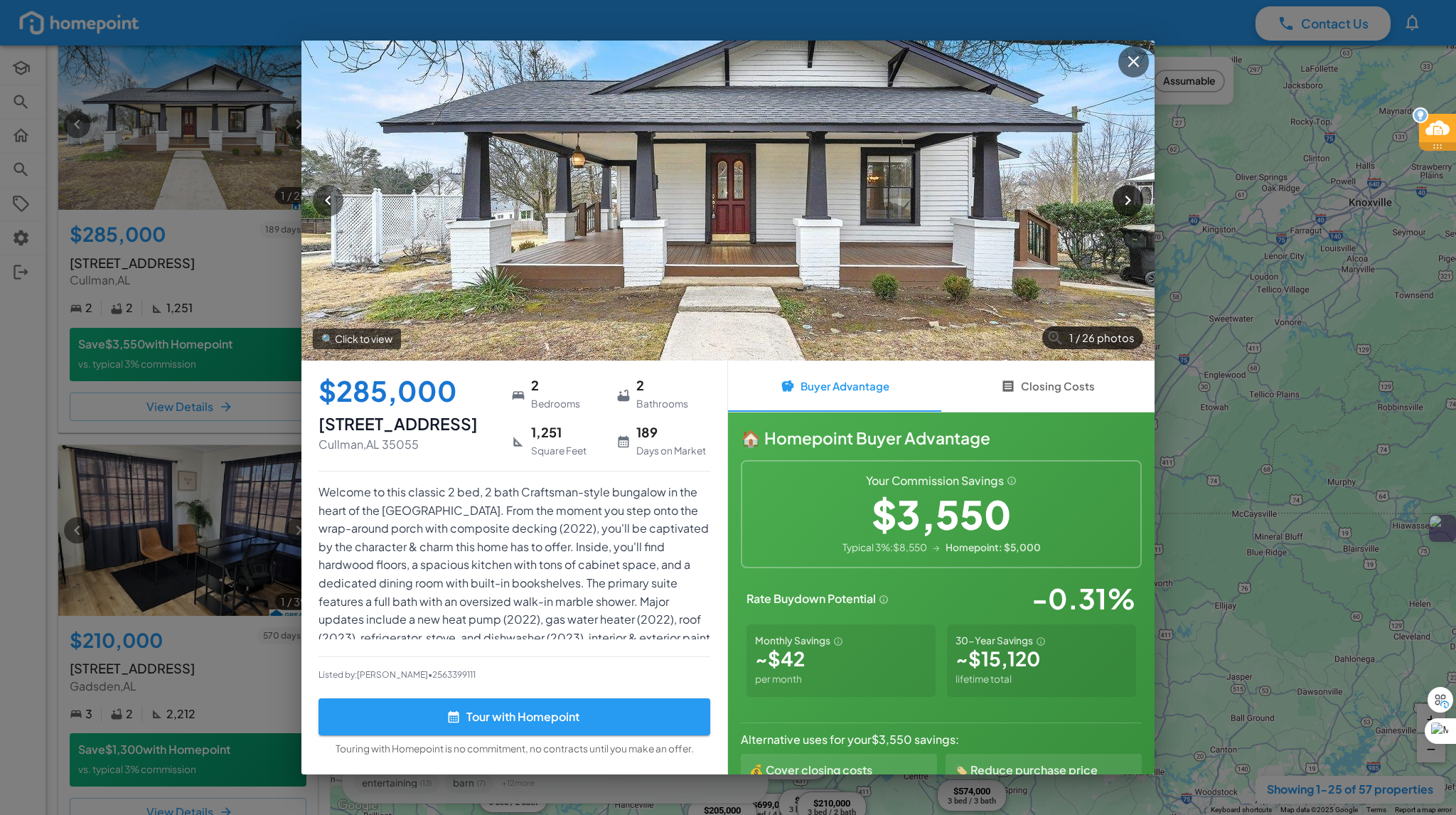
click at [1131, 203] on icon "button" at bounding box center [1128, 201] width 19 height 19
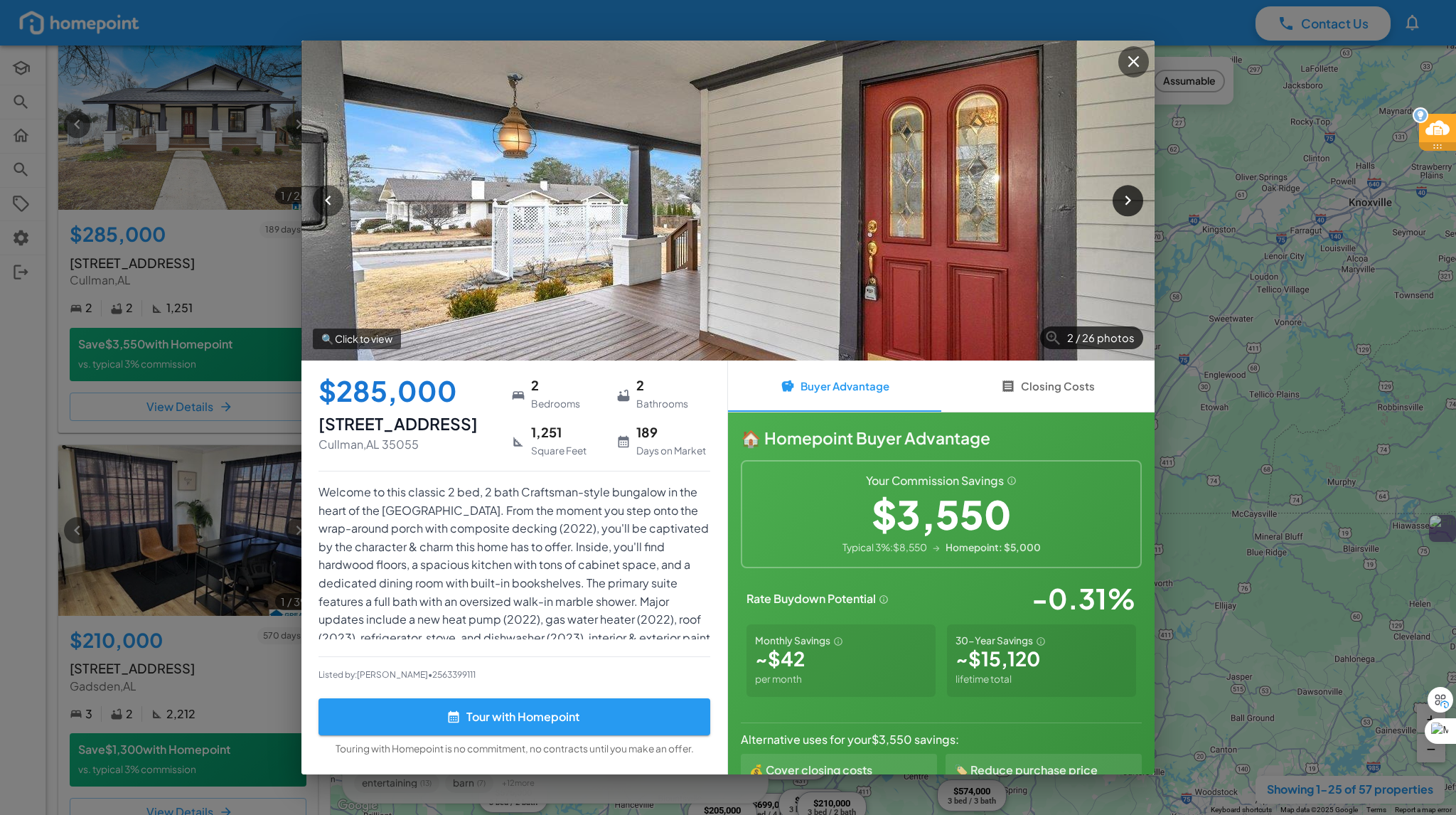
click at [1131, 203] on icon "button" at bounding box center [1128, 201] width 19 height 19
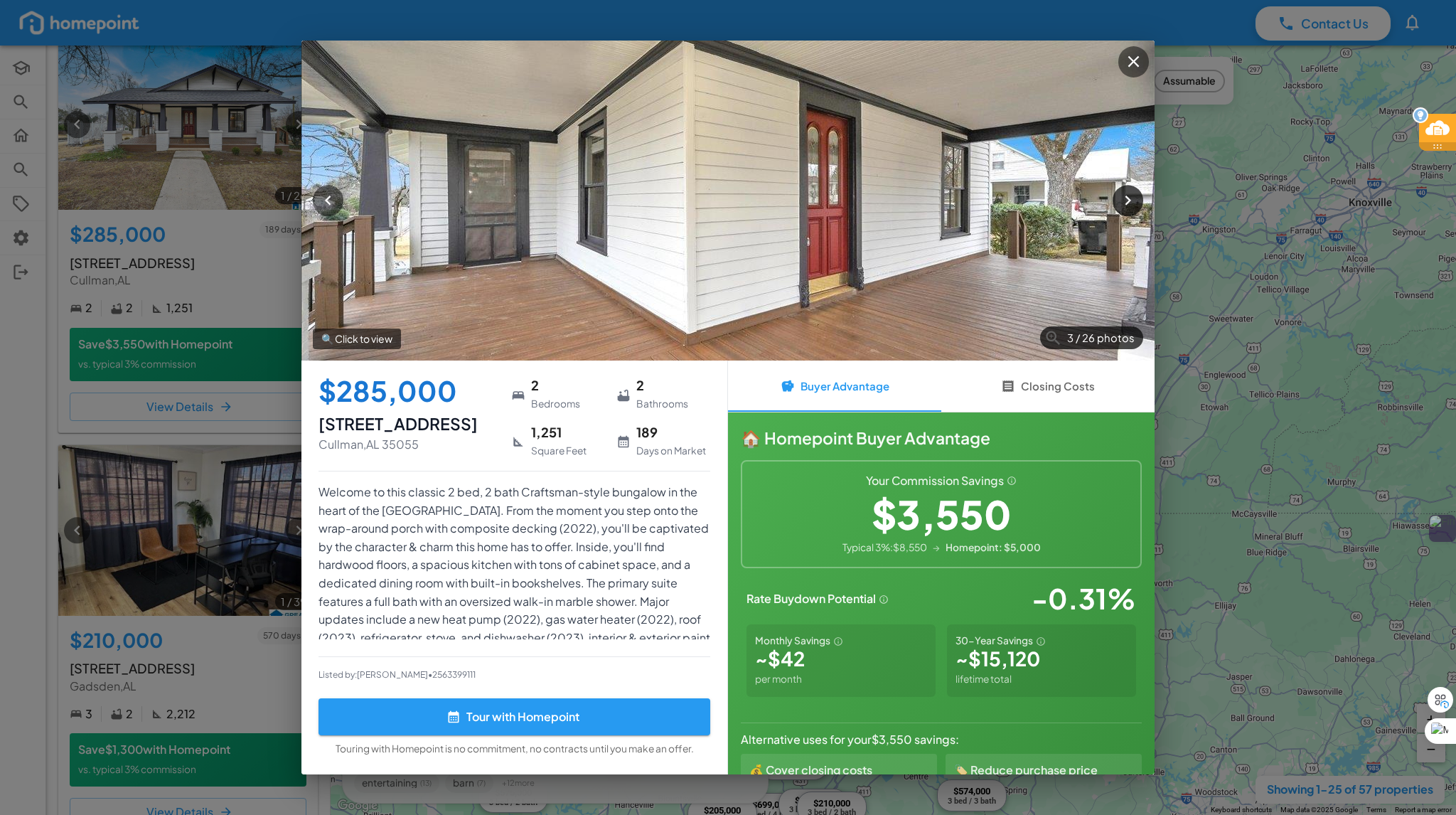
click at [1131, 203] on icon "button" at bounding box center [1128, 201] width 19 height 19
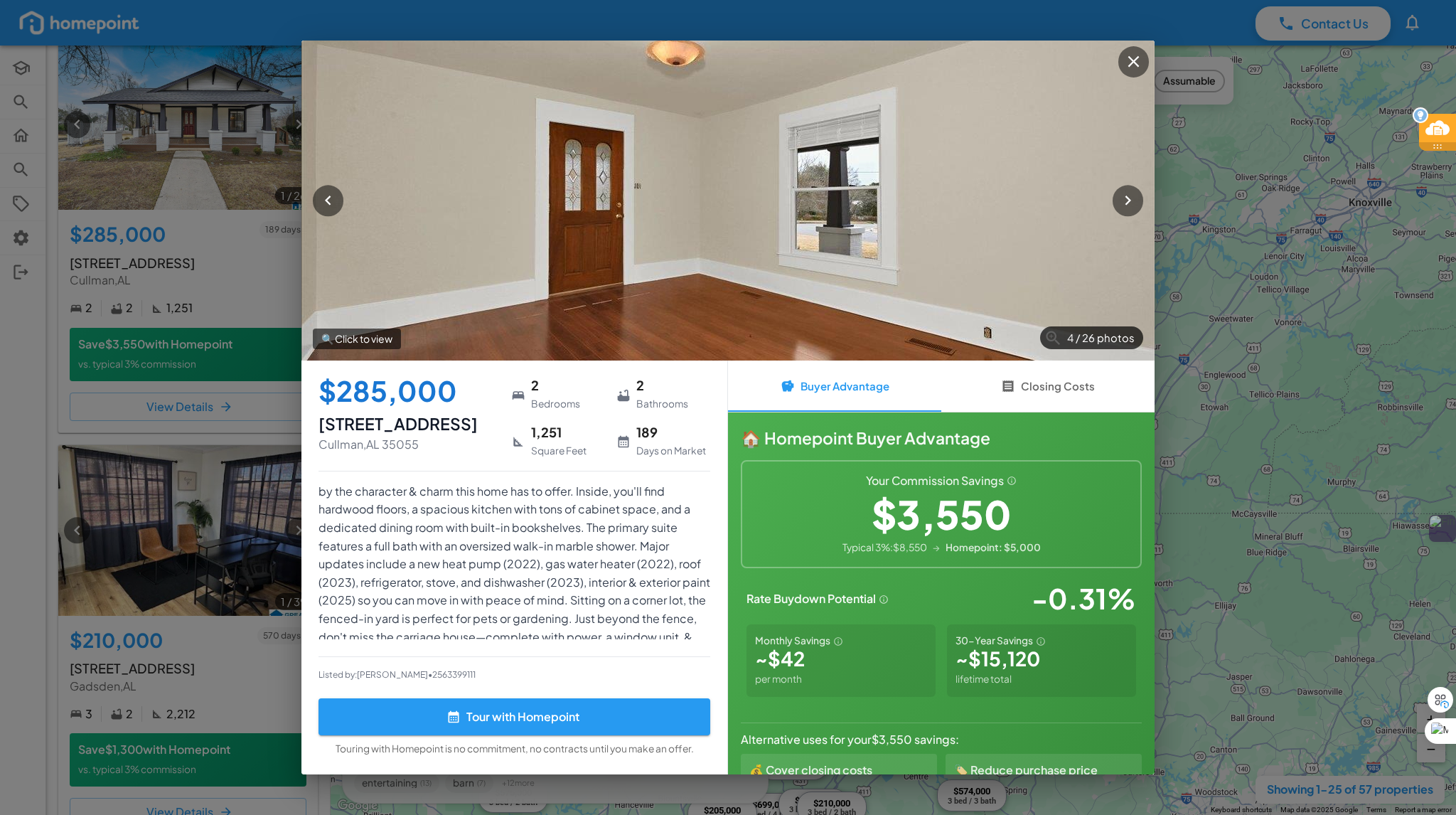
scroll to position [98, 0]
click at [1129, 61] on icon "button" at bounding box center [1134, 62] width 19 height 19
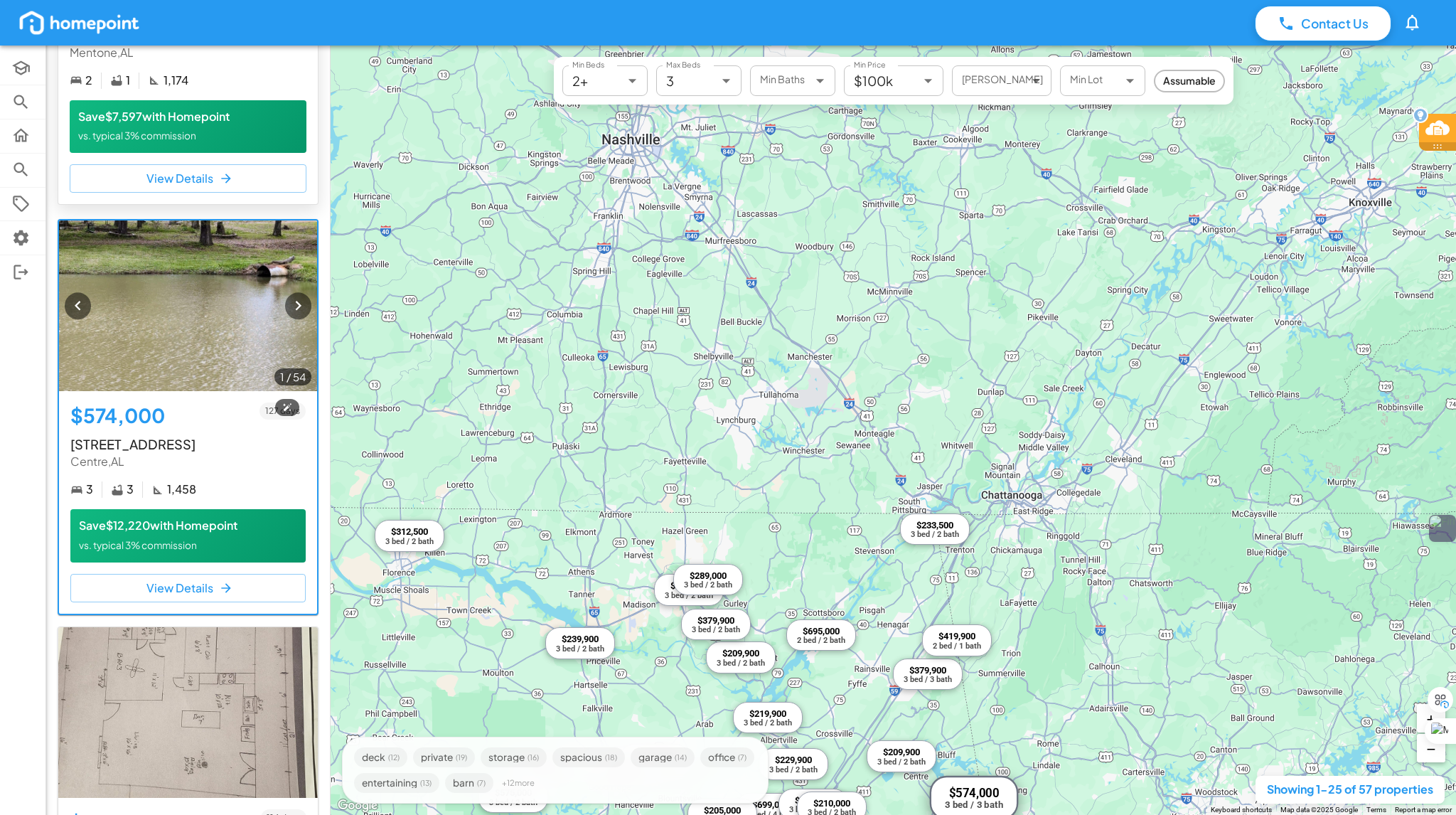
scroll to position [6541, 0]
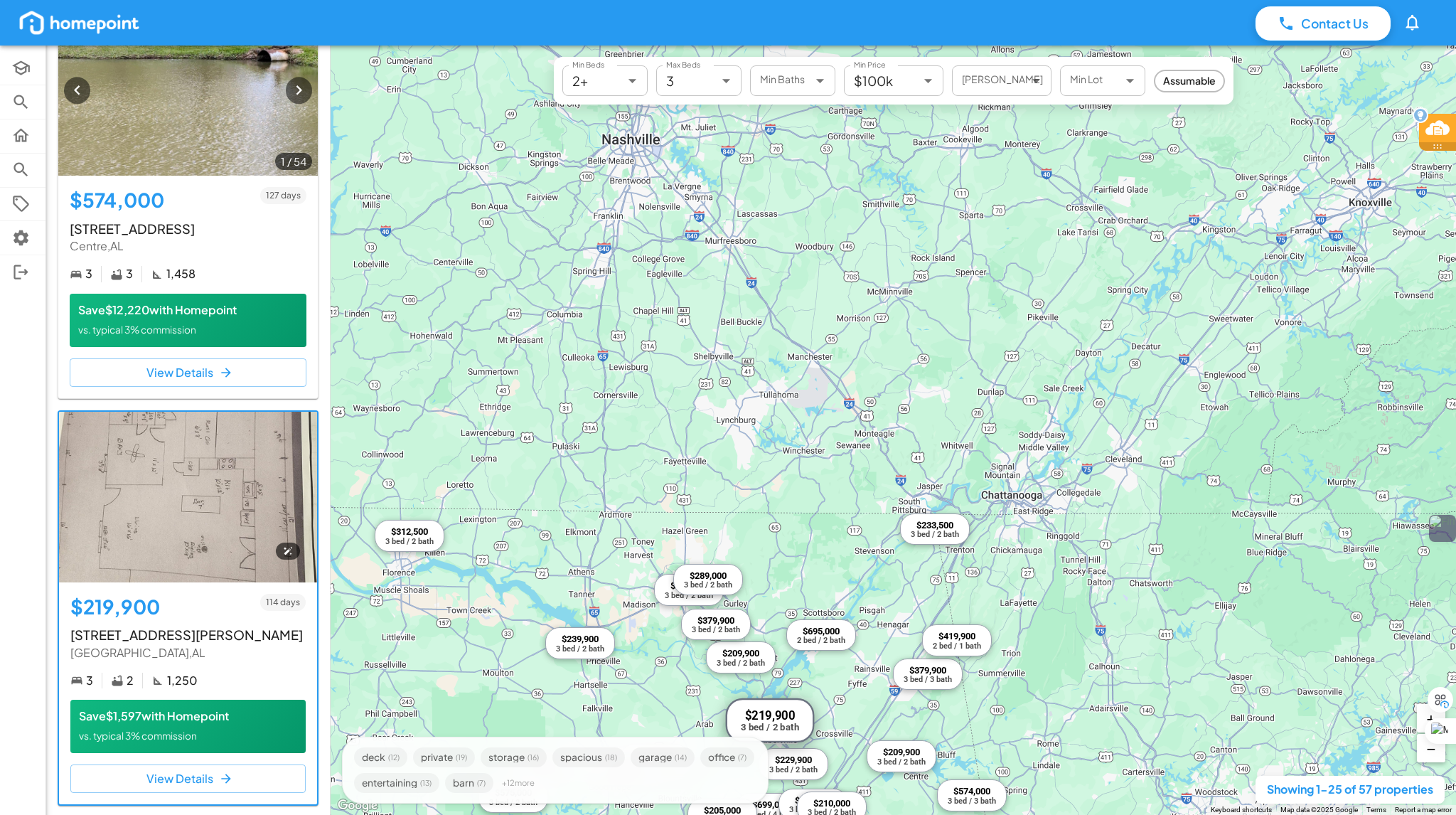
click at [201, 483] on img at bounding box center [188, 497] width 258 height 171
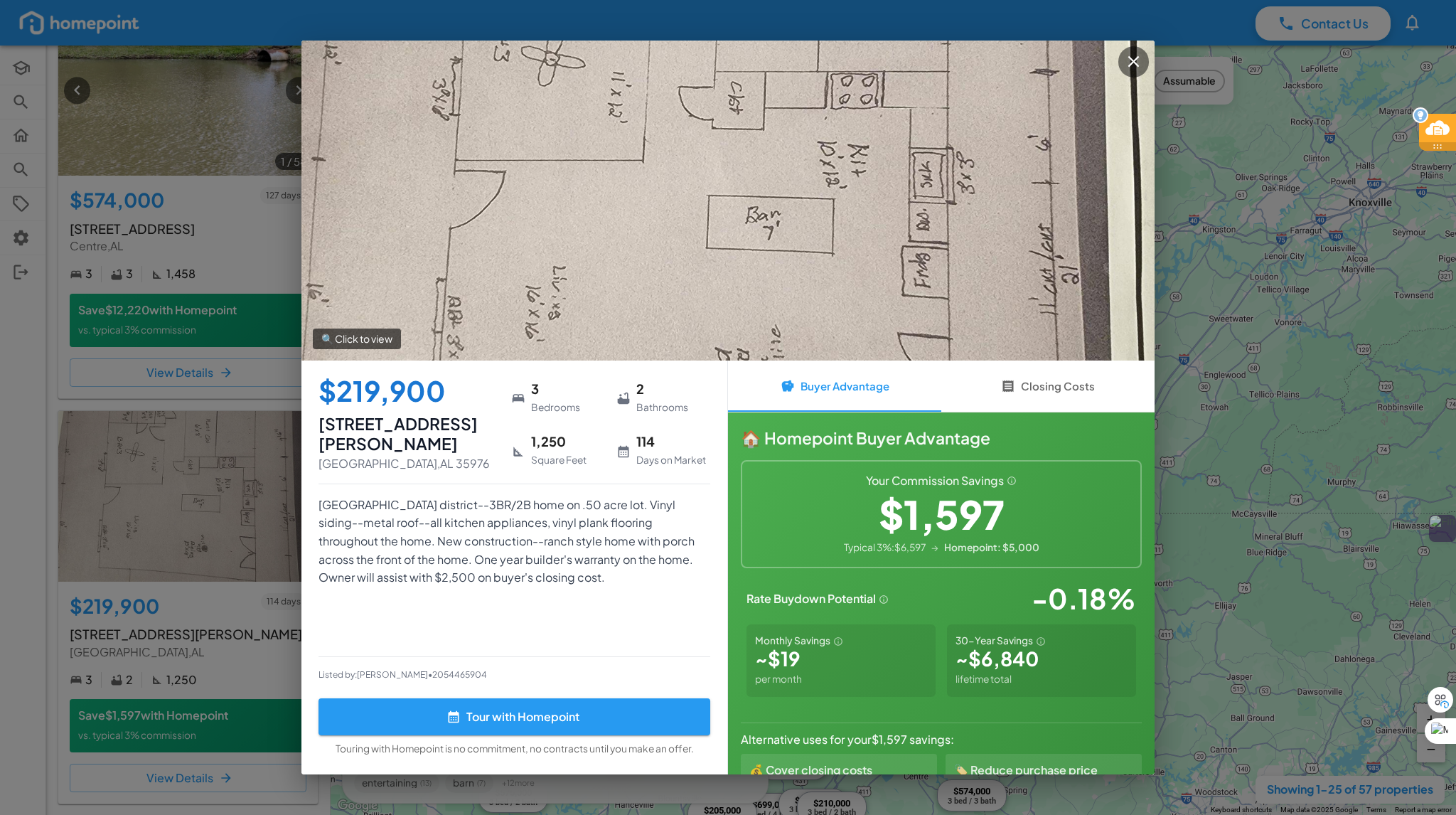
click at [366, 340] on p "🔍 Click to view" at bounding box center [356, 339] width 88 height 21
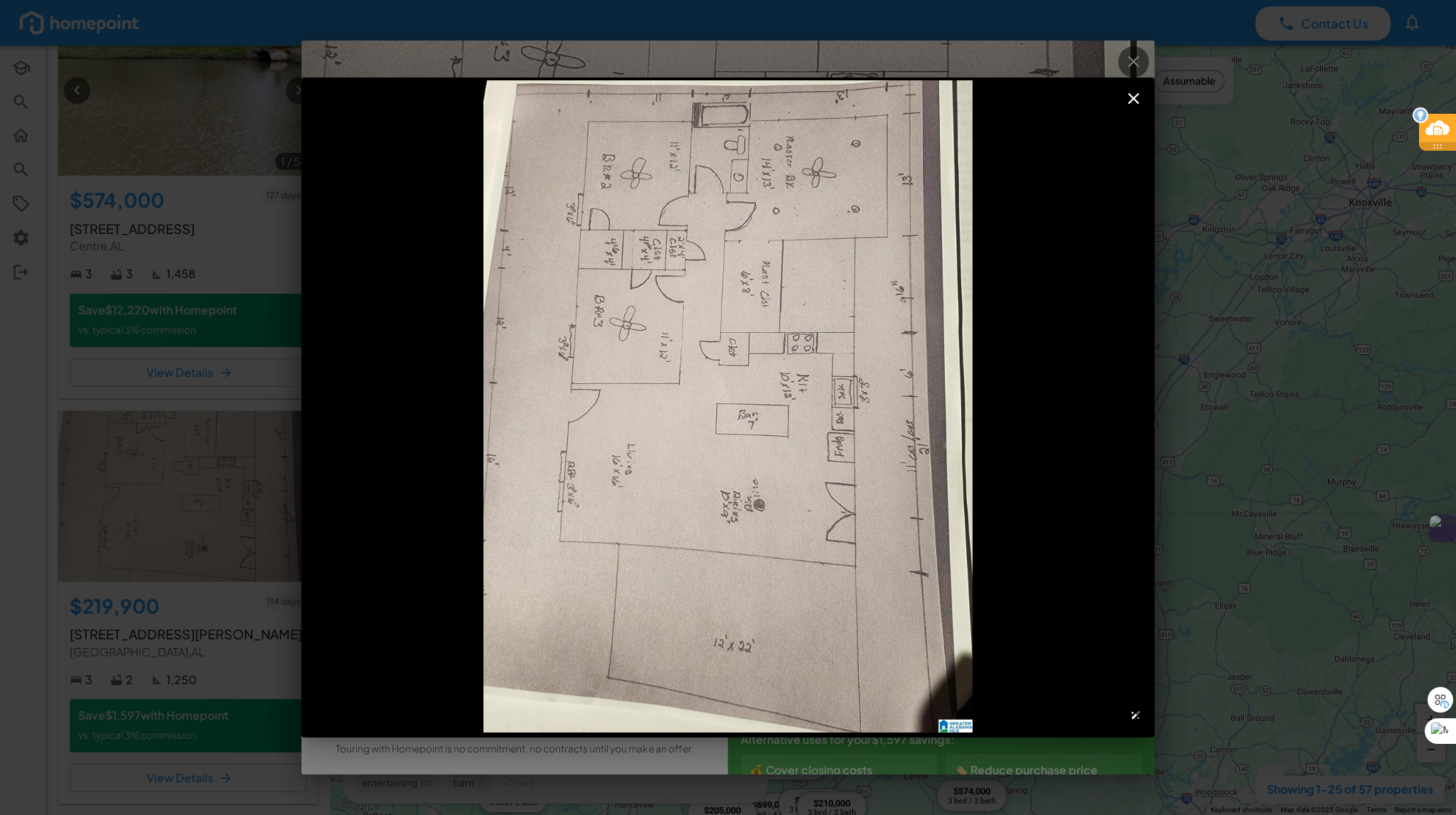
click at [736, 349] on img at bounding box center [728, 407] width 853 height 652
click at [1132, 100] on icon "button" at bounding box center [1133, 99] width 11 height 11
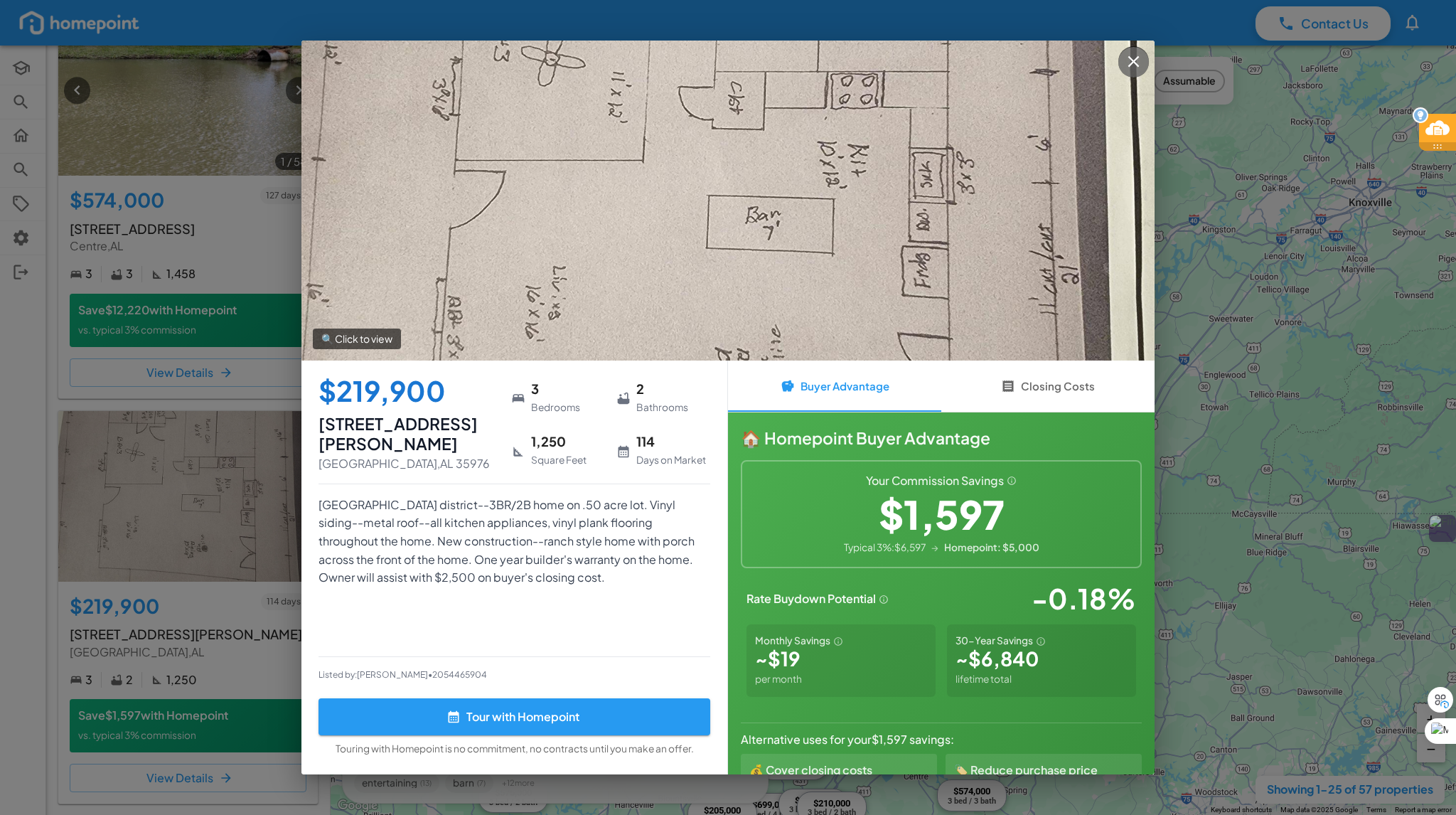
click at [1129, 57] on icon "button" at bounding box center [1133, 62] width 11 height 11
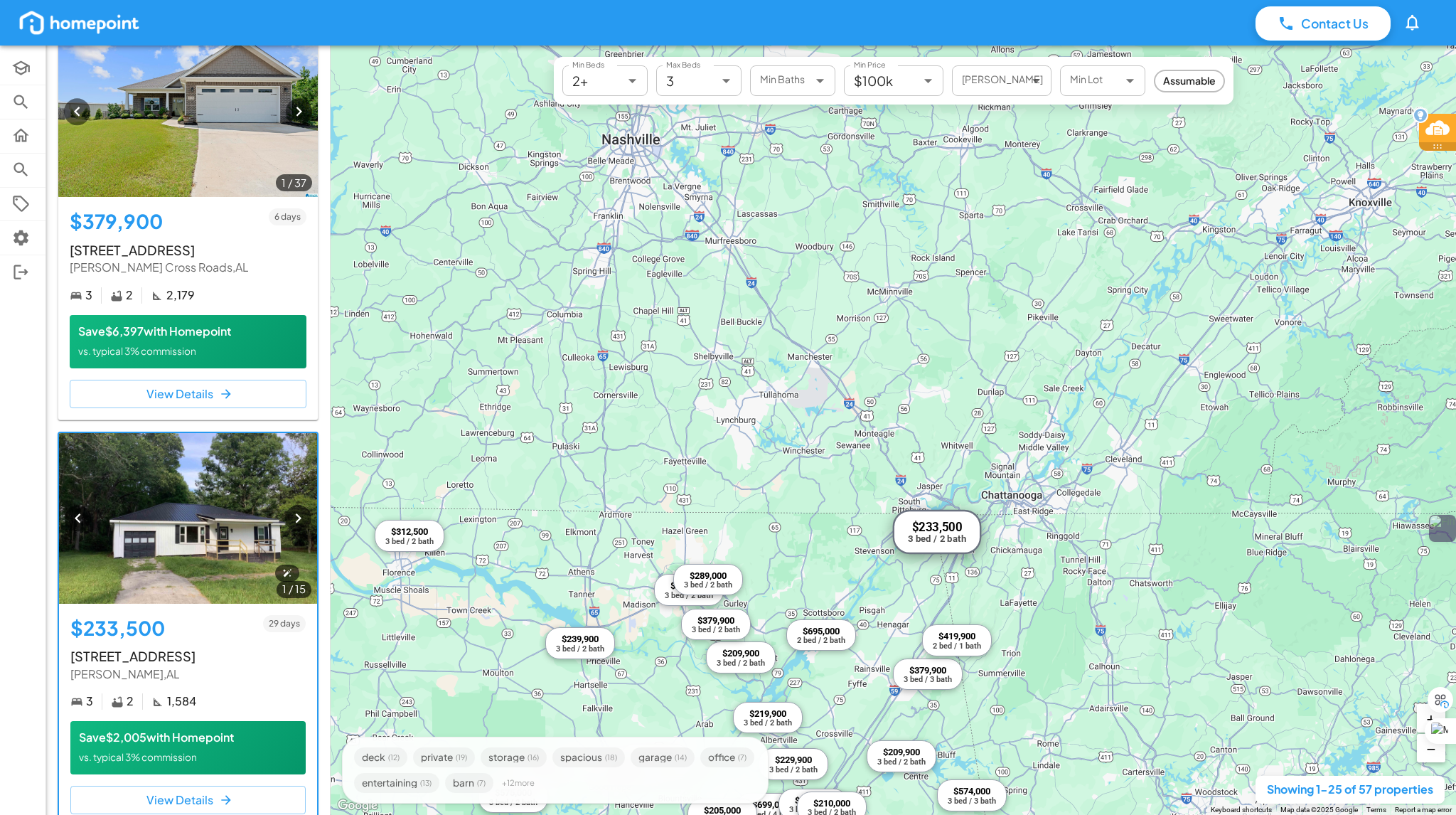
scroll to position [8551, 0]
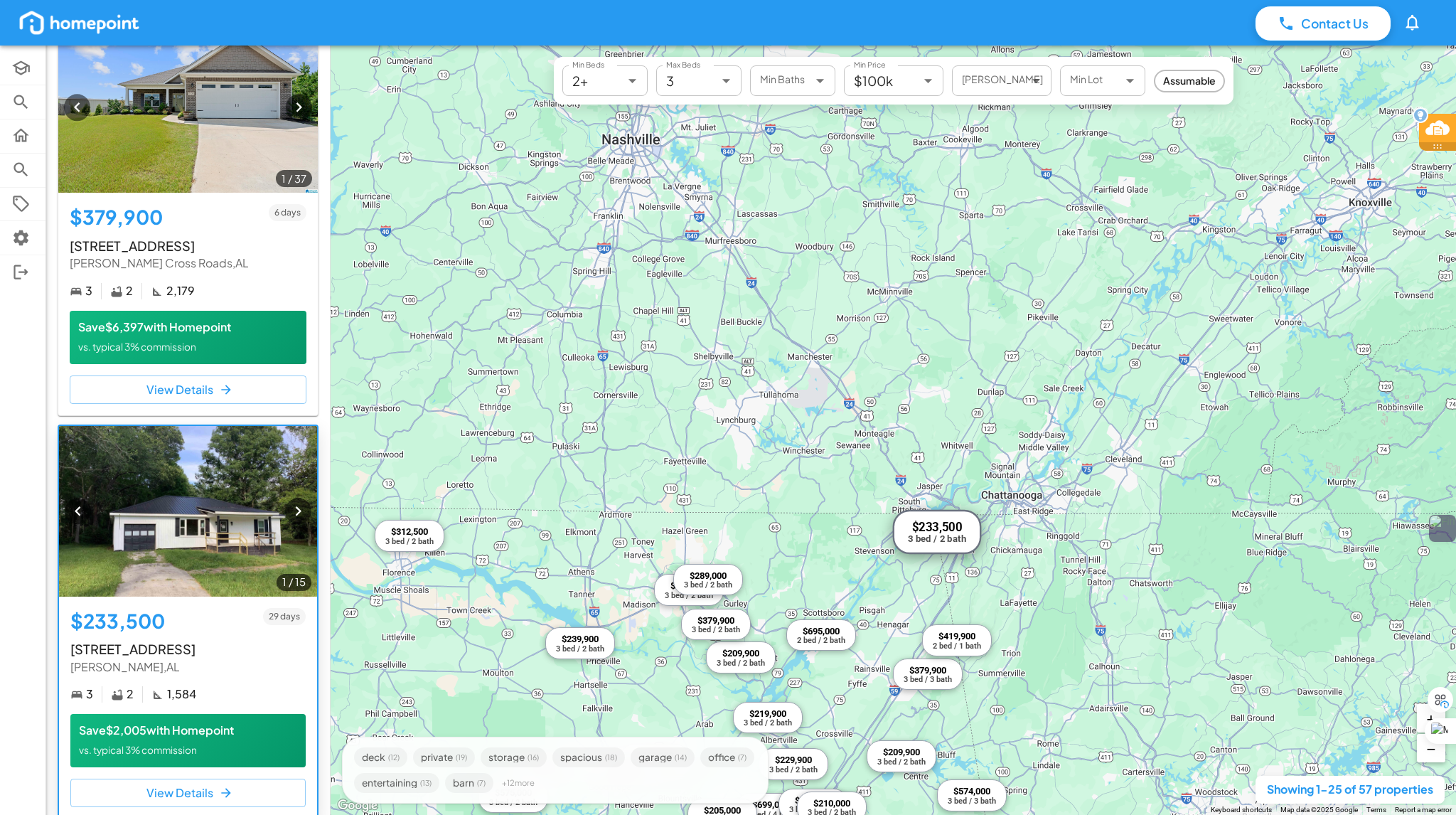
click at [132, 608] on h5 "$233,500" at bounding box center [117, 621] width 94 height 26
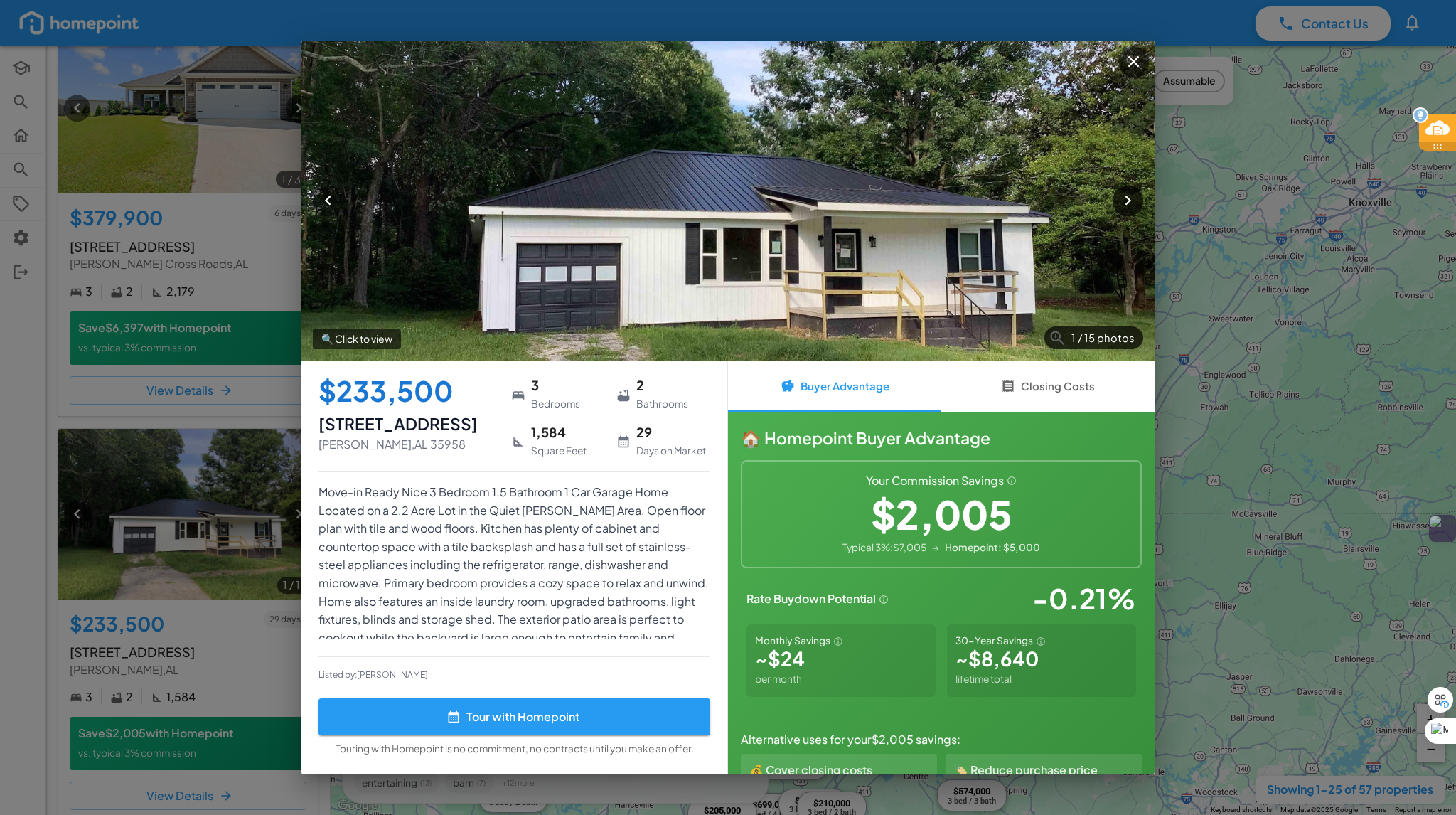
click at [1119, 200] on icon "button" at bounding box center [1128, 201] width 19 height 19
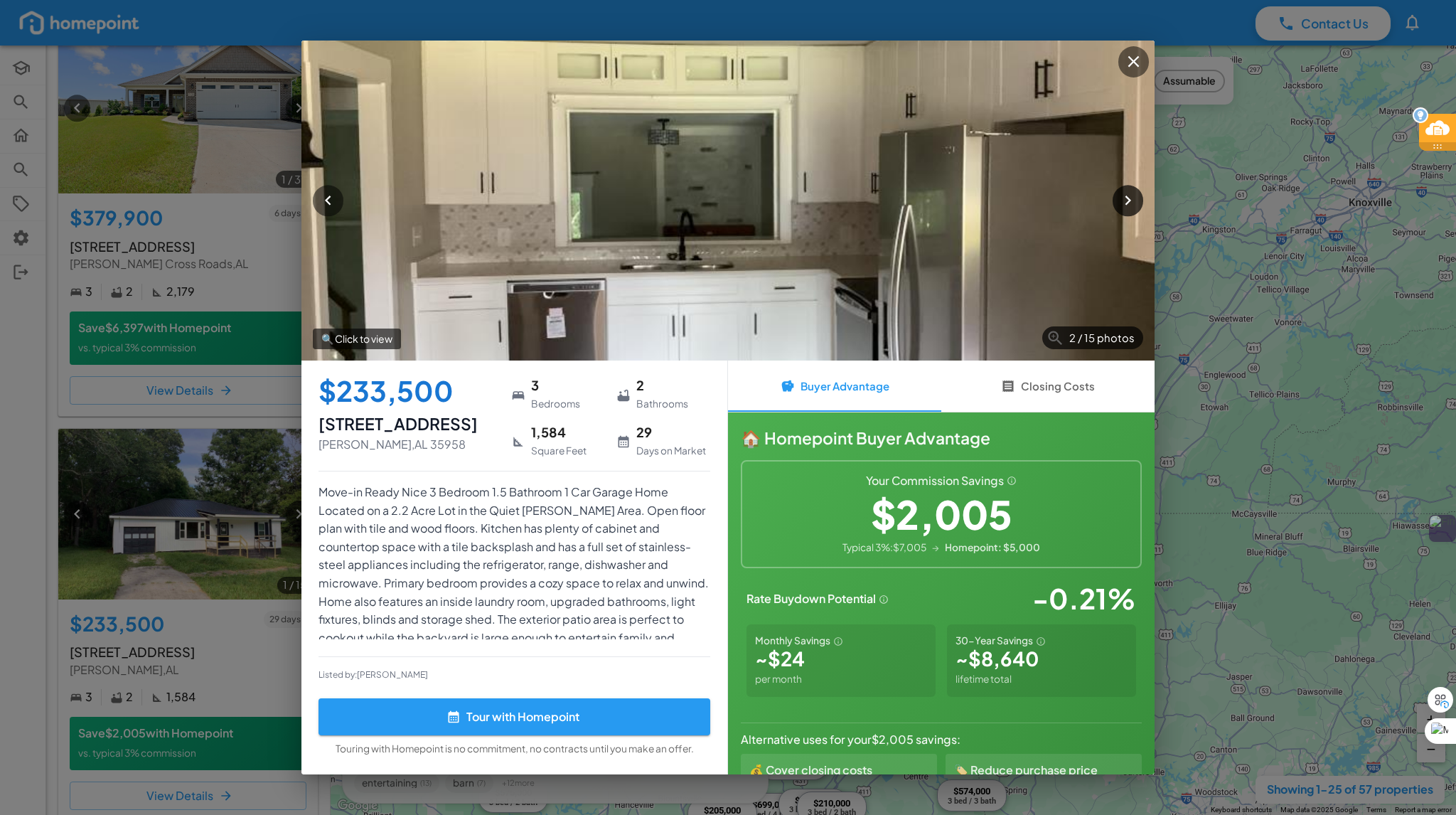
click at [1119, 200] on icon "button" at bounding box center [1128, 201] width 19 height 19
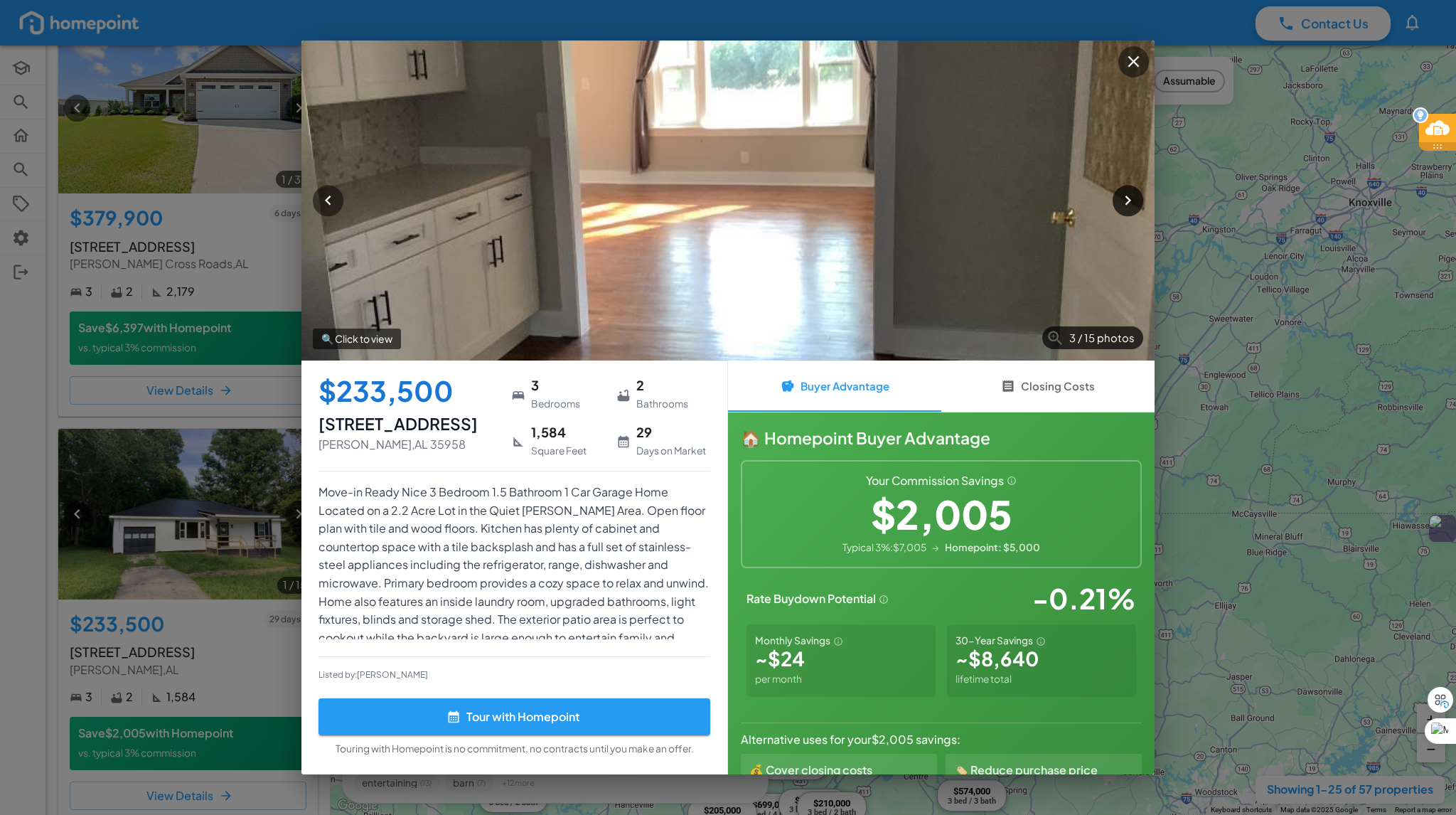
click at [1119, 200] on icon "button" at bounding box center [1128, 201] width 19 height 19
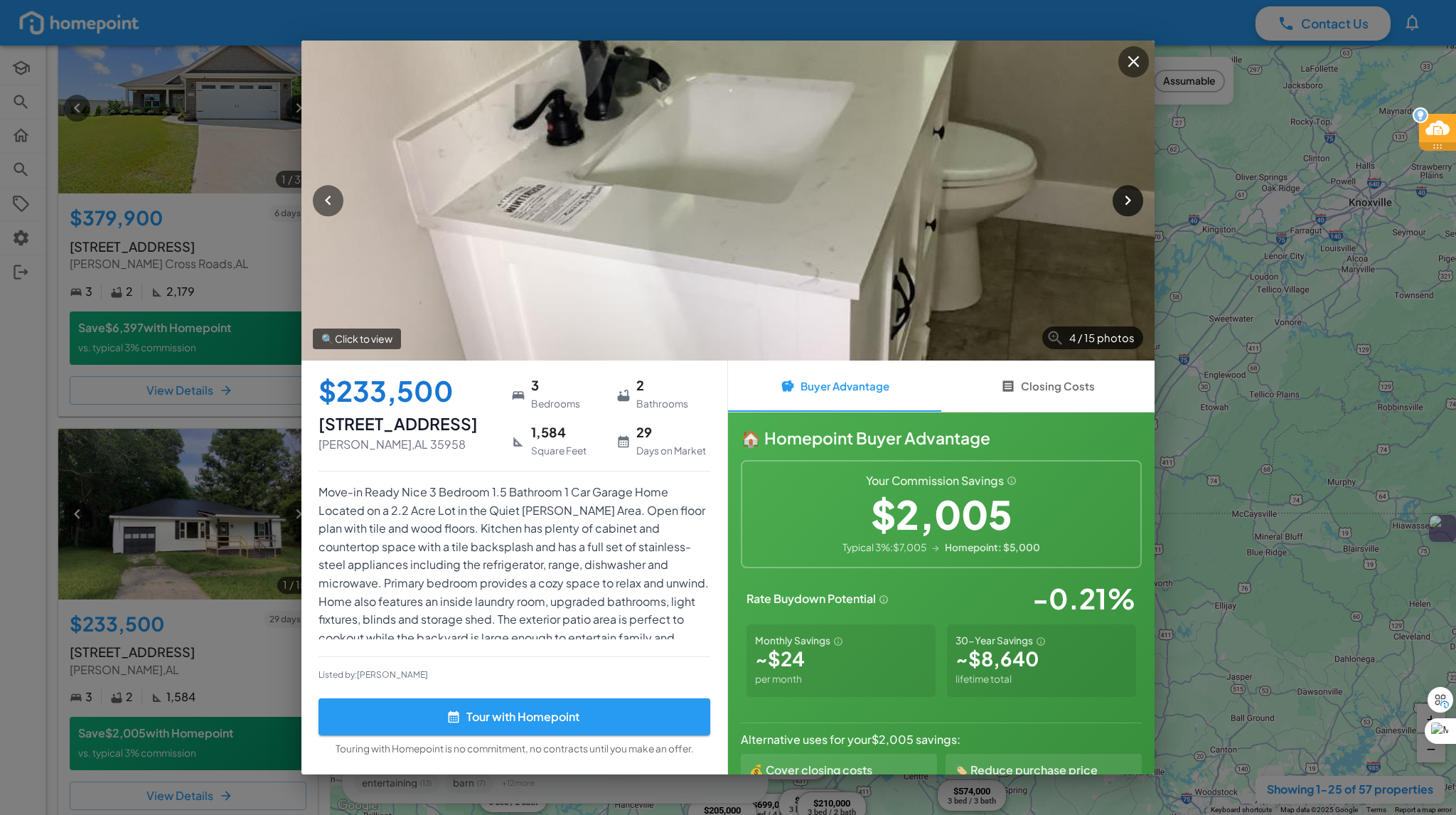
click at [1119, 200] on icon "button" at bounding box center [1128, 201] width 19 height 19
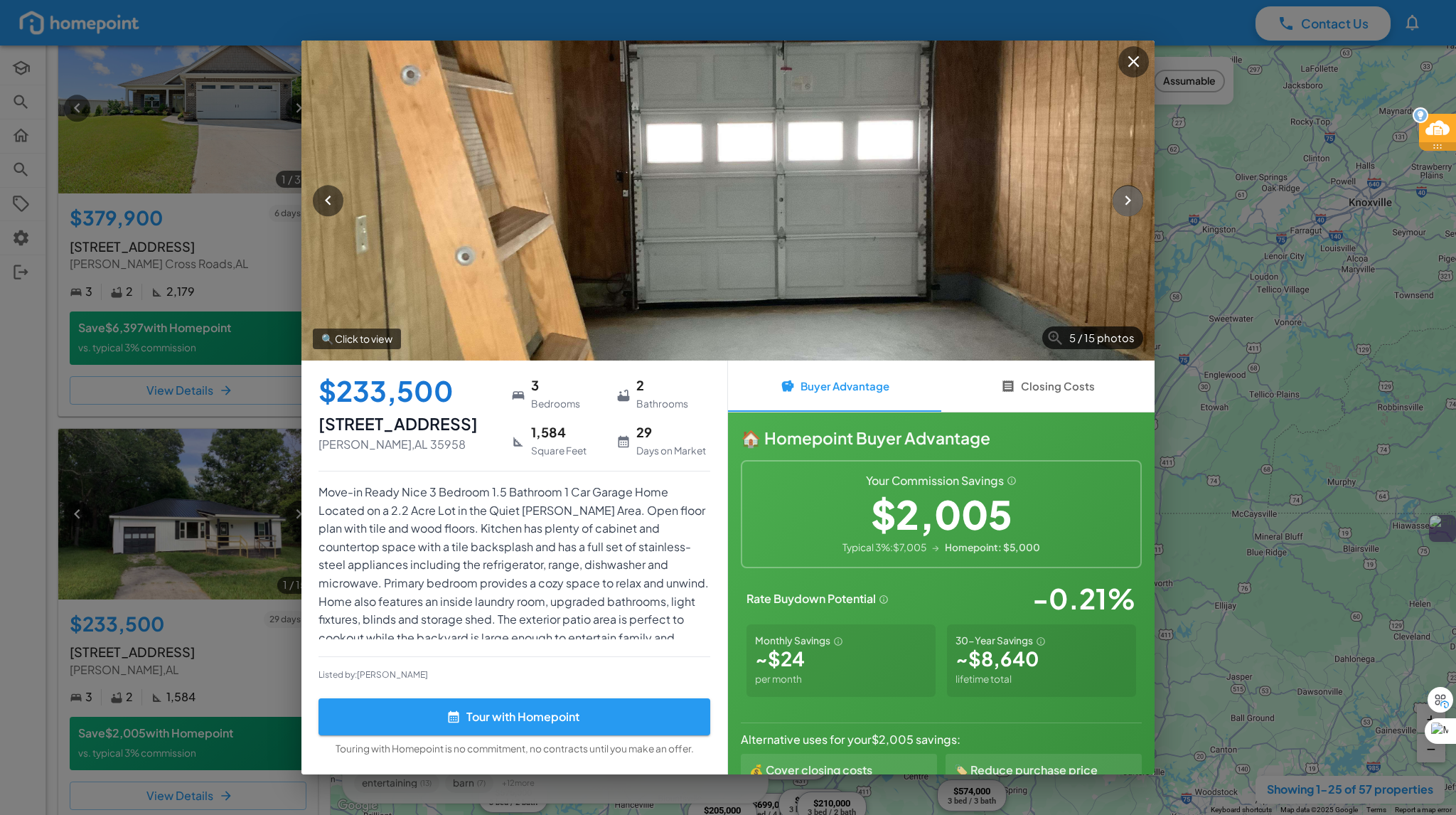
click at [1116, 205] on button "button" at bounding box center [1128, 201] width 30 height 30
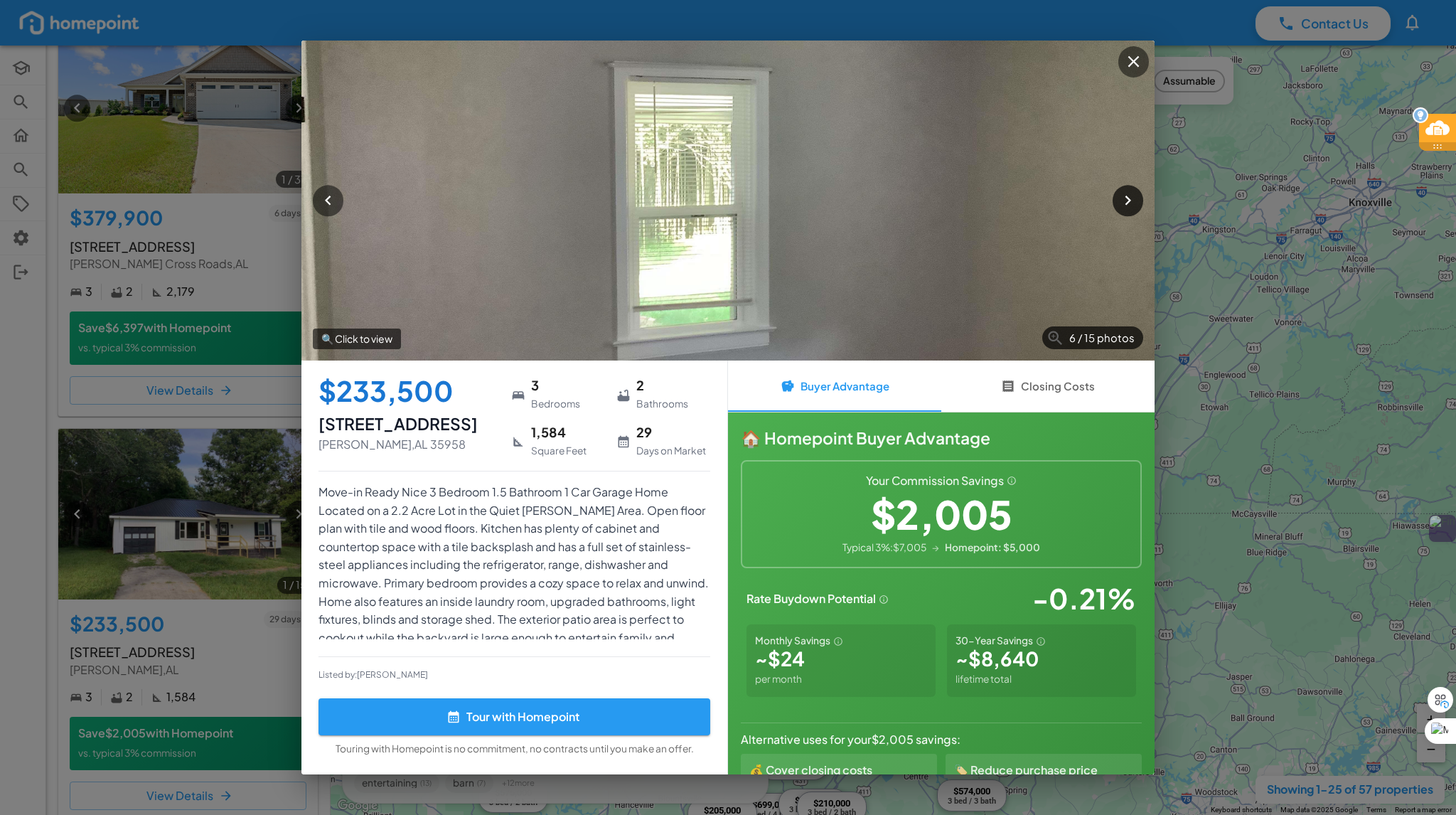
click at [1122, 209] on icon "button" at bounding box center [1128, 201] width 19 height 19
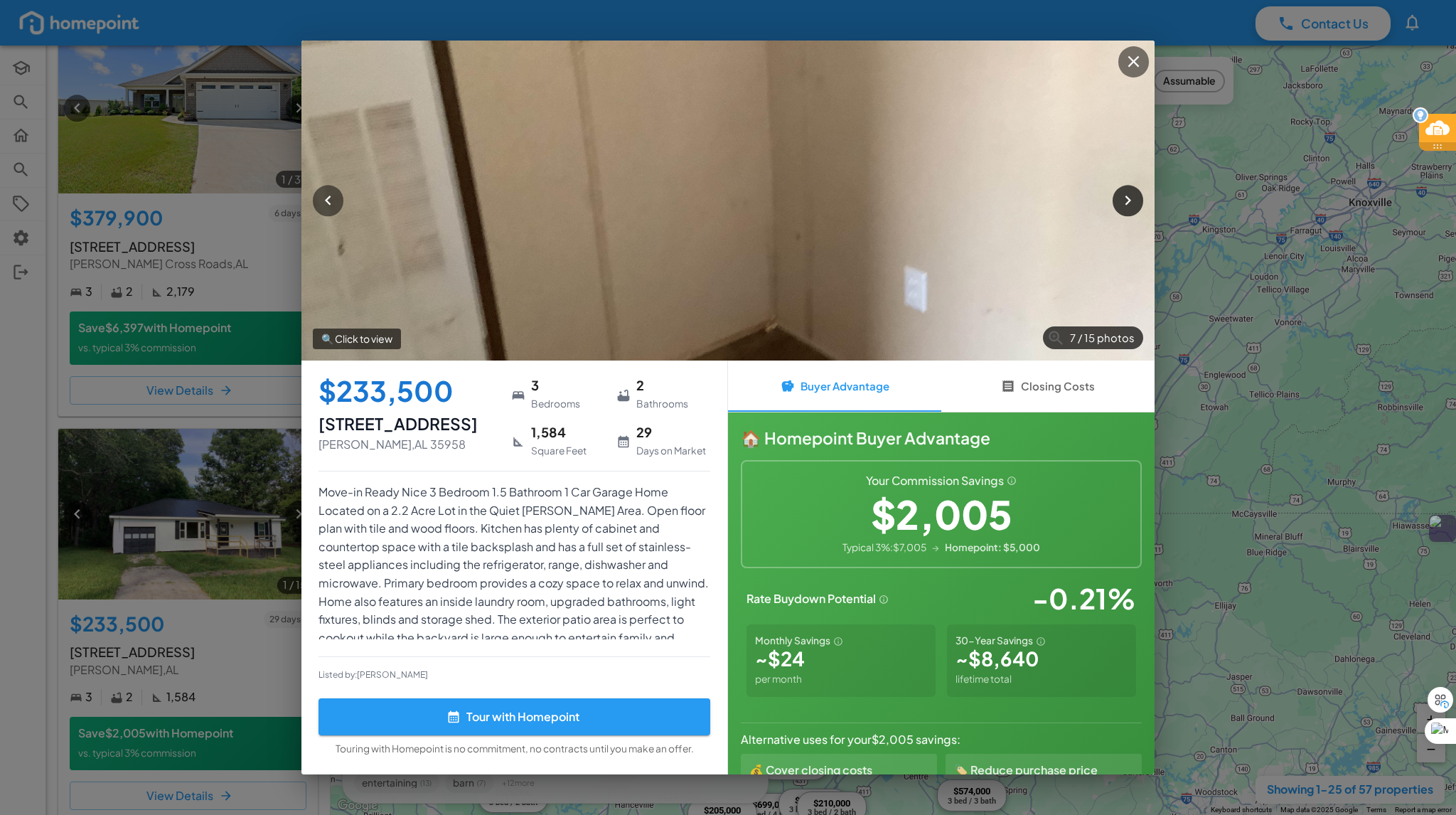
click at [1122, 209] on icon "button" at bounding box center [1128, 201] width 19 height 19
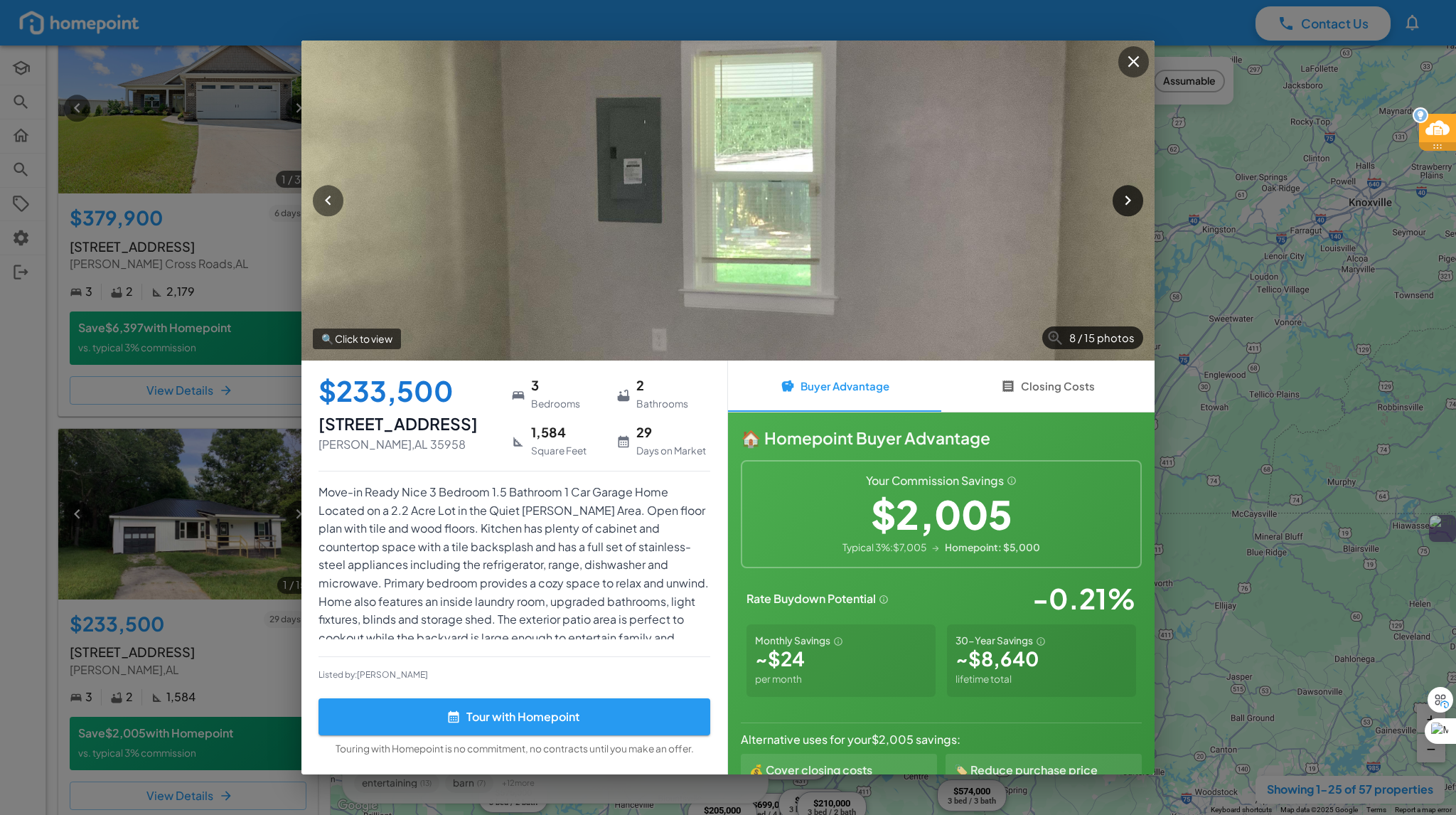
click at [1122, 209] on icon "button" at bounding box center [1128, 201] width 19 height 19
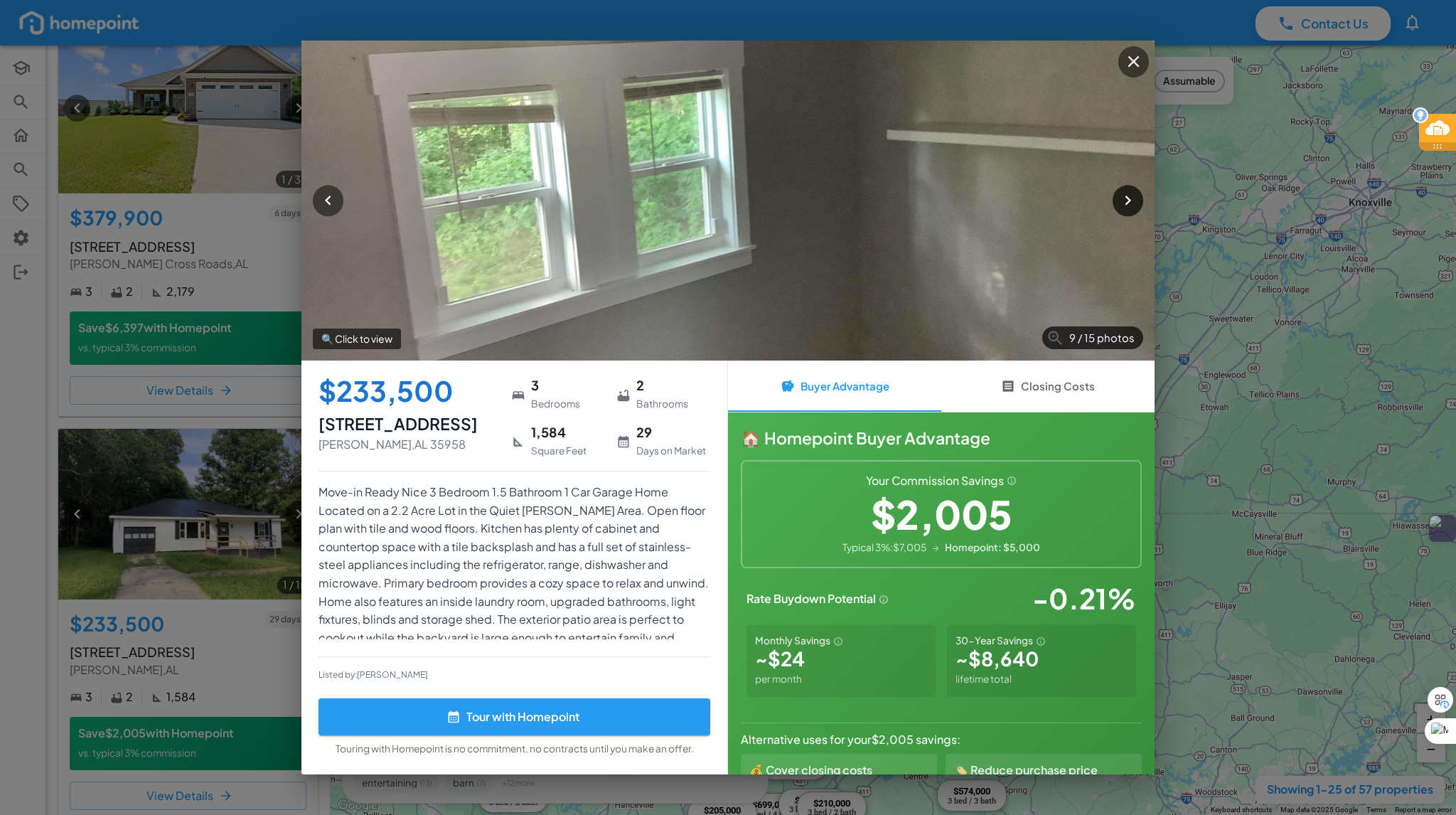
click at [1122, 209] on icon "button" at bounding box center [1128, 201] width 19 height 19
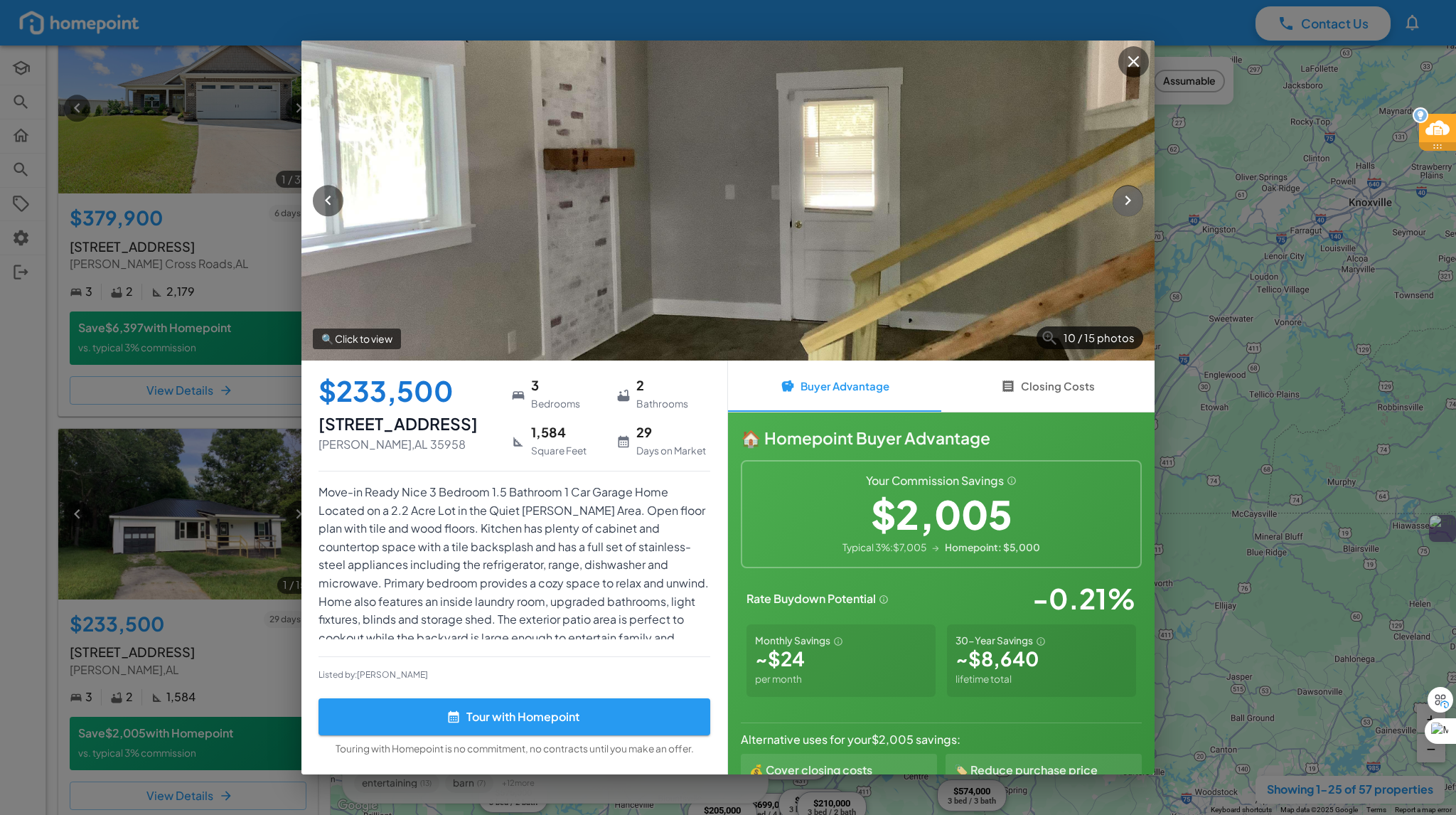
click at [1122, 209] on icon "button" at bounding box center [1128, 201] width 19 height 19
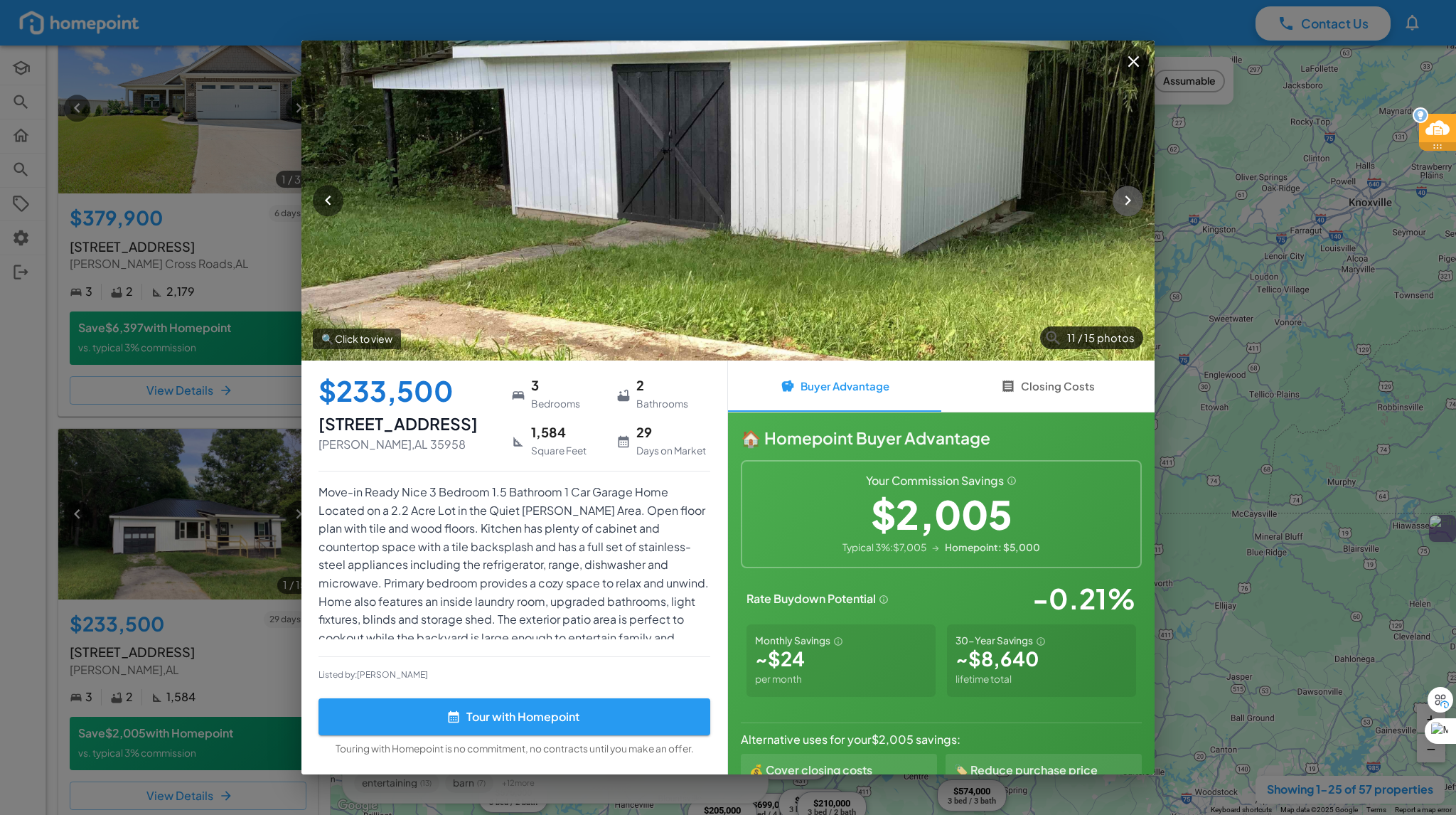
click at [1121, 209] on icon "button" at bounding box center [1128, 201] width 19 height 19
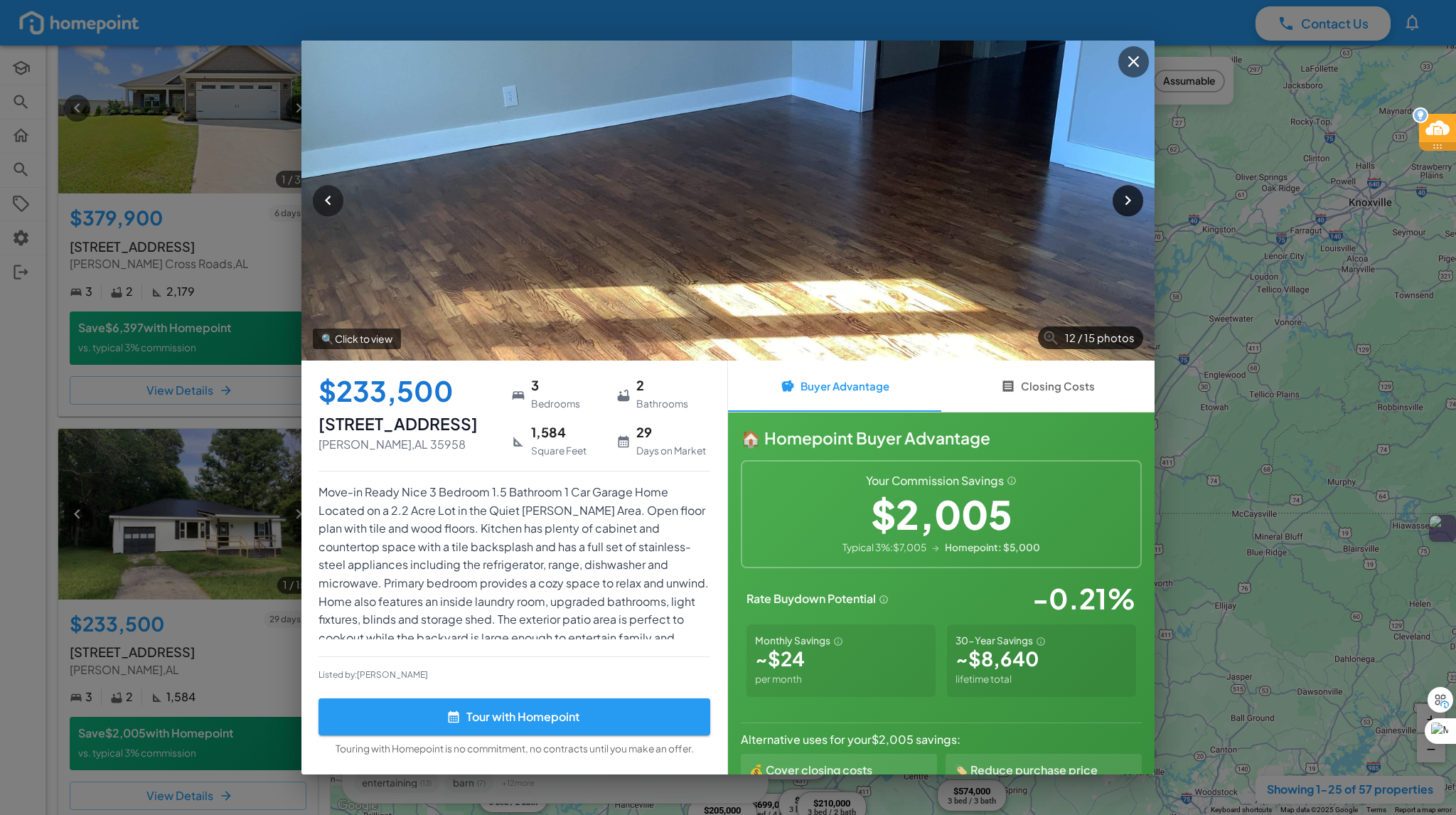
click at [1121, 209] on icon "button" at bounding box center [1128, 201] width 19 height 19
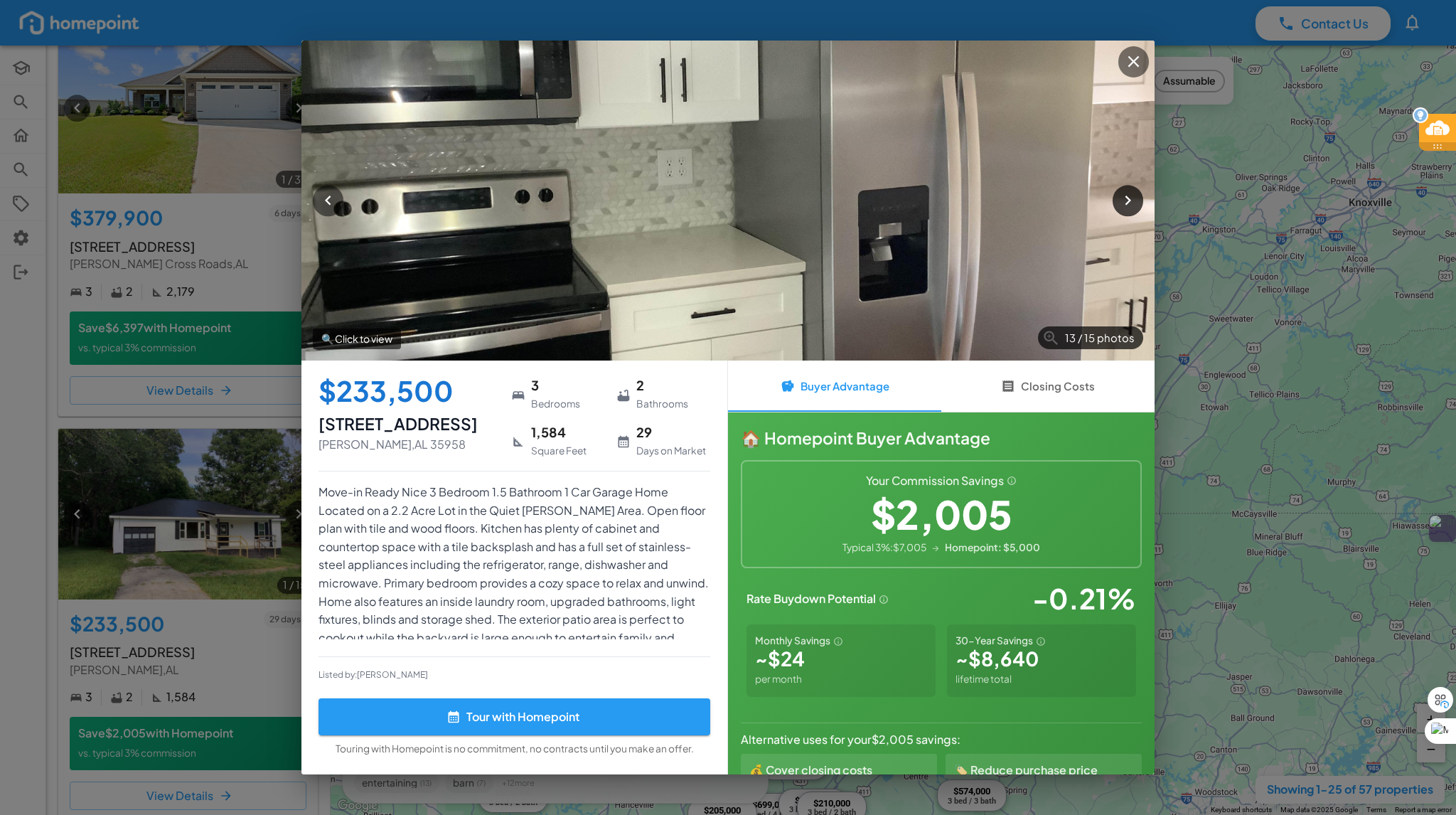
click at [1121, 209] on icon "button" at bounding box center [1128, 201] width 19 height 19
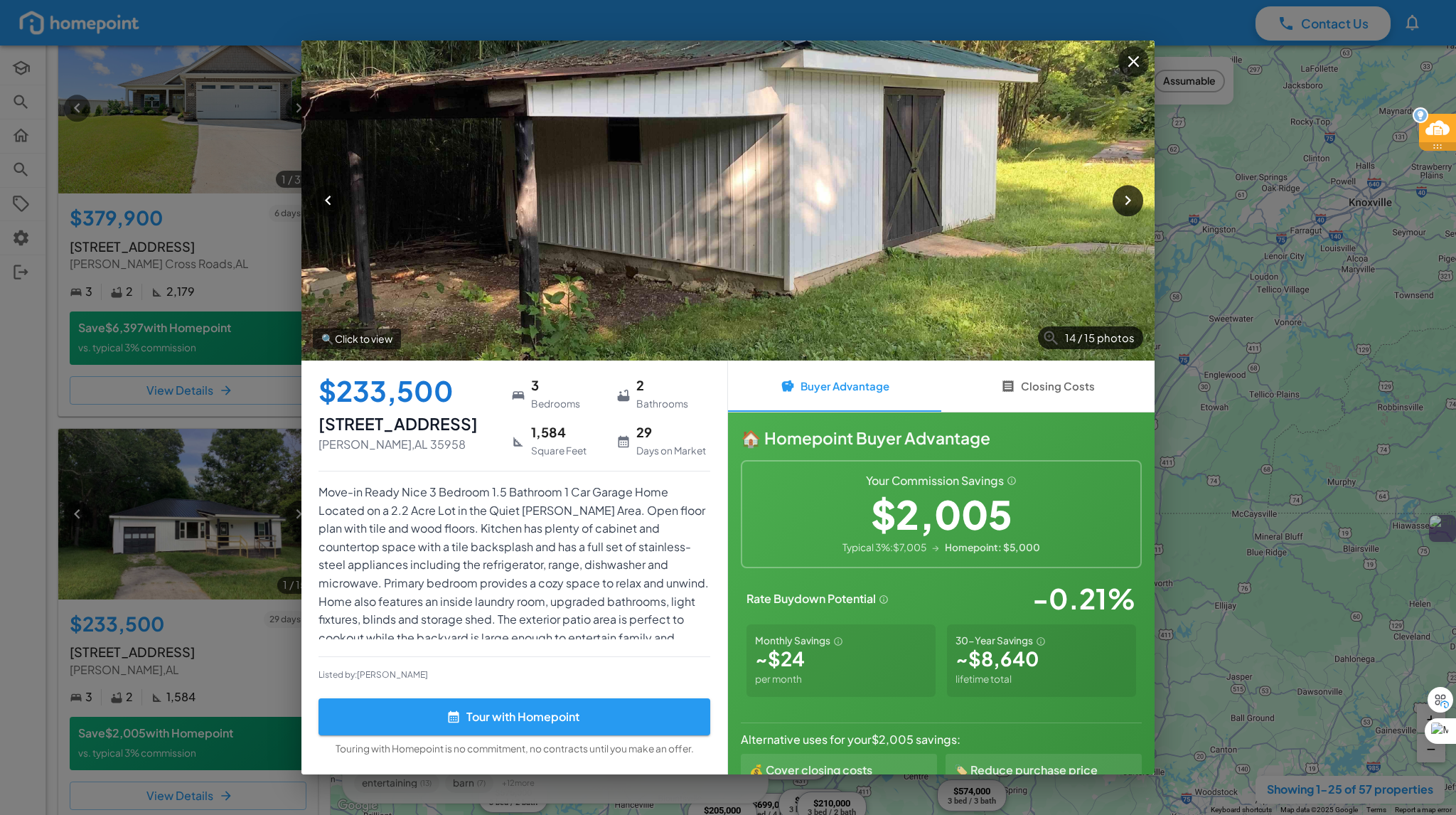
click at [1121, 209] on icon "button" at bounding box center [1128, 201] width 19 height 19
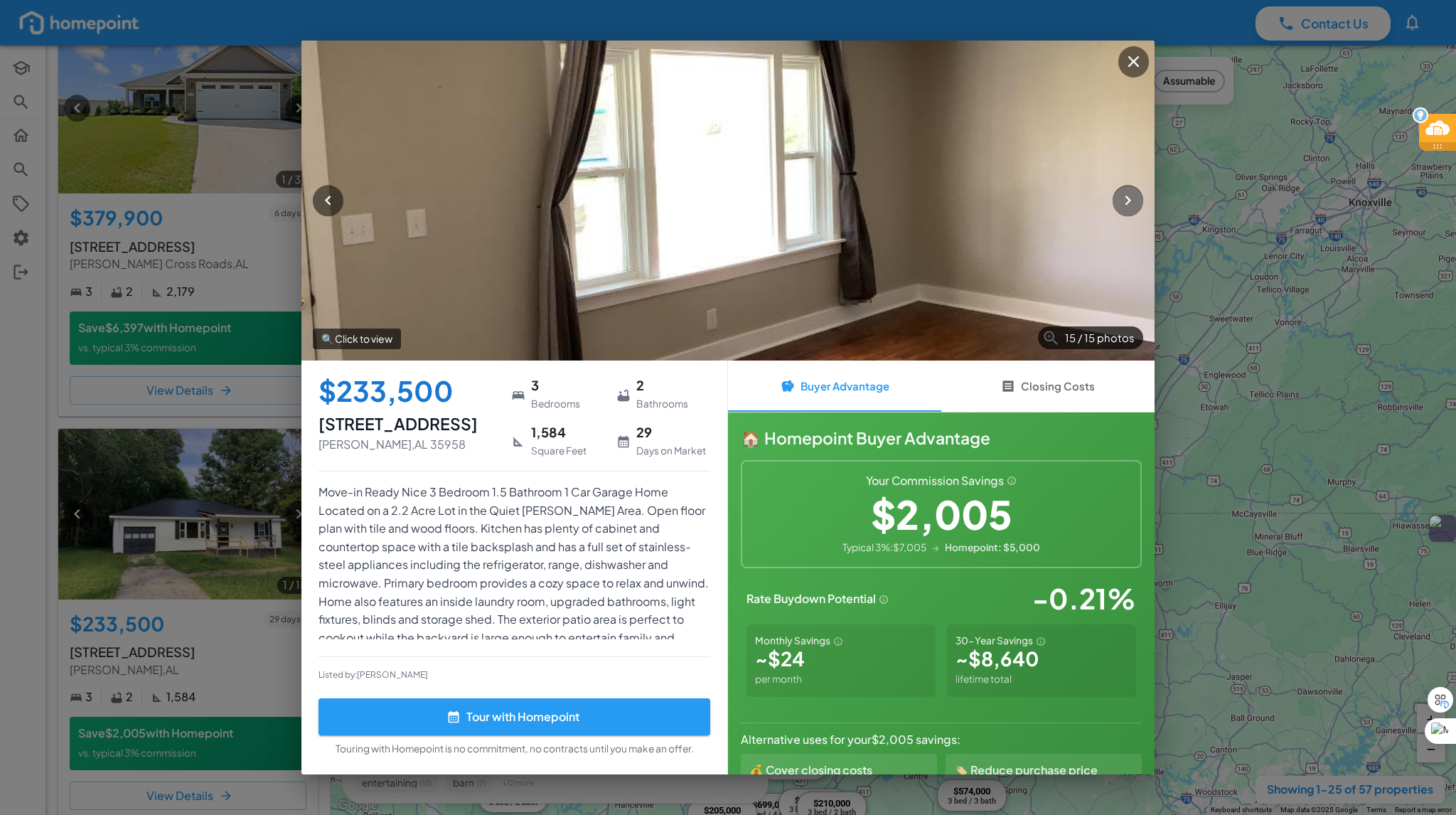
click at [1121, 209] on icon "button" at bounding box center [1128, 201] width 19 height 19
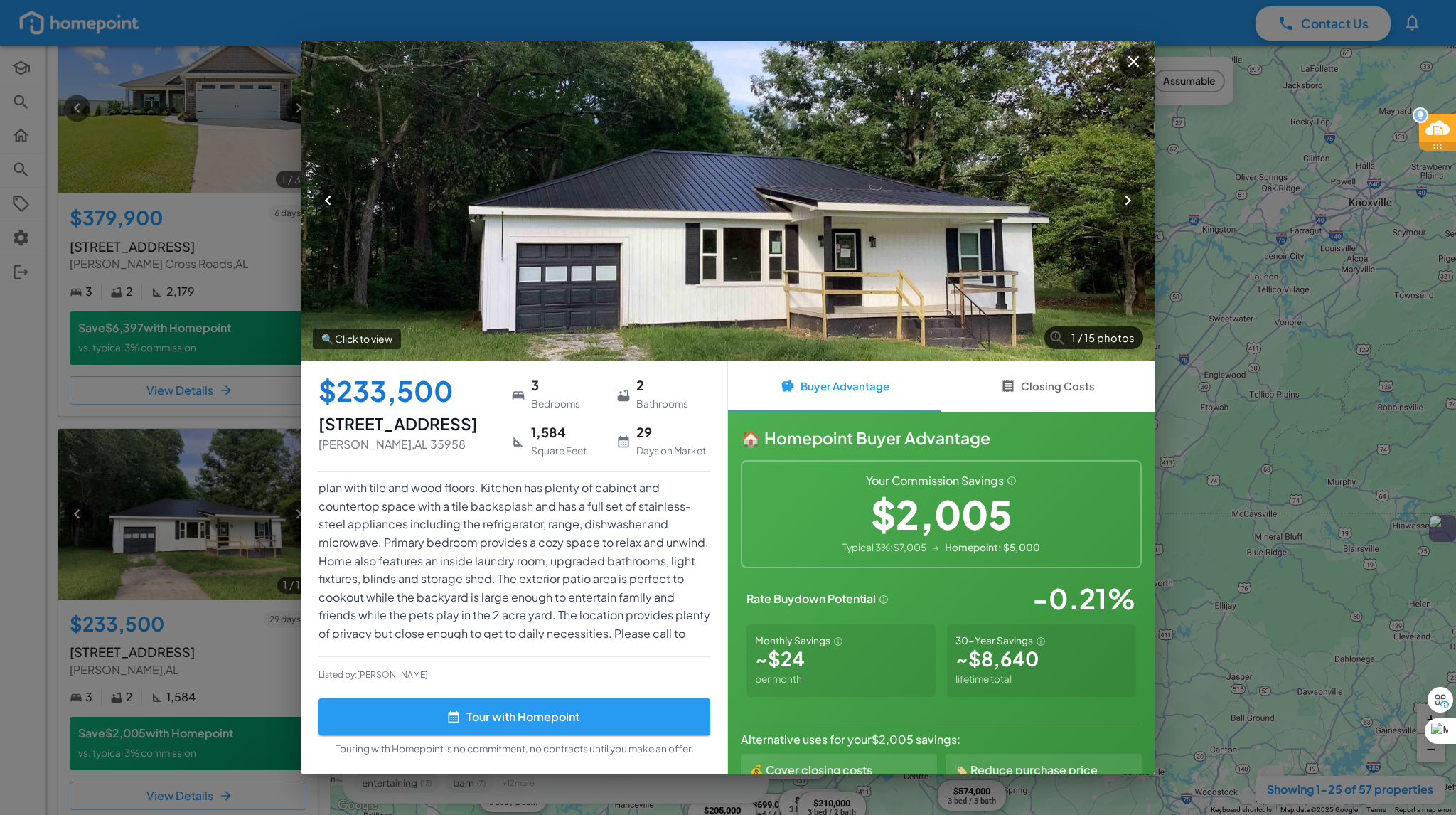
scroll to position [62, 0]
